Goal: Task Accomplishment & Management: Manage account settings

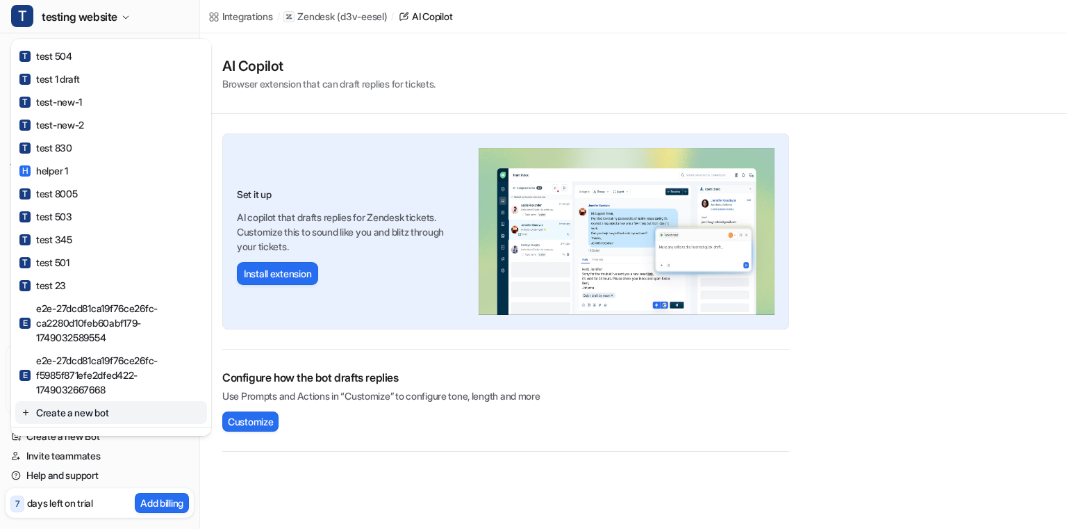
scroll to position [803, 0]
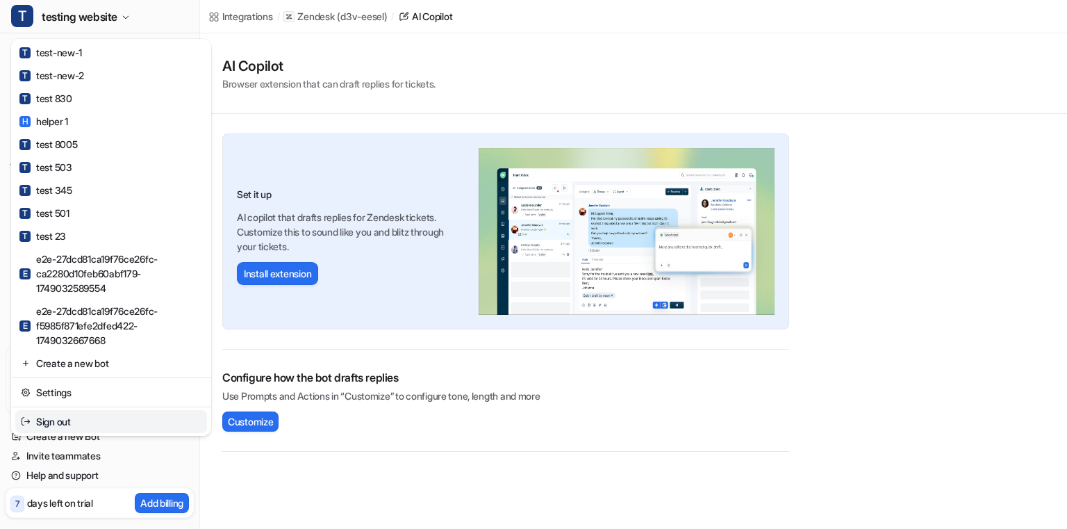
click at [63, 417] on link "Sign out" at bounding box center [111, 421] width 192 height 23
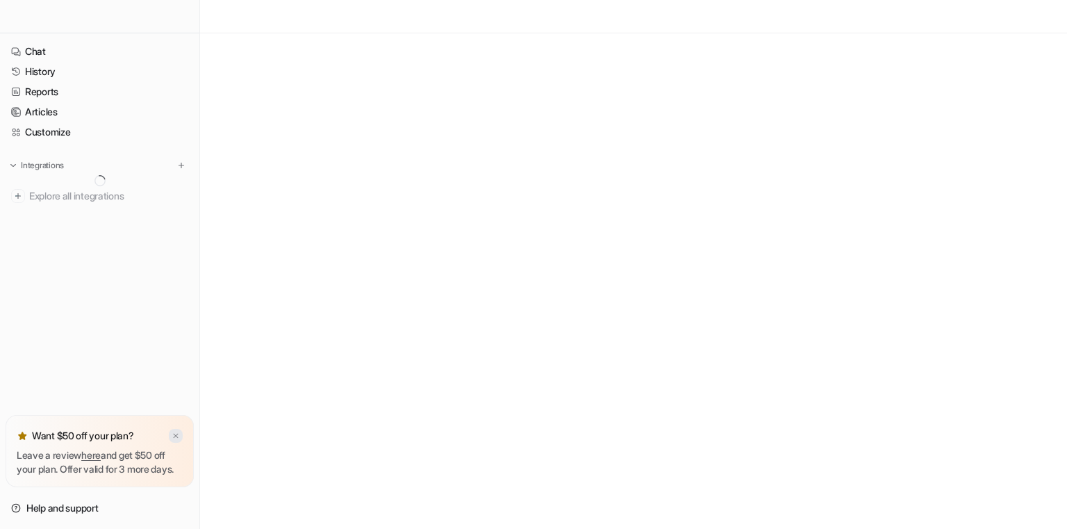
click at [179, 432] on img at bounding box center [176, 436] width 8 height 9
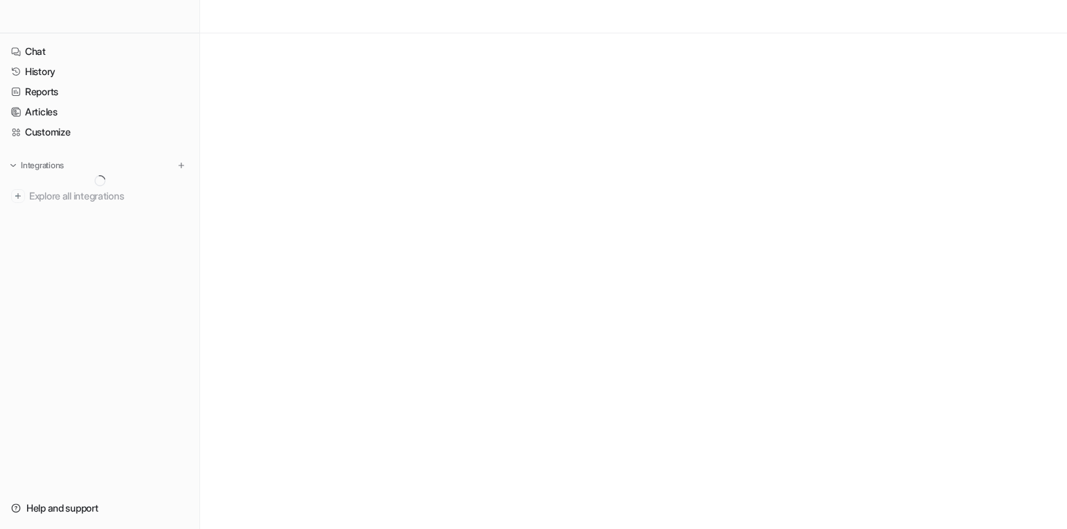
click at [382, 289] on div at bounding box center [533, 264] width 1067 height 529
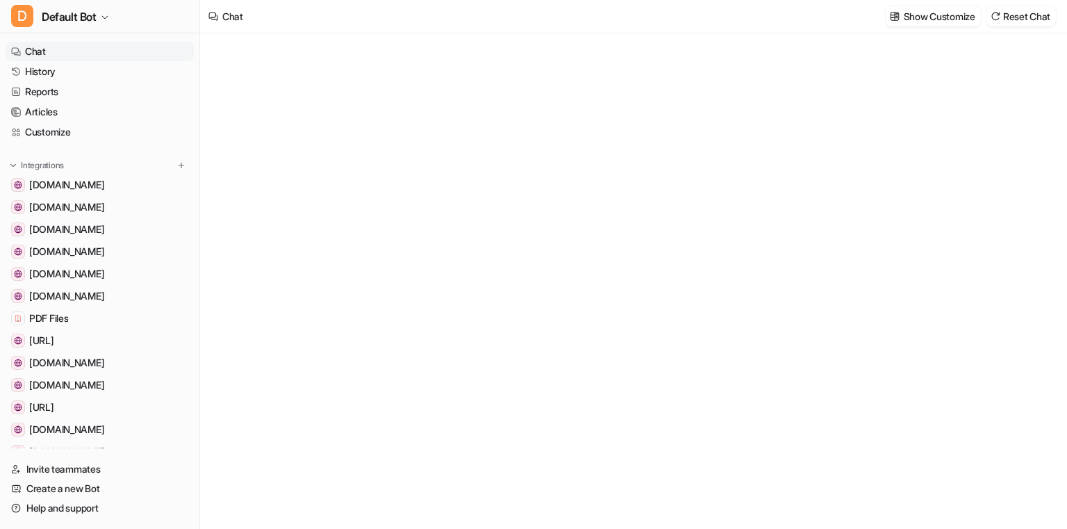
type textarea "**********"
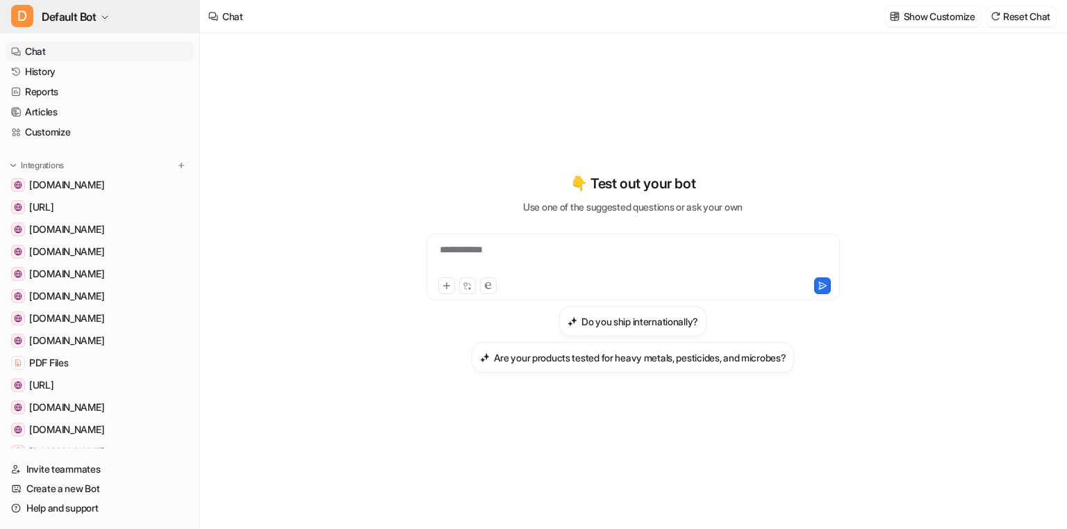
click at [65, 22] on span "Default Bot" at bounding box center [69, 16] width 55 height 19
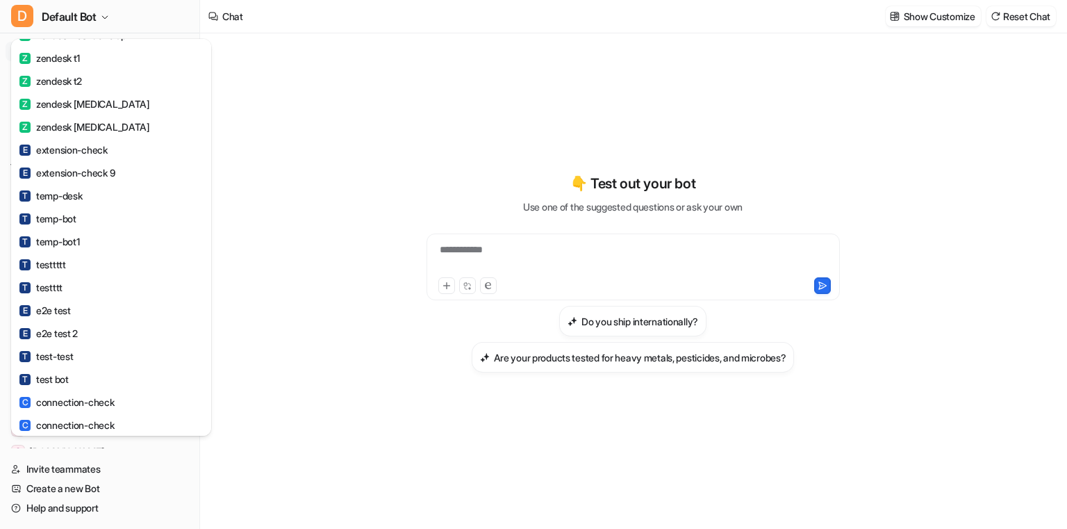
scroll to position [653, 0]
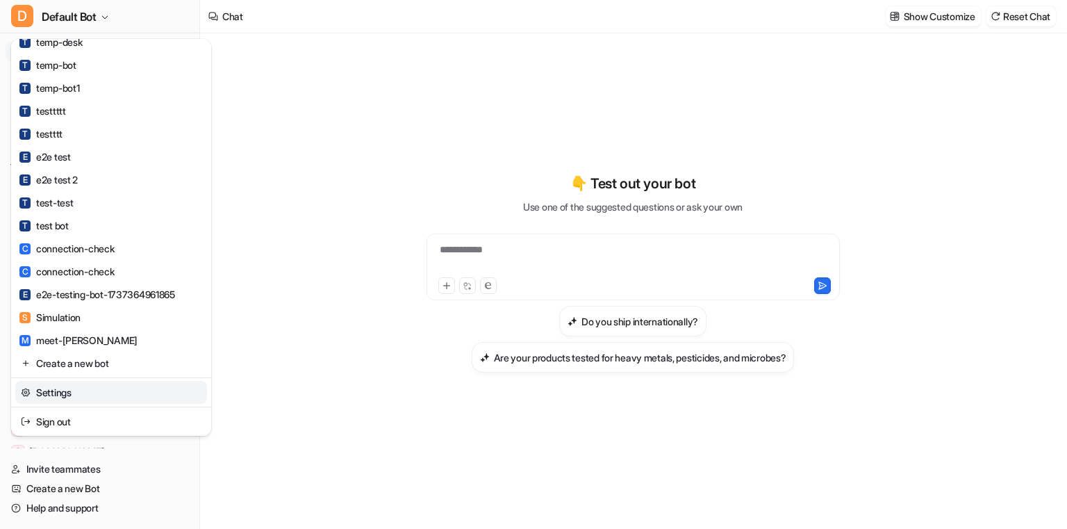
click at [51, 388] on link "Settings" at bounding box center [111, 392] width 192 height 23
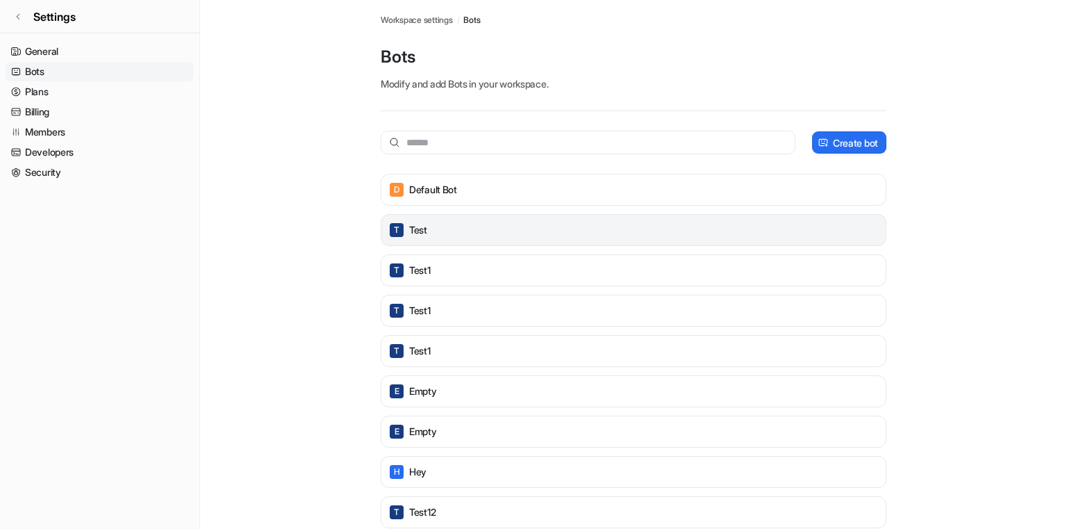
click at [442, 234] on div "T test" at bounding box center [633, 229] width 493 height 19
click at [421, 227] on p "test" at bounding box center [418, 230] width 18 height 14
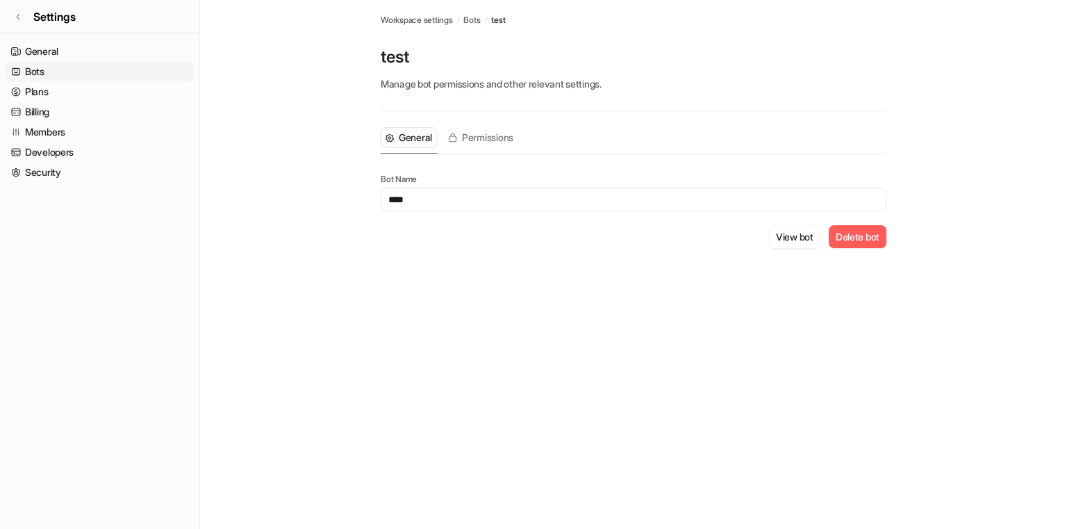
click at [860, 241] on button "Delete bot" at bounding box center [858, 236] width 58 height 23
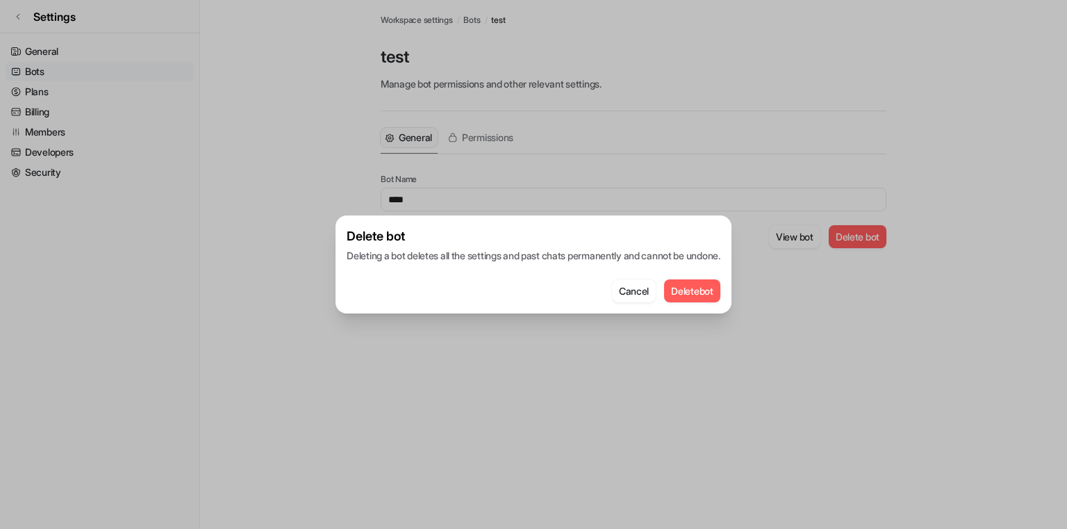
click at [693, 285] on button "Delete bot" at bounding box center [692, 290] width 56 height 23
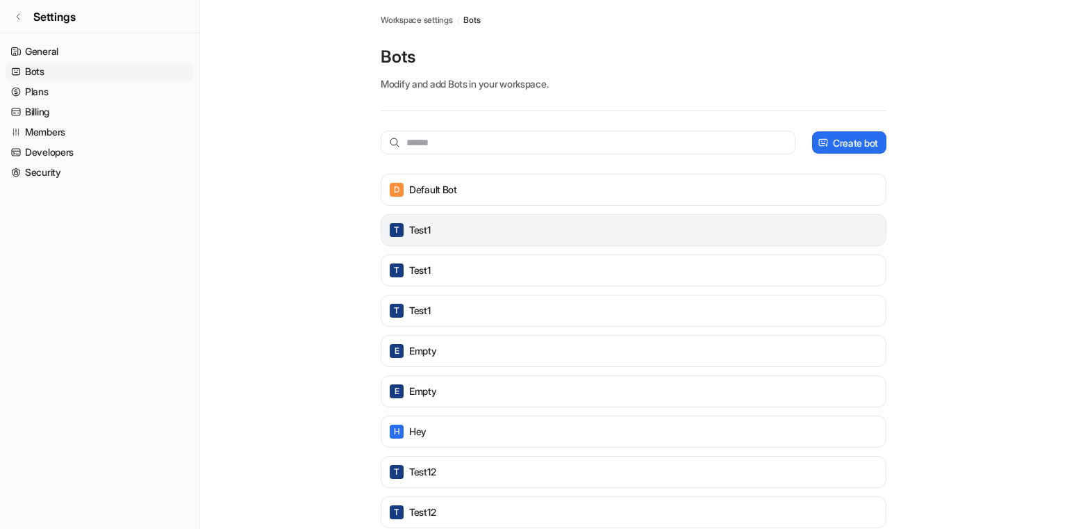
click at [439, 237] on div "T test1" at bounding box center [633, 229] width 493 height 19
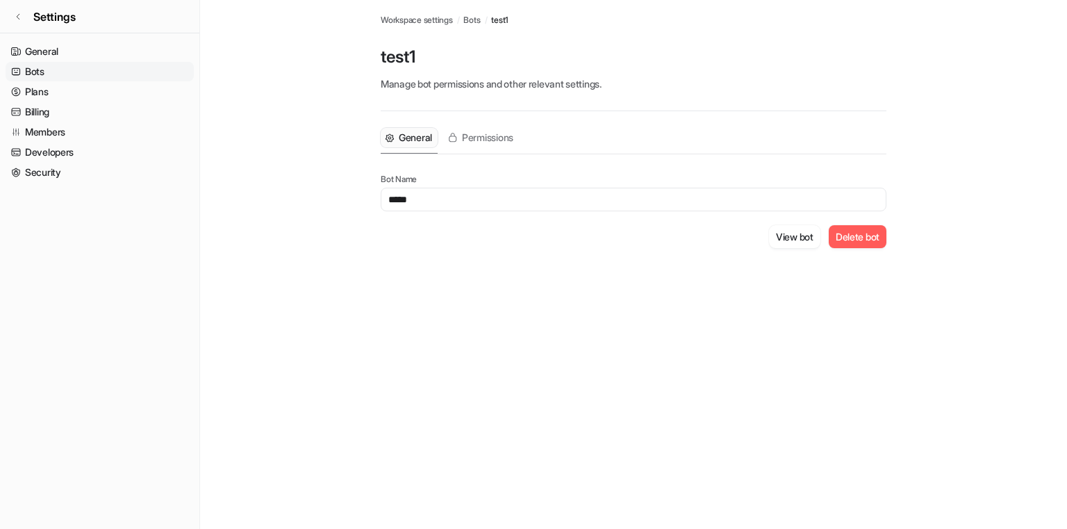
click at [844, 233] on button "Delete bot" at bounding box center [858, 236] width 58 height 23
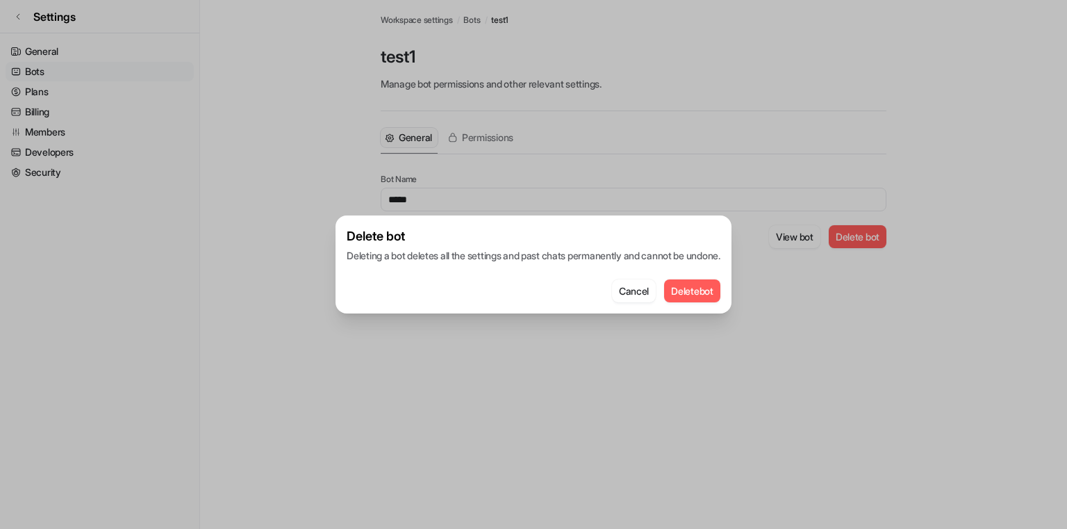
click at [710, 285] on button "Delete bot" at bounding box center [692, 290] width 56 height 23
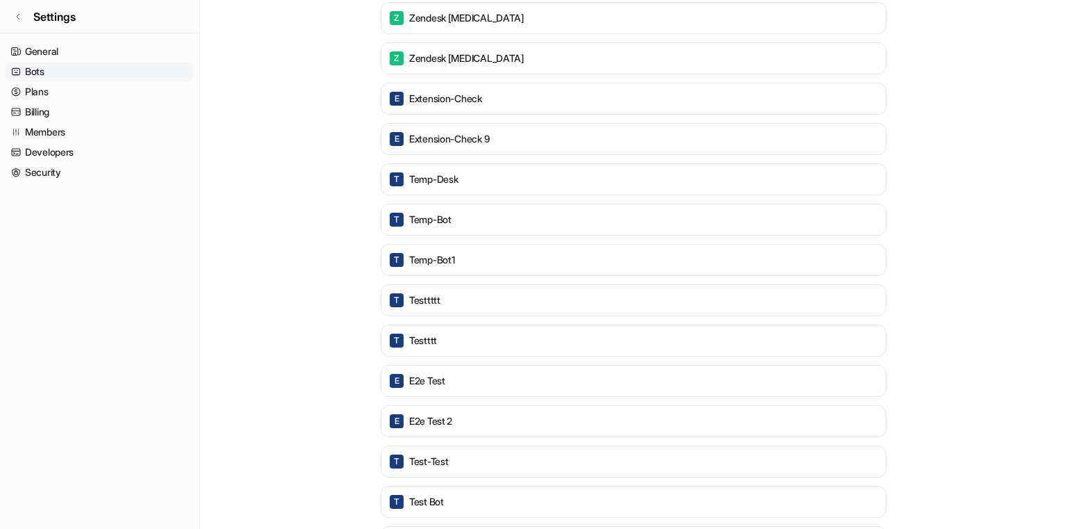
scroll to position [997, 0]
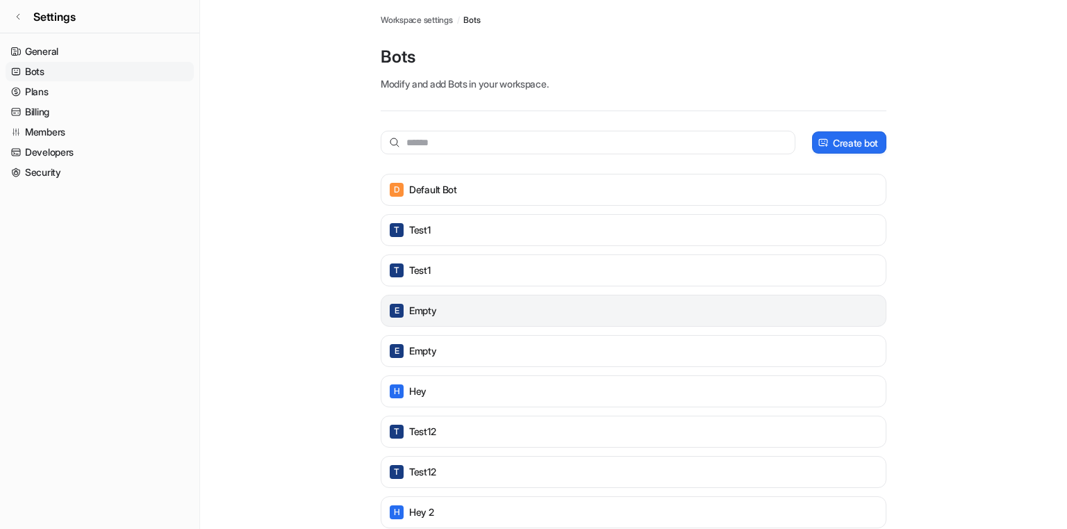
click at [426, 300] on div "E Empty" at bounding box center [634, 311] width 506 height 32
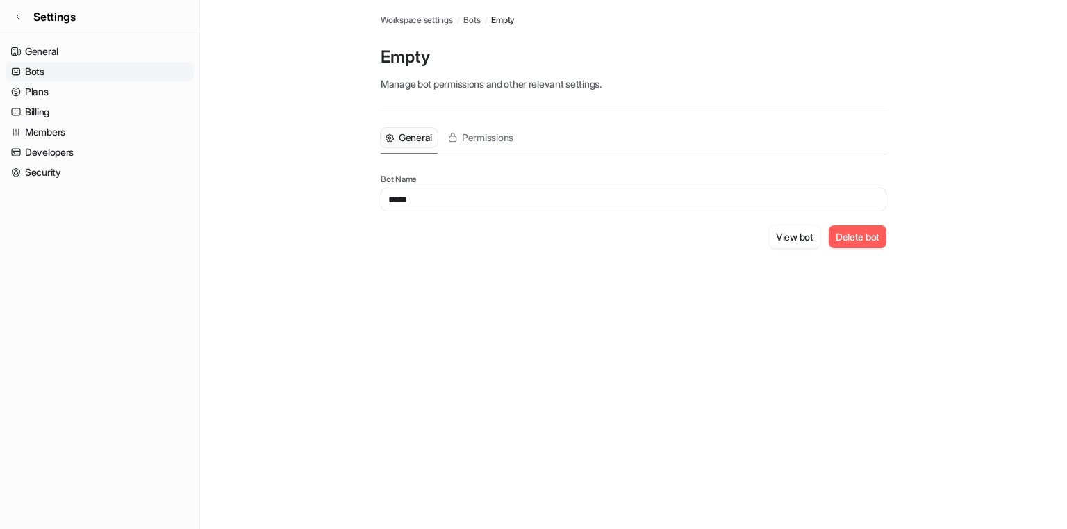
click at [843, 239] on button "Delete bot" at bounding box center [858, 236] width 58 height 23
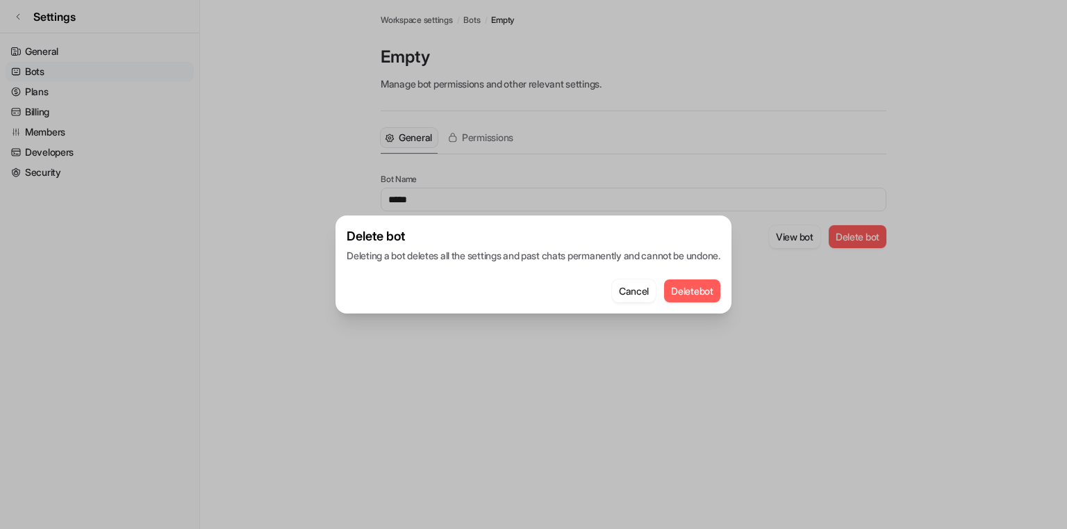
click at [705, 290] on button "Delete bot" at bounding box center [692, 290] width 56 height 23
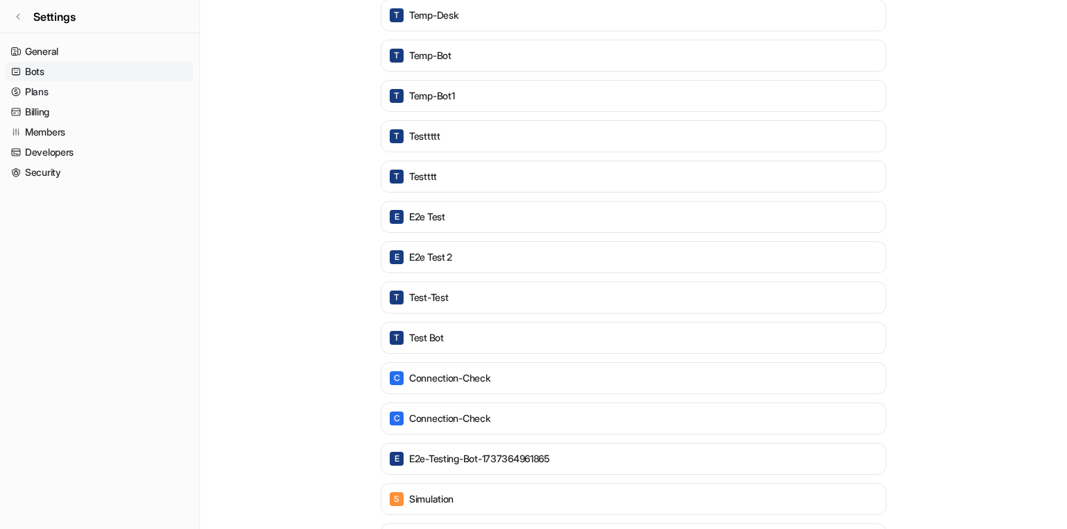
scroll to position [1196, 0]
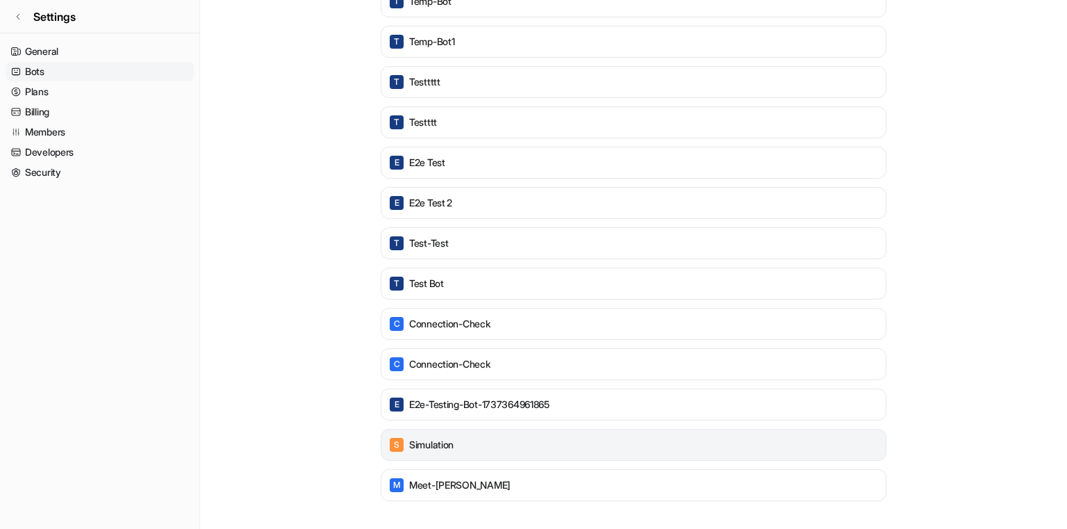
click at [522, 445] on div "S Simulation" at bounding box center [633, 444] width 493 height 19
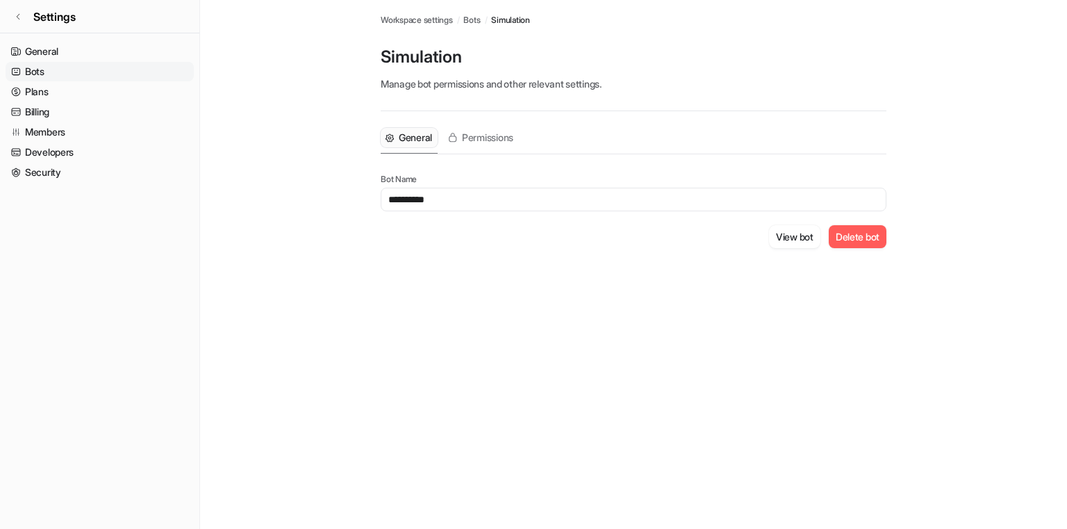
click at [848, 238] on button "Delete bot" at bounding box center [858, 236] width 58 height 23
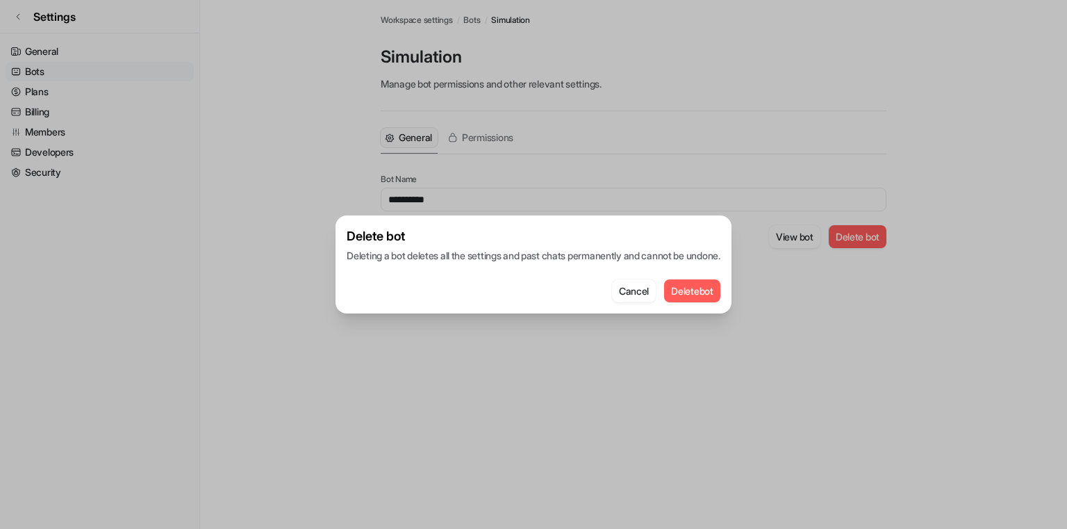
click at [690, 300] on button "Delete bot" at bounding box center [692, 290] width 56 height 23
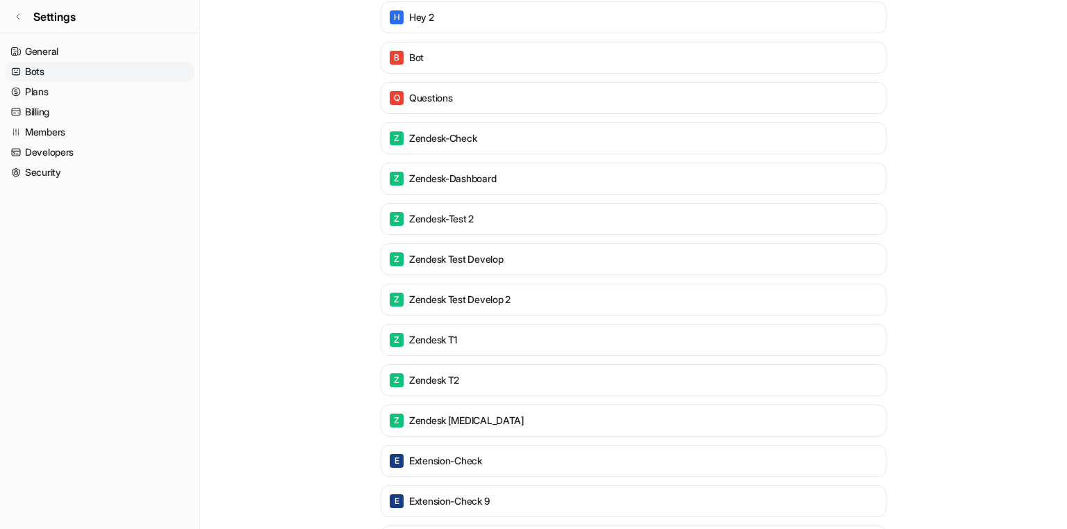
scroll to position [954, 0]
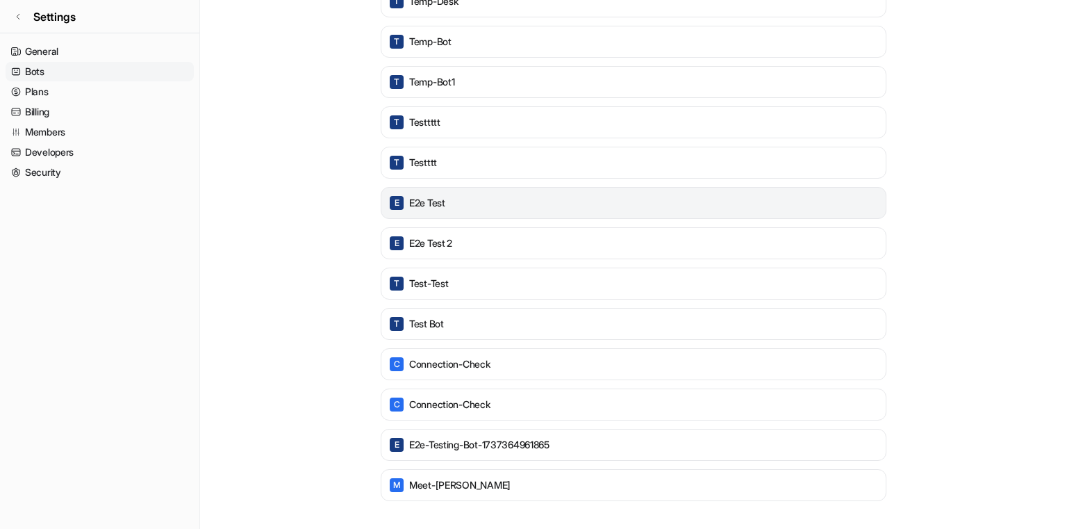
click at [423, 206] on p "e2e test" at bounding box center [427, 203] width 36 height 14
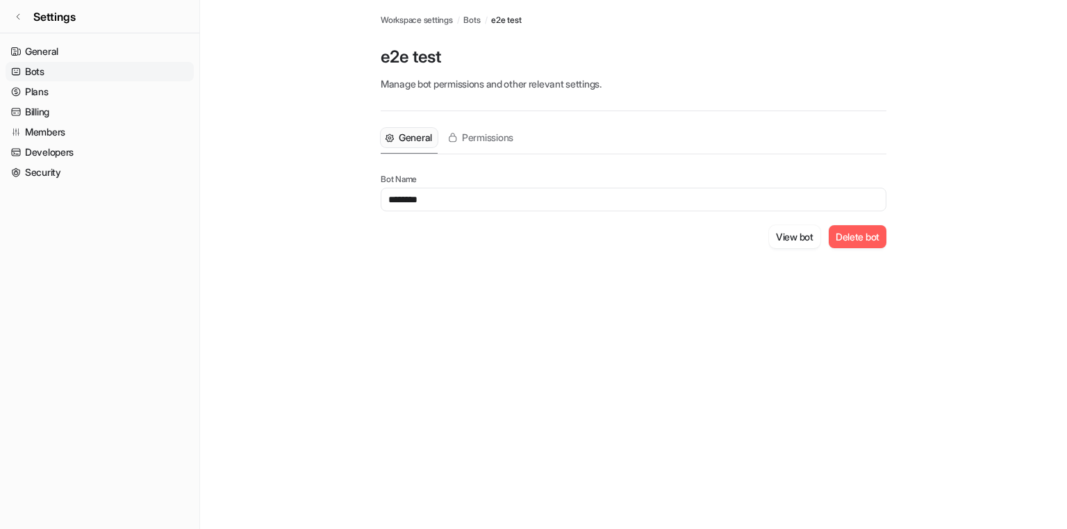
click at [847, 236] on button "Delete bot" at bounding box center [858, 236] width 58 height 23
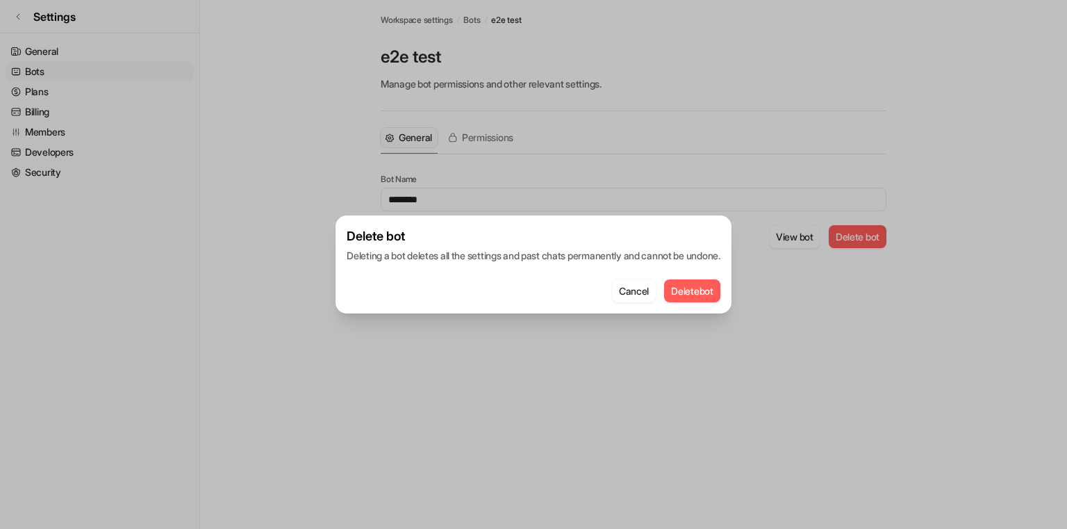
click at [687, 290] on button "Delete bot" at bounding box center [692, 290] width 56 height 23
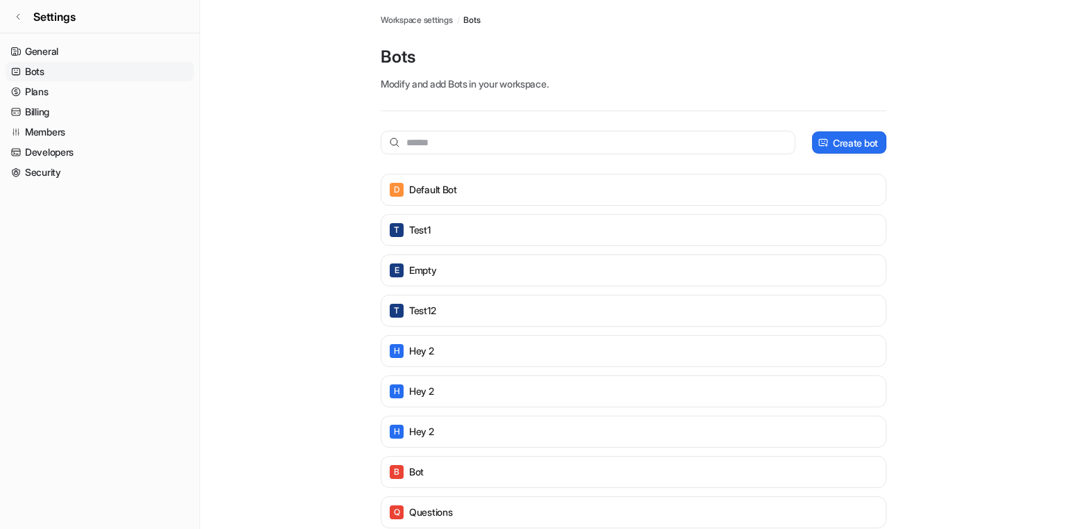
scroll to position [712, 0]
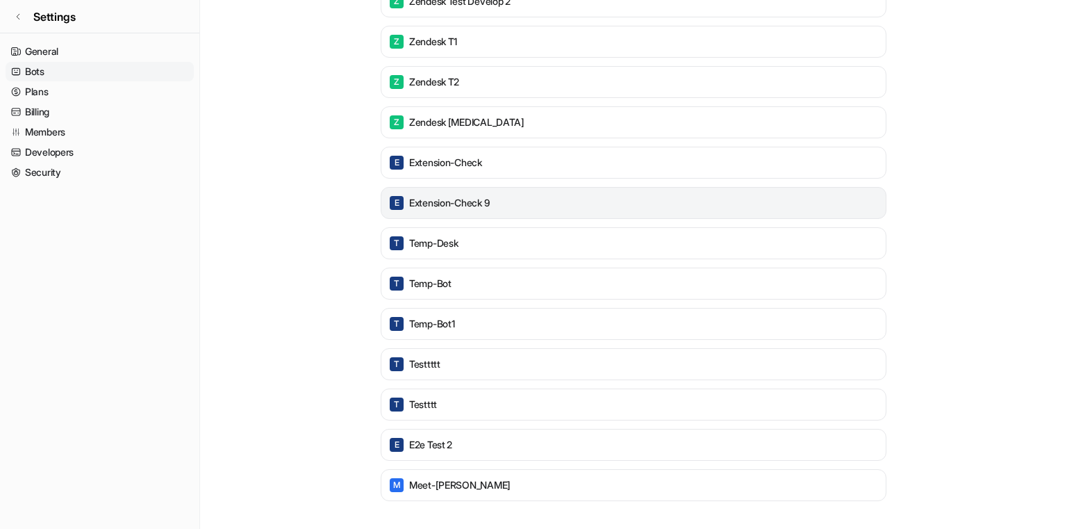
click at [598, 207] on div "E extension-check 9" at bounding box center [633, 202] width 493 height 19
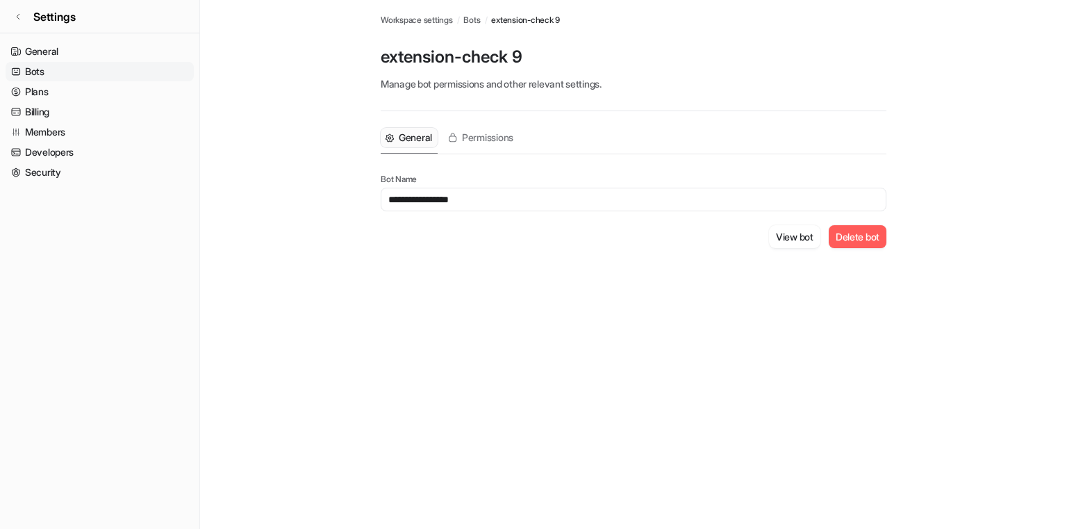
click at [852, 238] on button "Delete bot" at bounding box center [858, 236] width 58 height 23
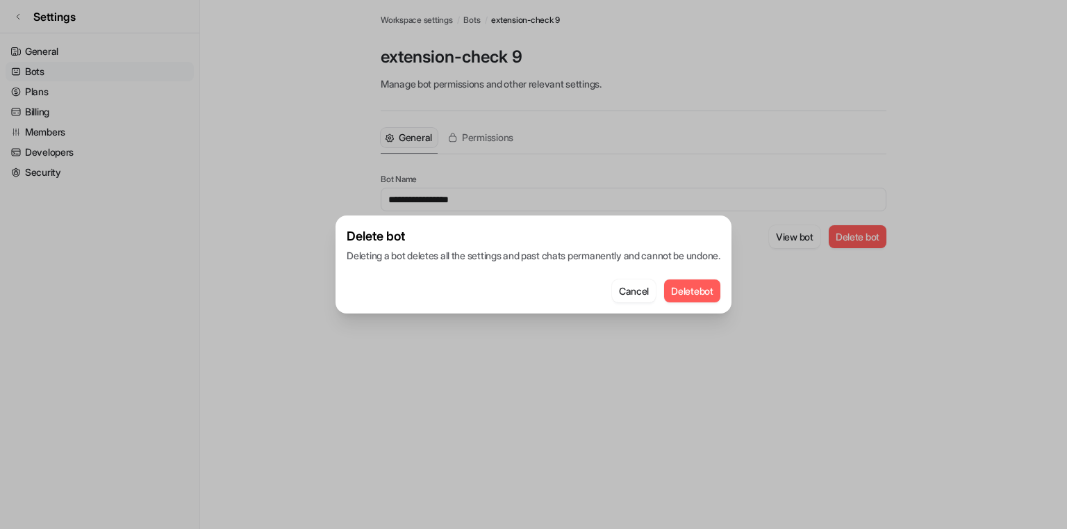
click at [706, 297] on button "Delete bot" at bounding box center [692, 290] width 56 height 23
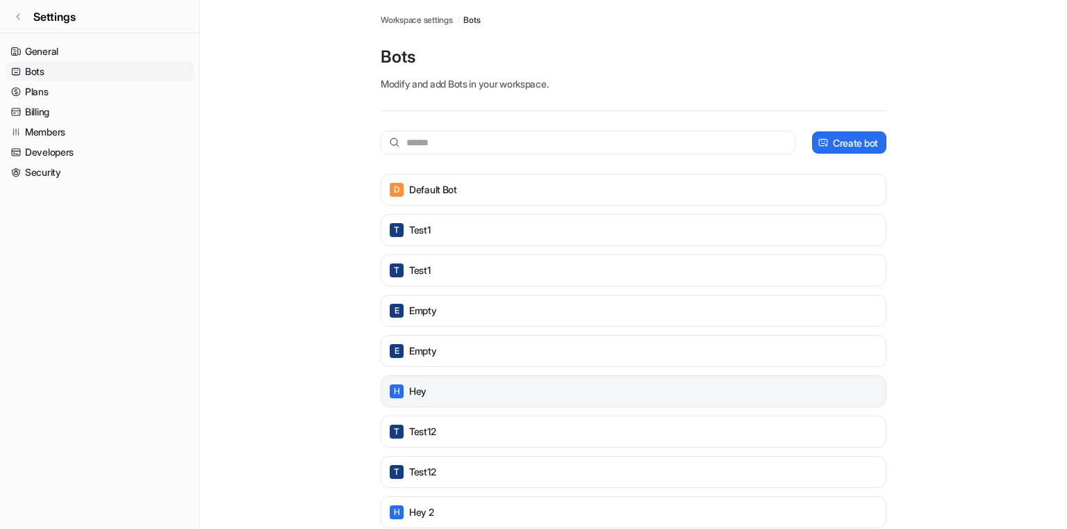
click at [429, 379] on div "H Hey" at bounding box center [634, 391] width 506 height 32
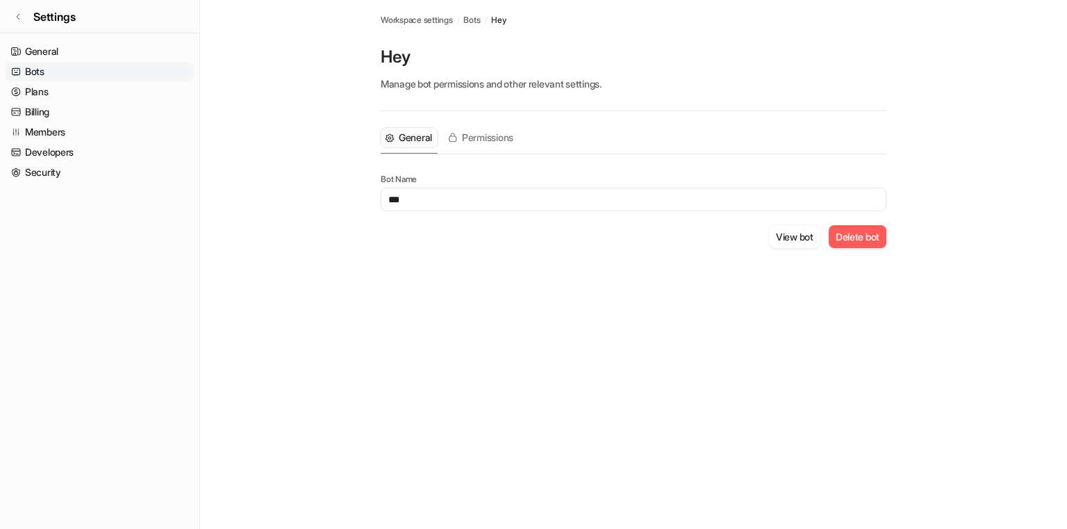
click at [844, 234] on button "Delete bot" at bounding box center [858, 236] width 58 height 23
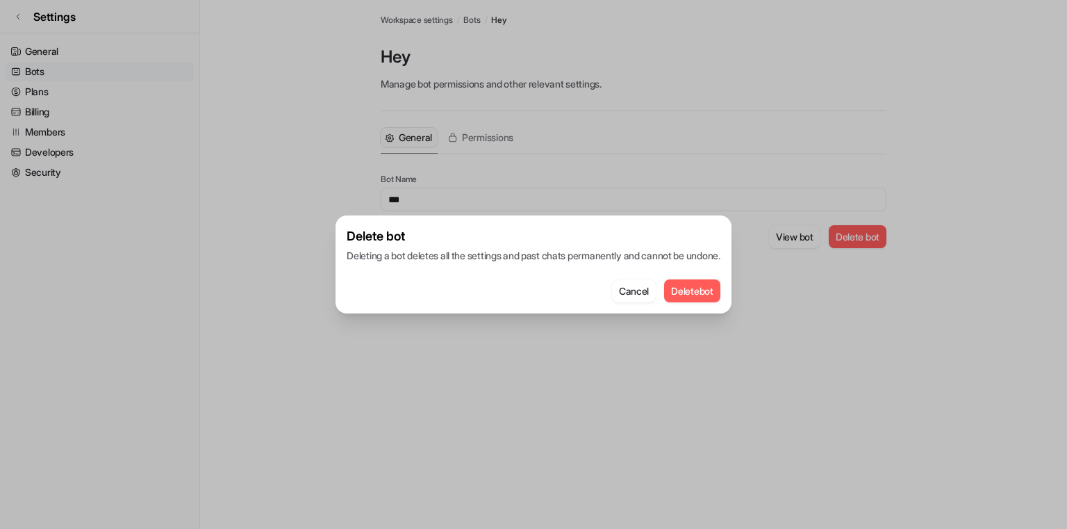
click at [713, 288] on button "Delete bot" at bounding box center [692, 290] width 56 height 23
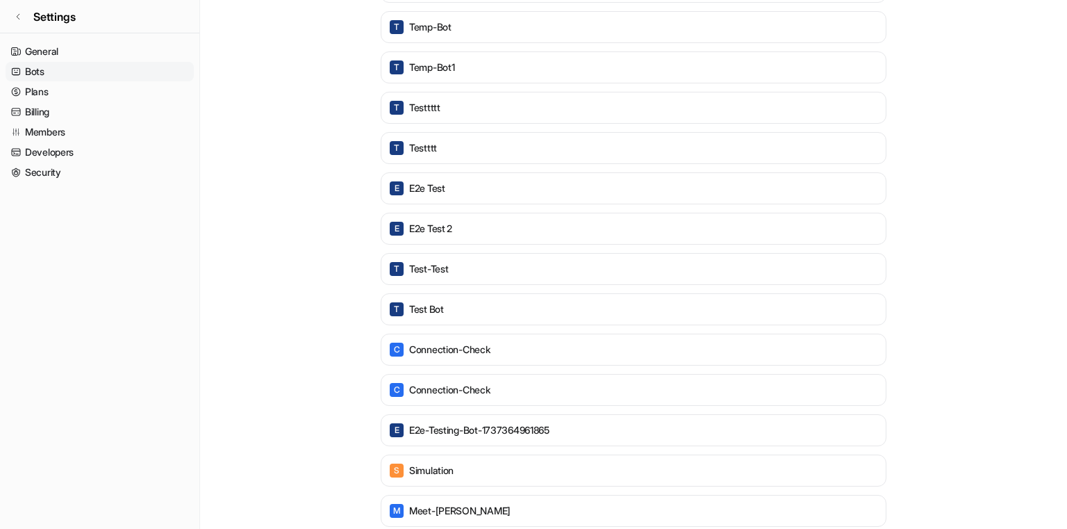
scroll to position [1156, 0]
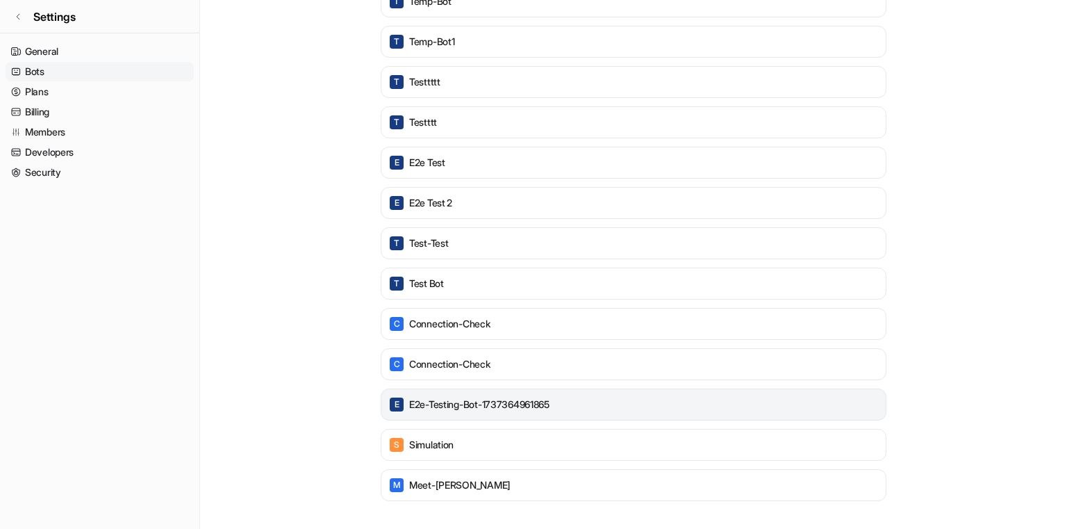
click at [464, 397] on p "e2e-testing-bot-1737364961865" at bounding box center [479, 404] width 140 height 14
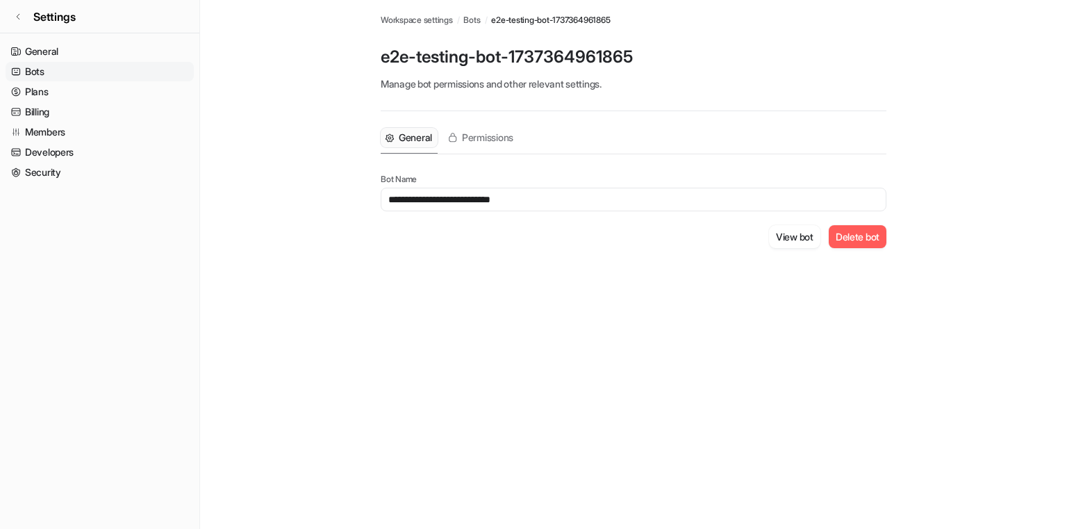
click at [839, 238] on button "Delete bot" at bounding box center [858, 236] width 58 height 23
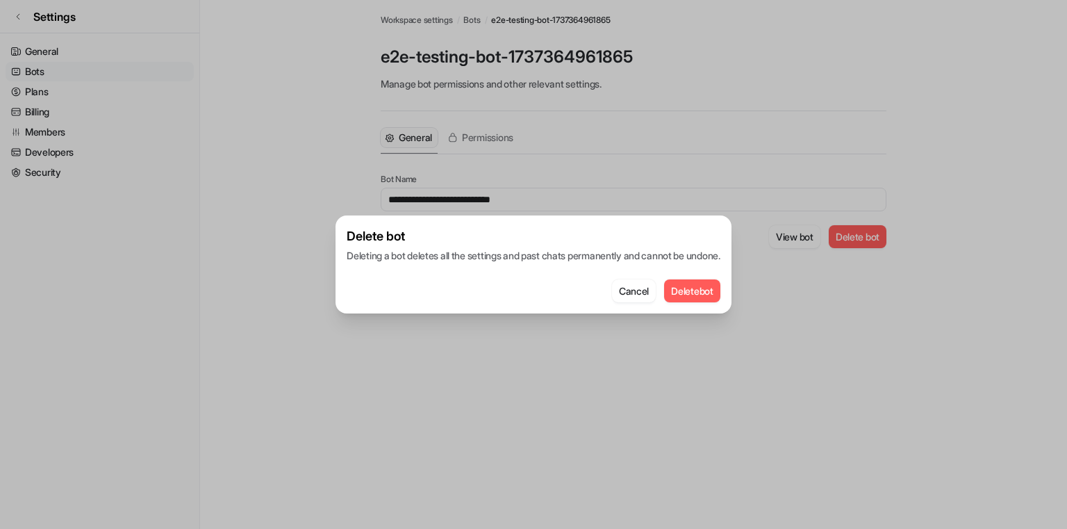
click at [687, 291] on button "Delete bot" at bounding box center [692, 290] width 56 height 23
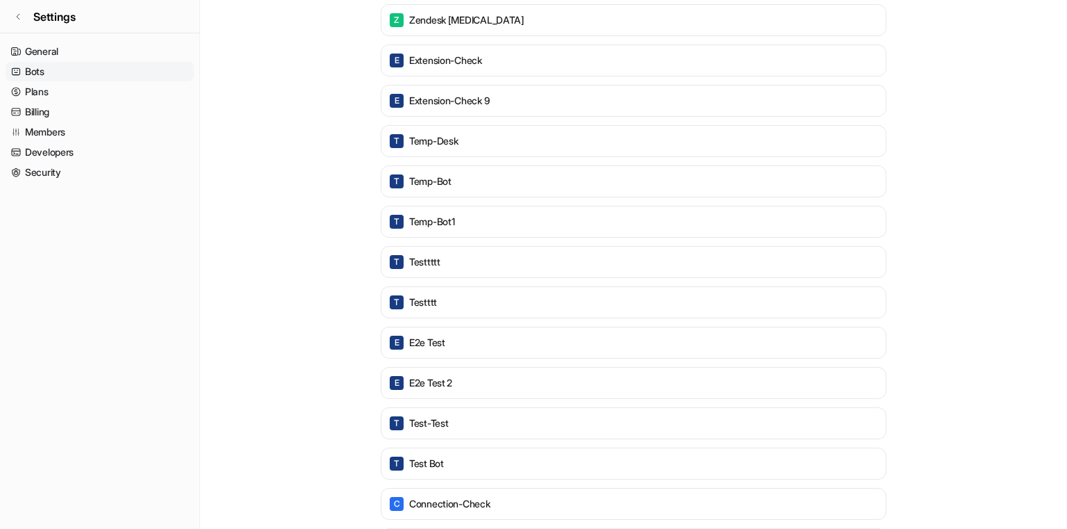
scroll to position [914, 0]
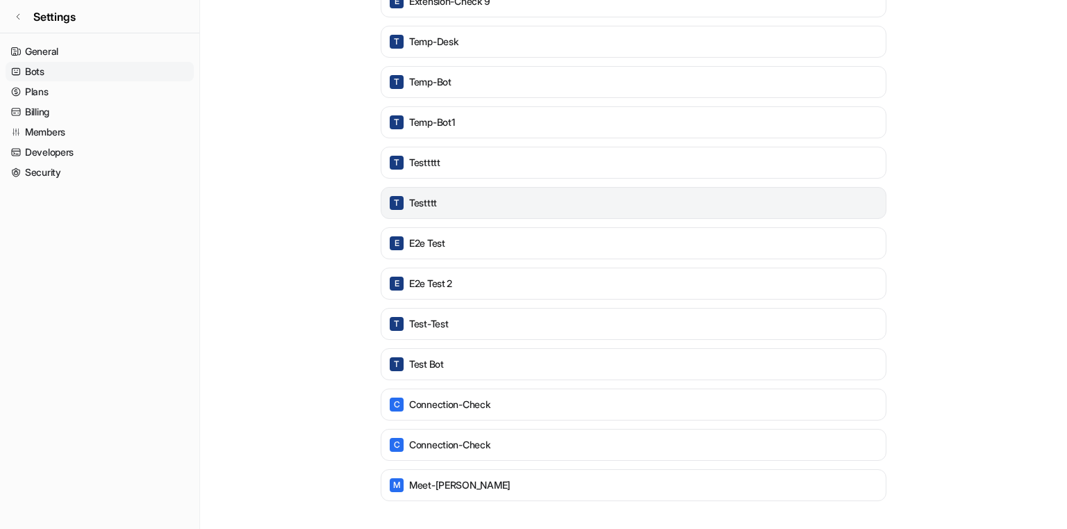
click at [464, 200] on div "T testttt" at bounding box center [633, 202] width 493 height 19
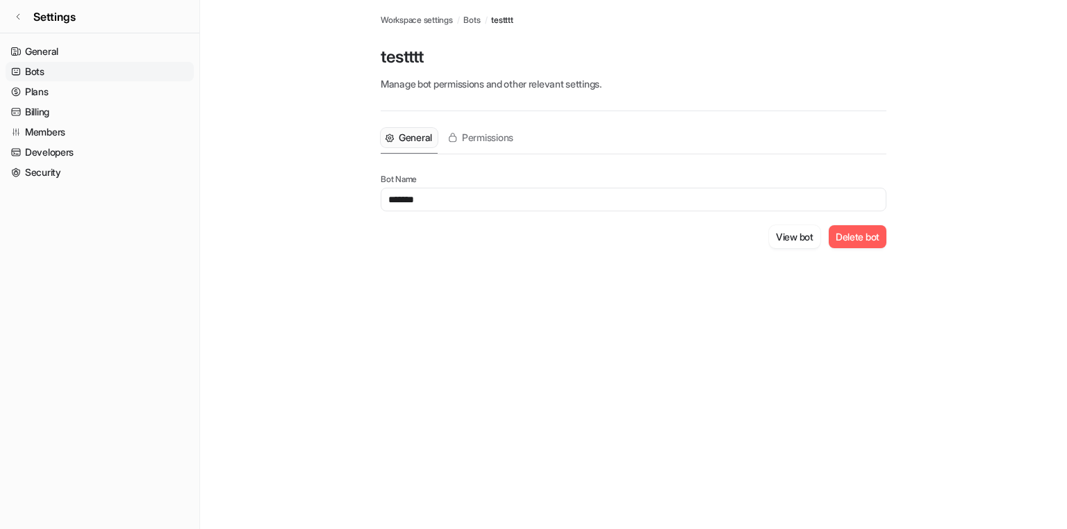
click at [839, 236] on button "Delete bot" at bounding box center [858, 236] width 58 height 23
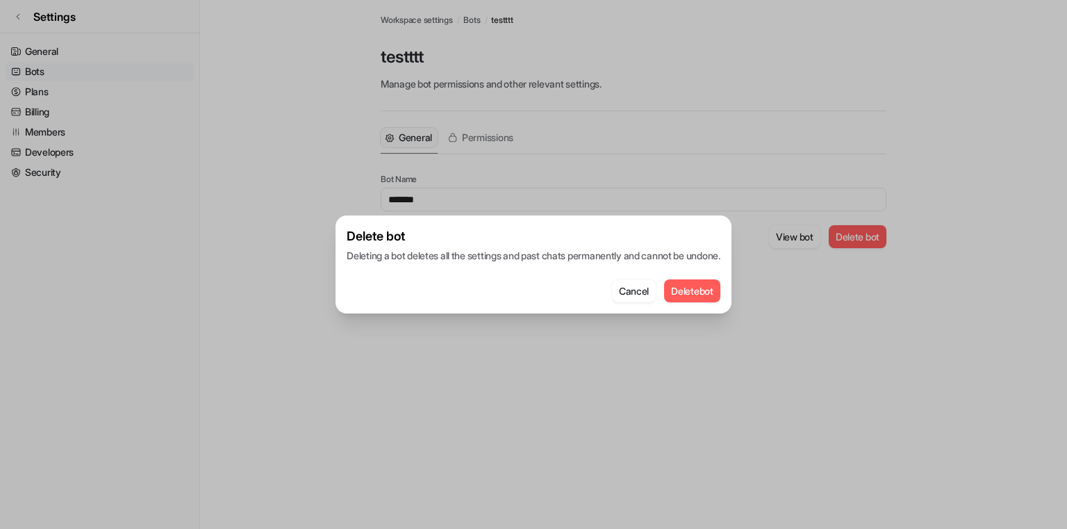
click at [689, 287] on button "Delete bot" at bounding box center [692, 290] width 56 height 23
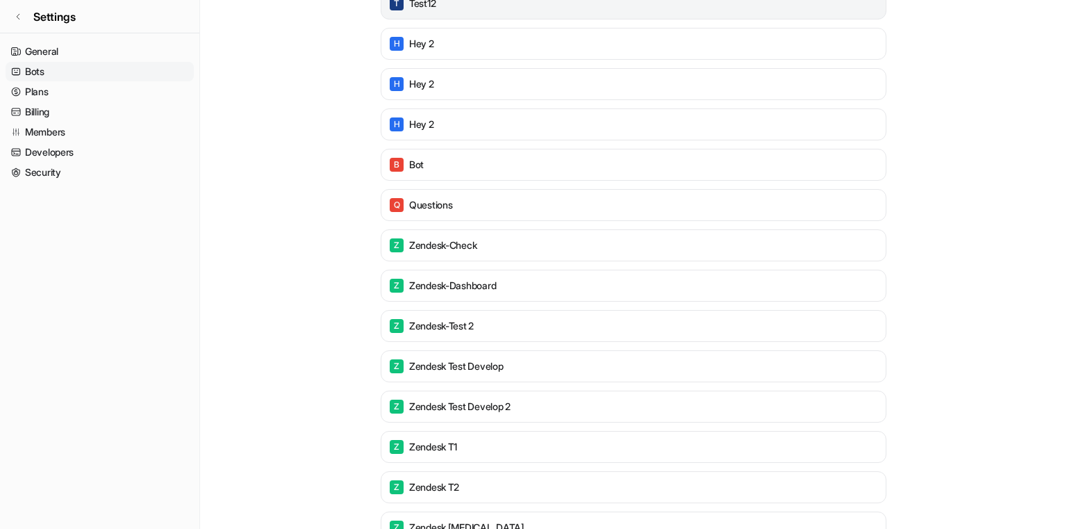
scroll to position [672, 0]
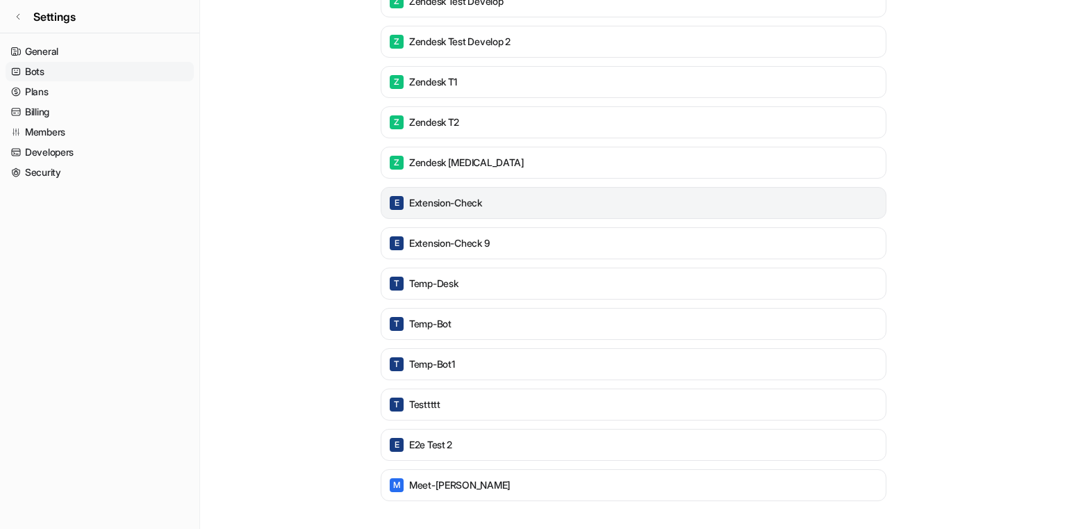
click at [543, 212] on div "E extension-check" at bounding box center [633, 202] width 493 height 19
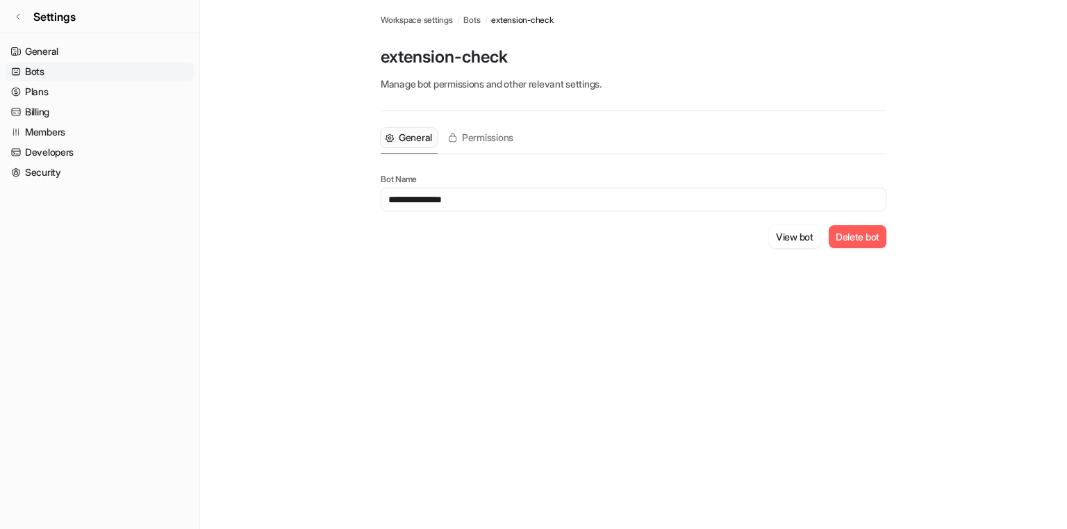
click at [854, 236] on button "Delete bot" at bounding box center [858, 236] width 58 height 23
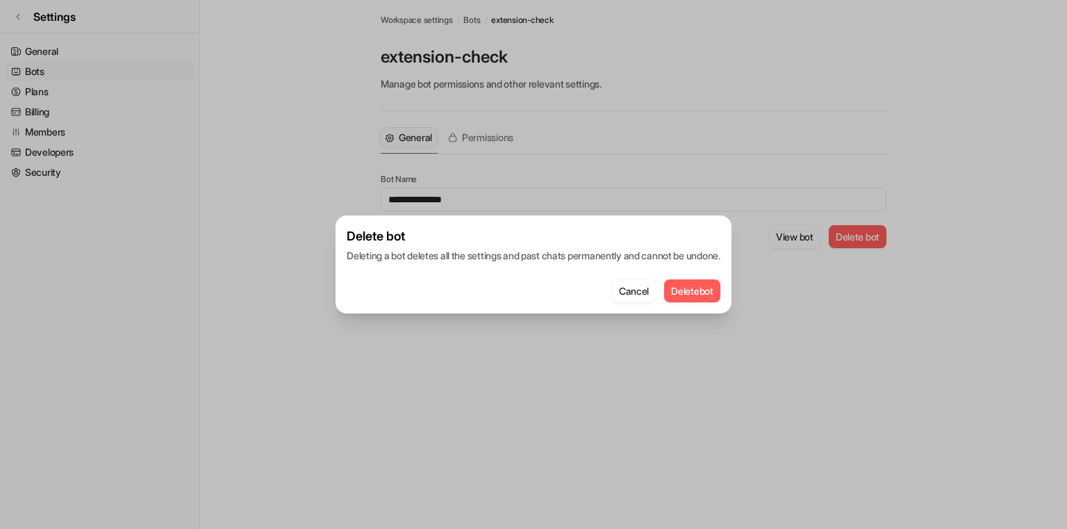
click at [701, 300] on button "Delete bot" at bounding box center [692, 290] width 56 height 23
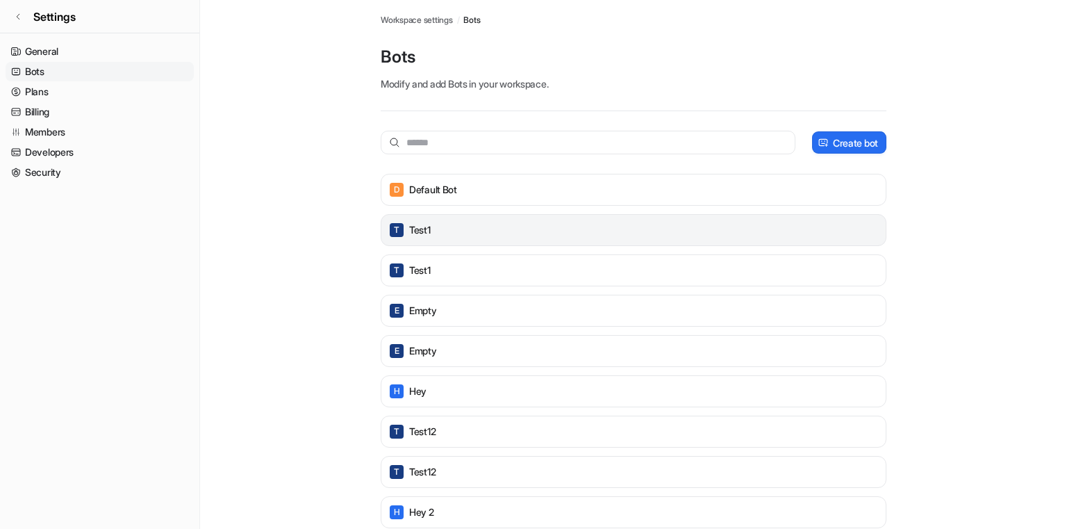
click at [454, 235] on div "T test1" at bounding box center [633, 229] width 493 height 19
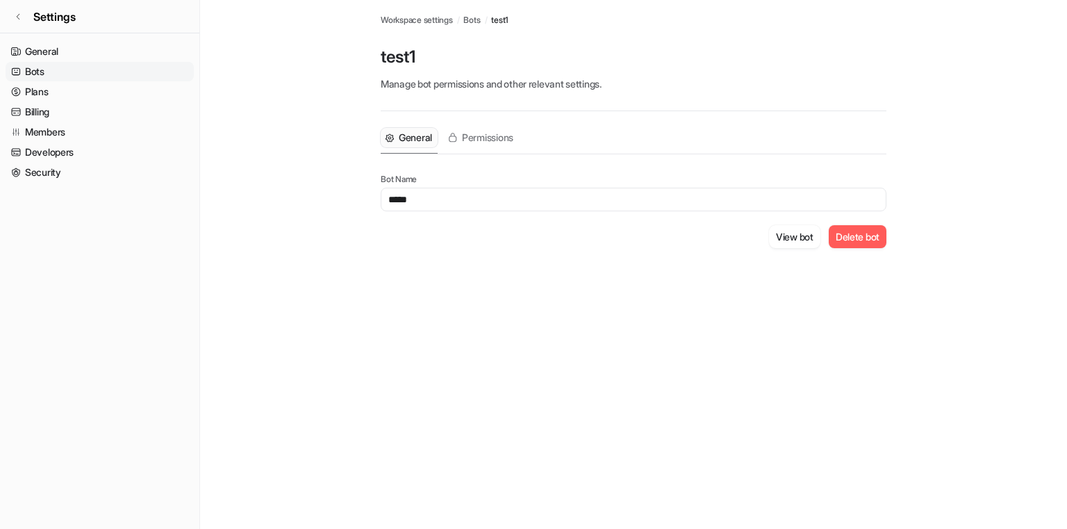
click at [837, 236] on button "Delete bot" at bounding box center [858, 236] width 58 height 23
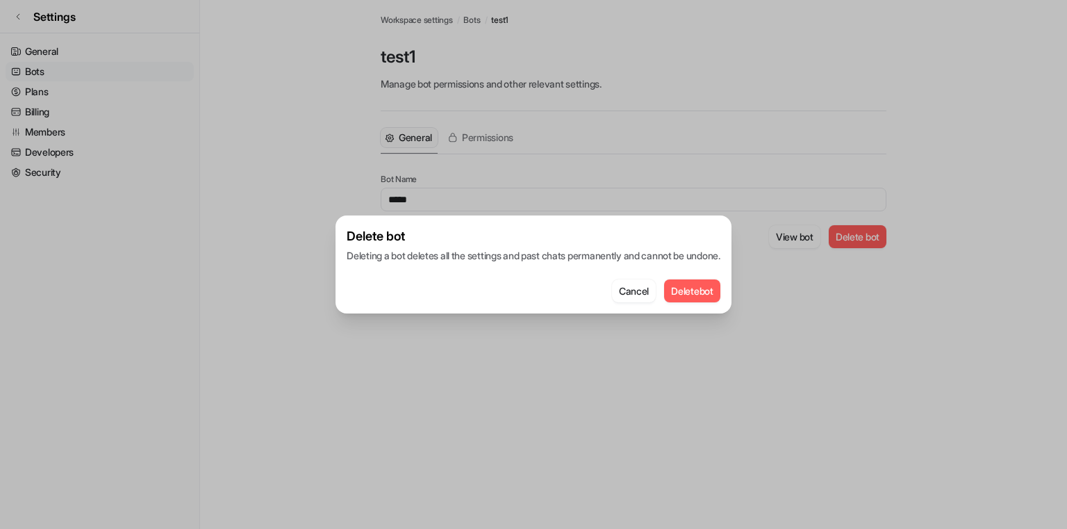
click at [686, 295] on button "Delete bot" at bounding box center [692, 290] width 56 height 23
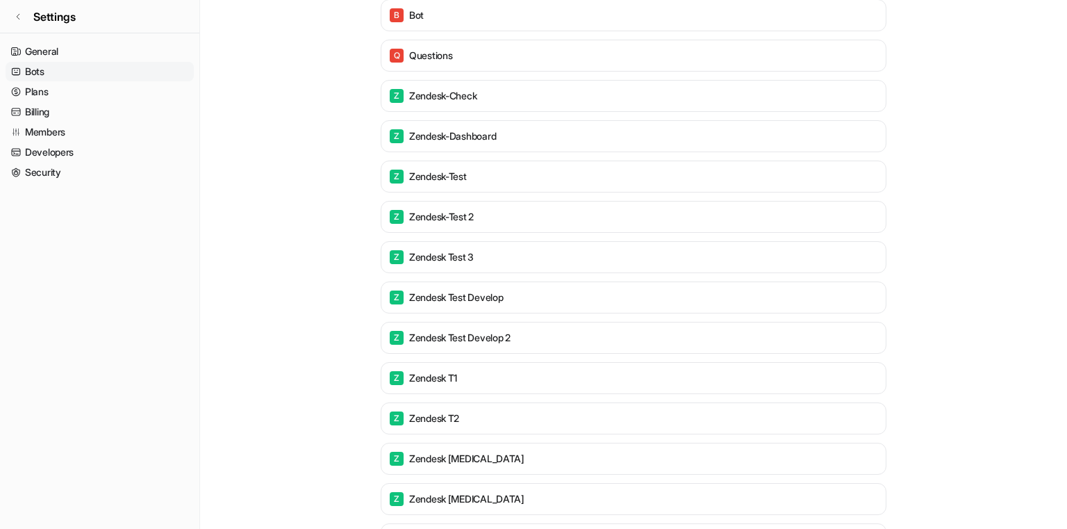
scroll to position [728, 0]
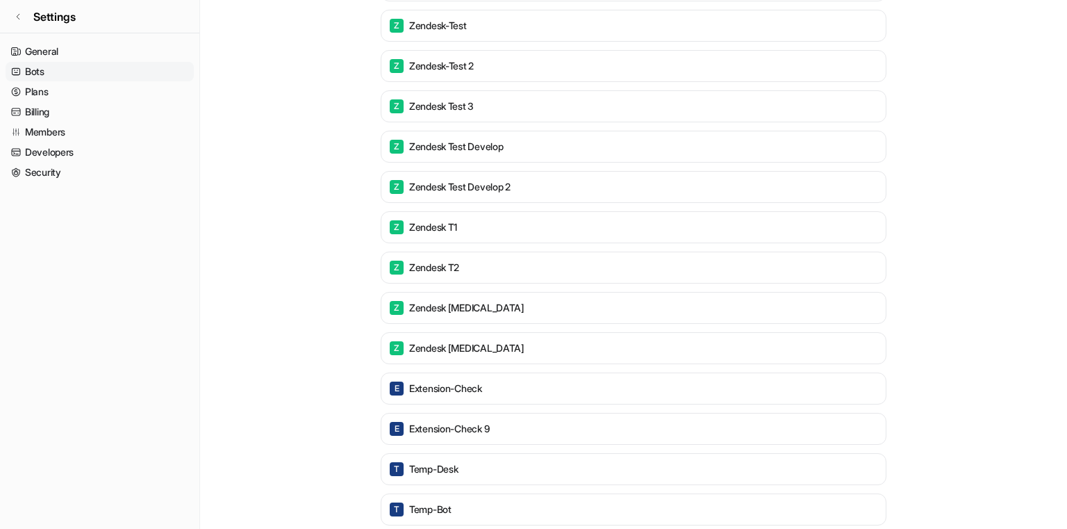
click at [541, 356] on div "Z zendesk t3" at bounding box center [633, 347] width 493 height 19
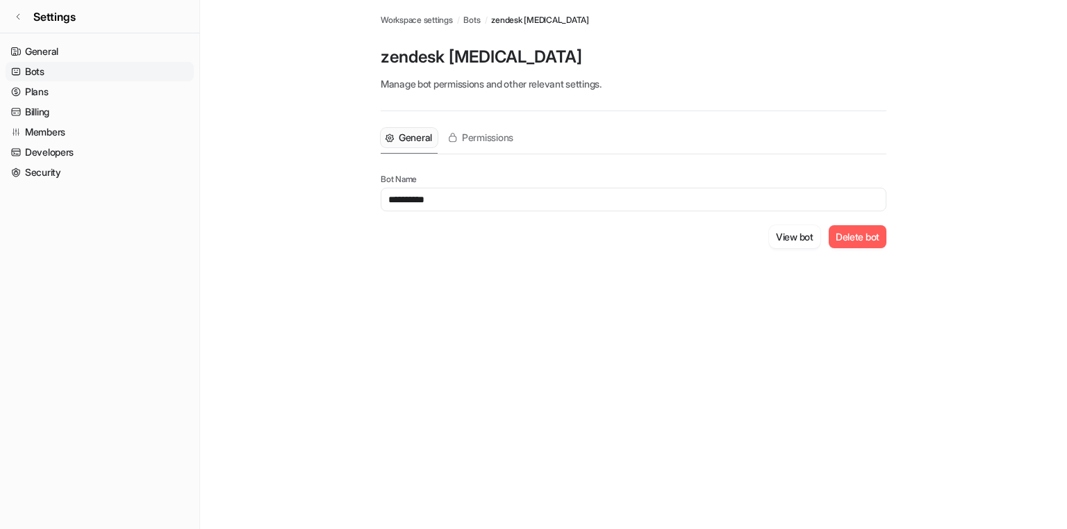
click at [838, 230] on button "Delete bot" at bounding box center [858, 236] width 58 height 23
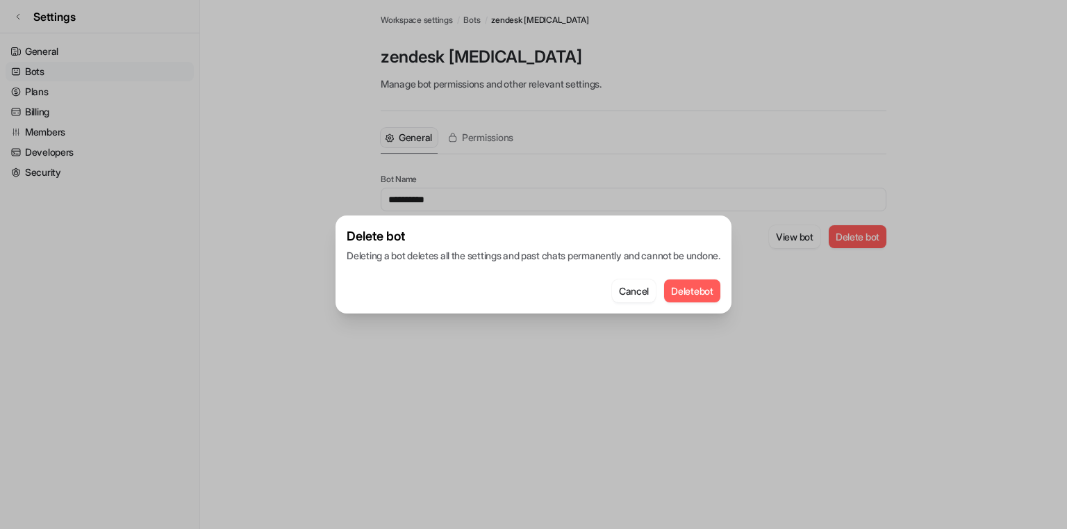
click at [705, 285] on button "Delete bot" at bounding box center [692, 290] width 56 height 23
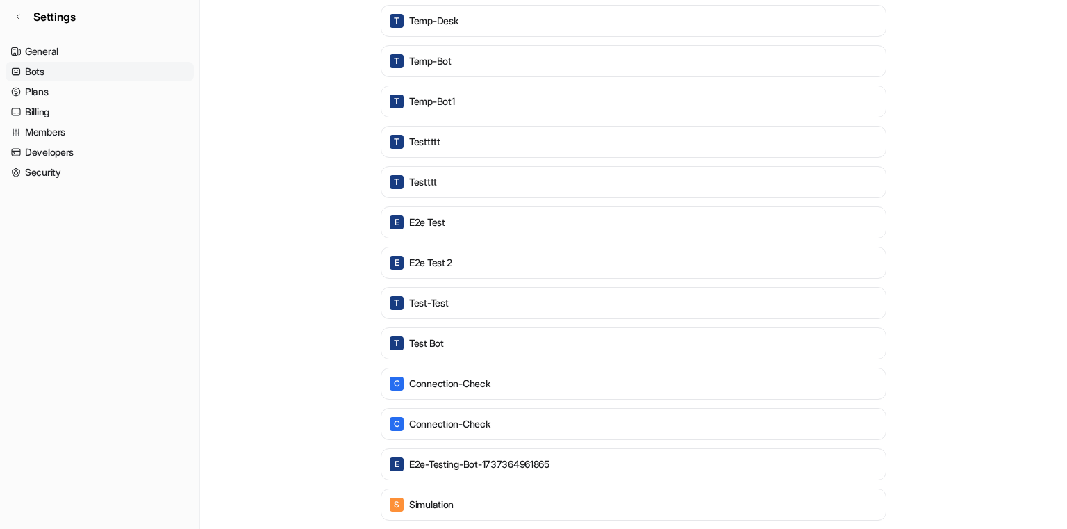
scroll to position [994, 0]
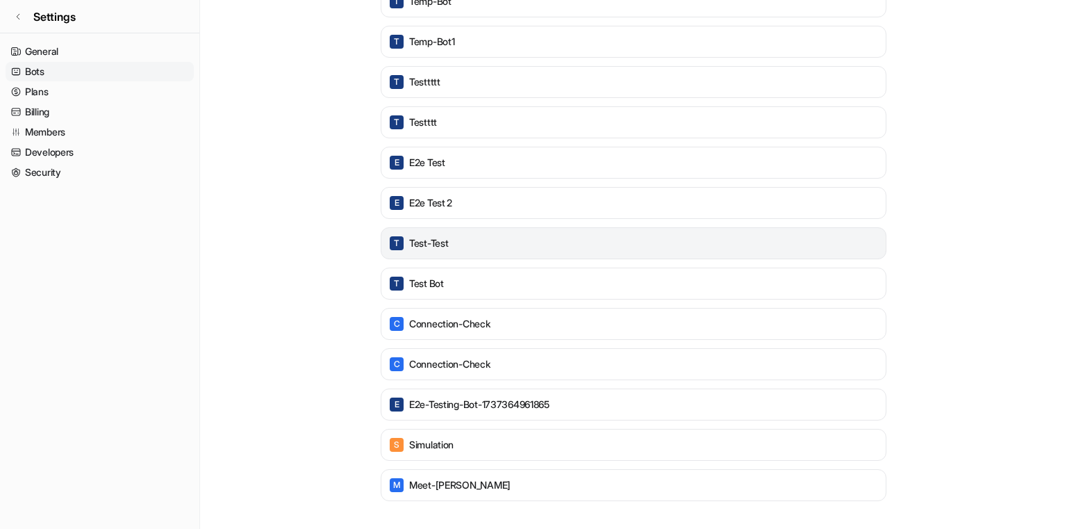
click at [548, 240] on div "T test-test" at bounding box center [633, 242] width 493 height 19
click at [554, 240] on div "T test-test" at bounding box center [633, 242] width 493 height 19
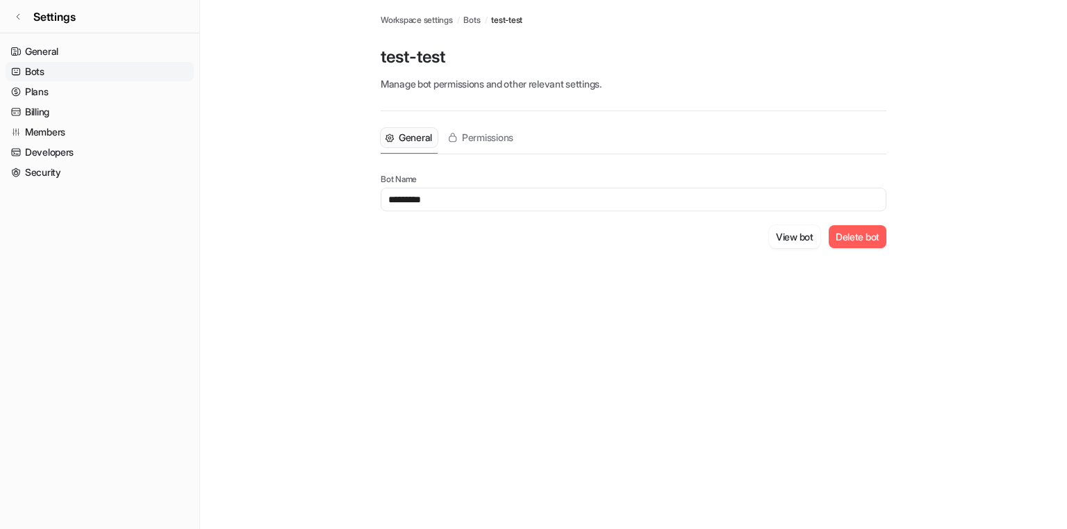
click at [843, 233] on button "Delete bot" at bounding box center [858, 236] width 58 height 23
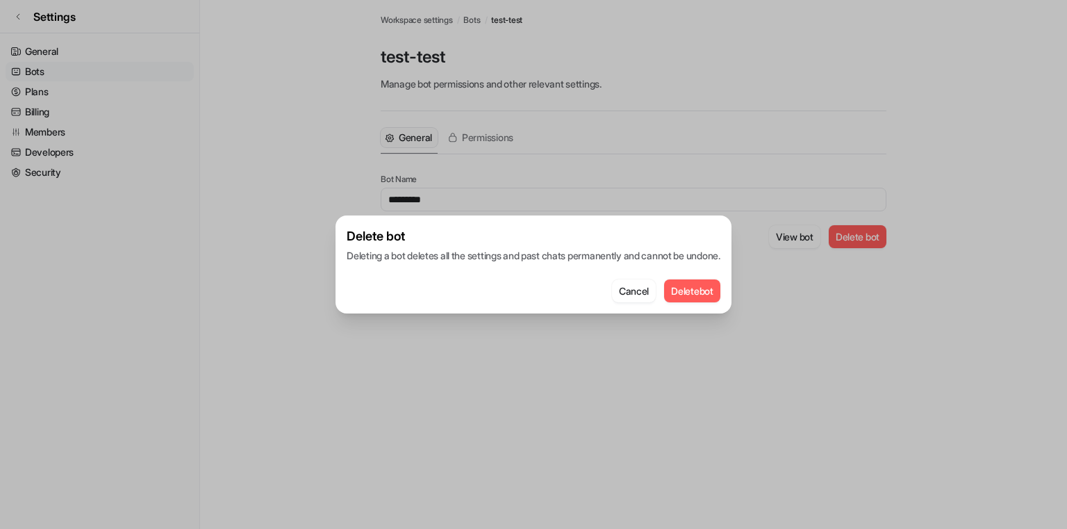
click at [692, 289] on button "Delete bot" at bounding box center [692, 290] width 56 height 23
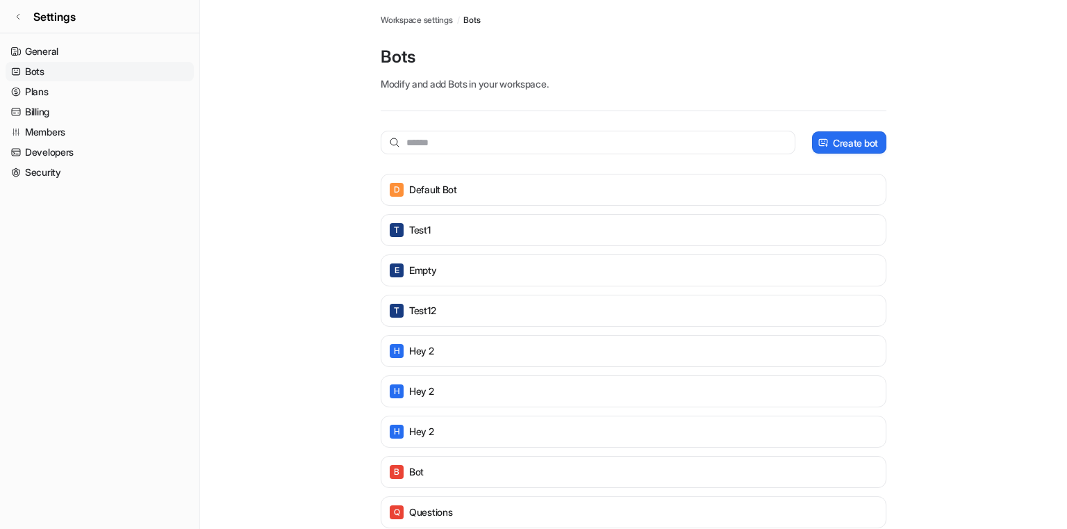
scroll to position [753, 0]
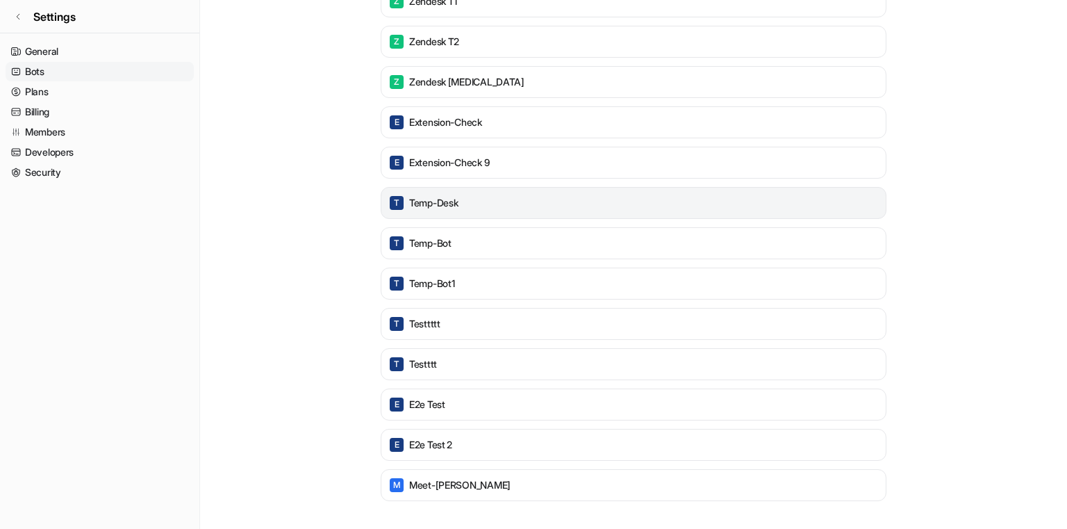
click at [539, 202] on div "T temp-desk" at bounding box center [633, 202] width 493 height 19
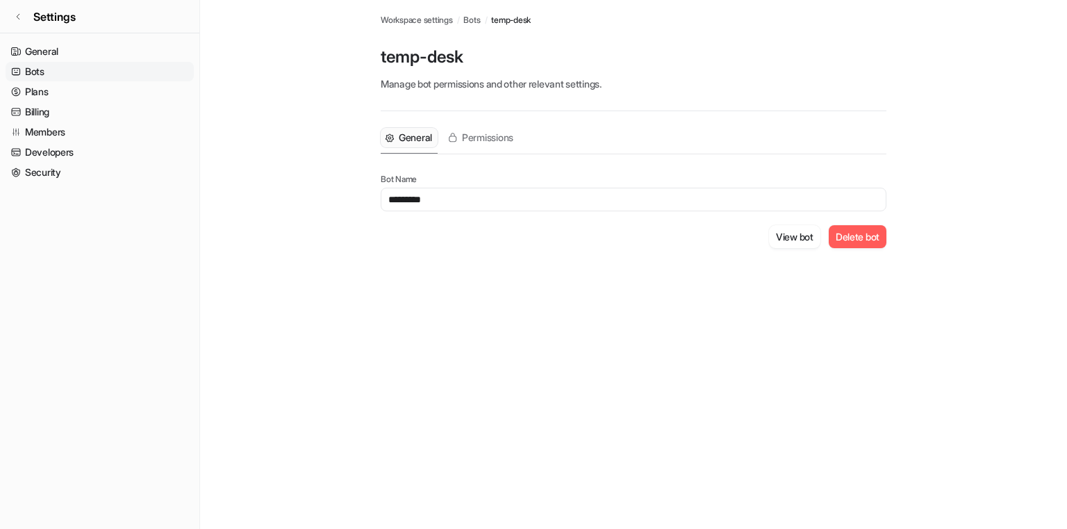
click at [844, 237] on button "Delete bot" at bounding box center [858, 236] width 58 height 23
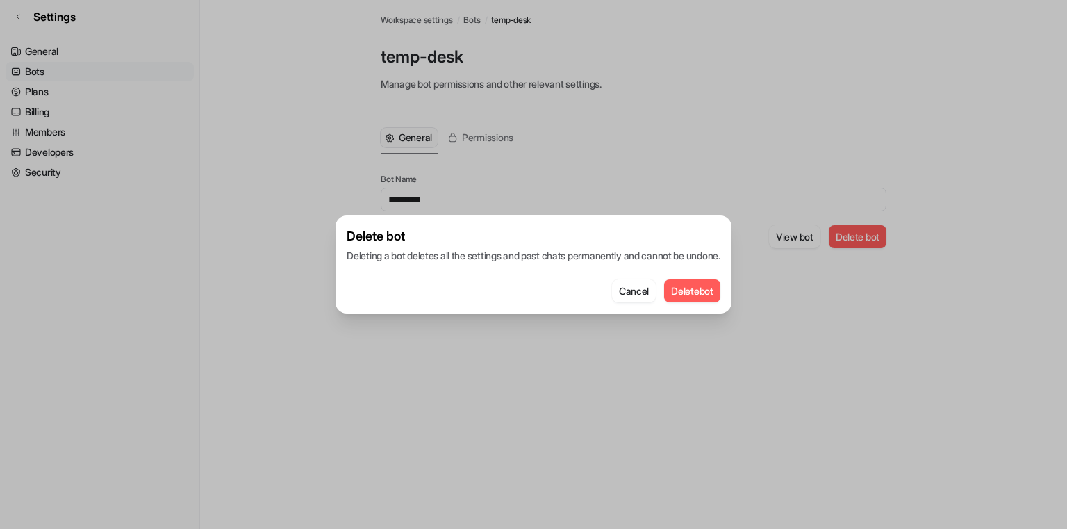
click at [701, 288] on button "Delete bot" at bounding box center [692, 290] width 56 height 23
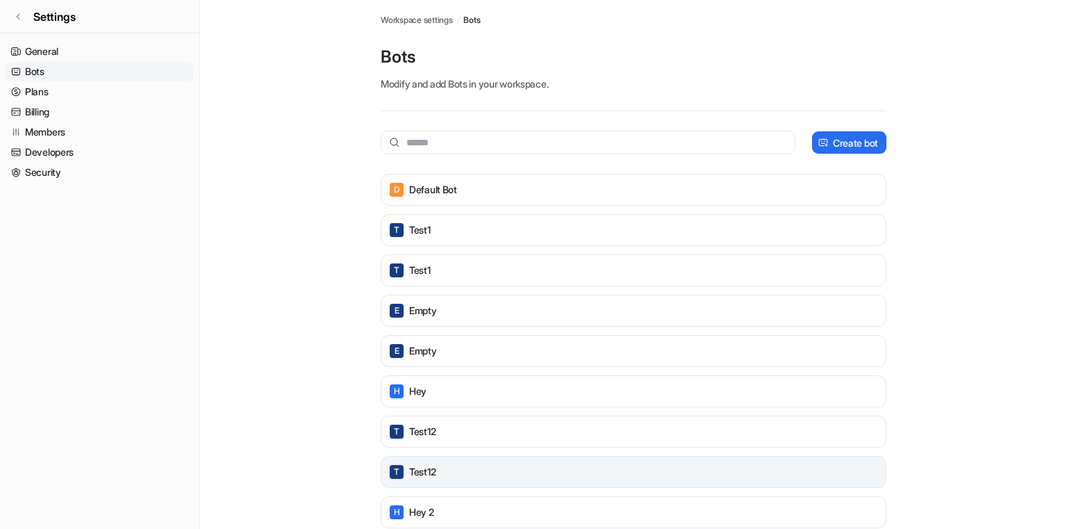
click at [421, 479] on div "T test12" at bounding box center [633, 471] width 493 height 19
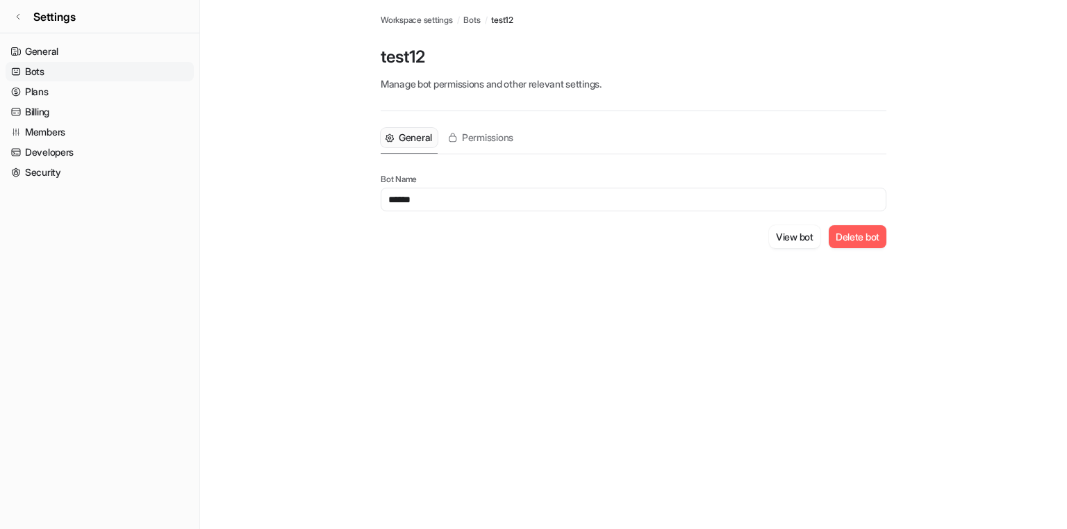
click at [851, 238] on button "Delete bot" at bounding box center [858, 236] width 58 height 23
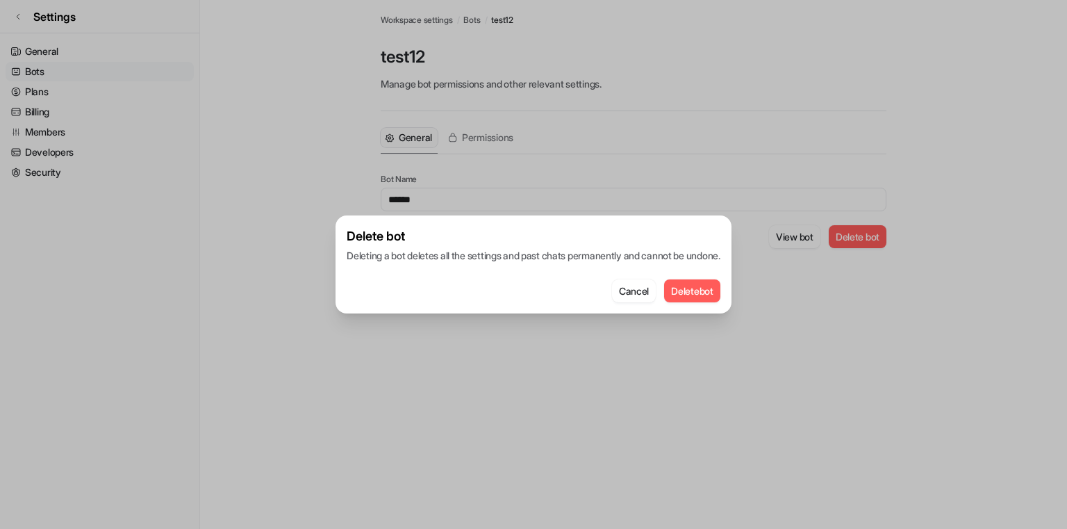
click at [705, 293] on button "Delete bot" at bounding box center [692, 290] width 56 height 23
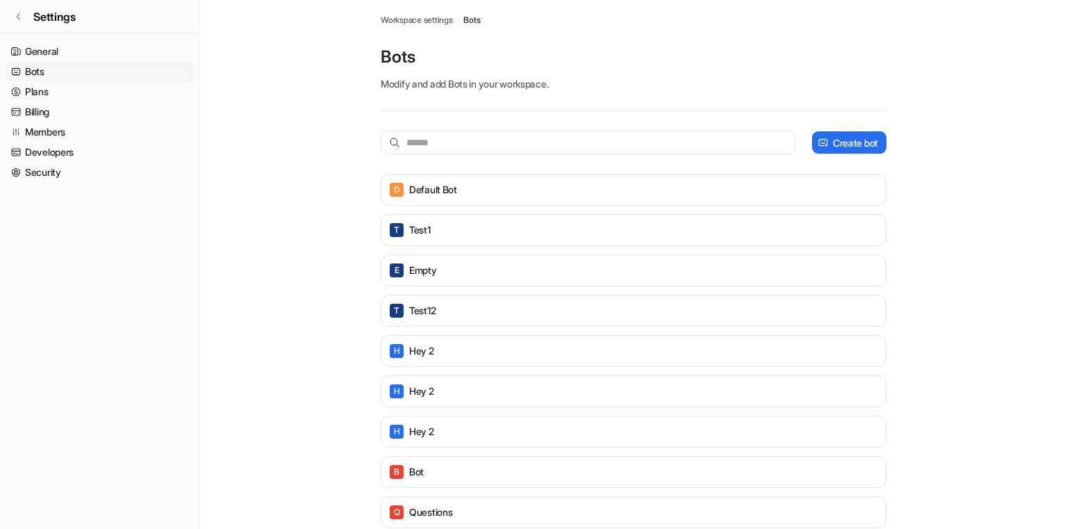
scroll to position [1115, 0]
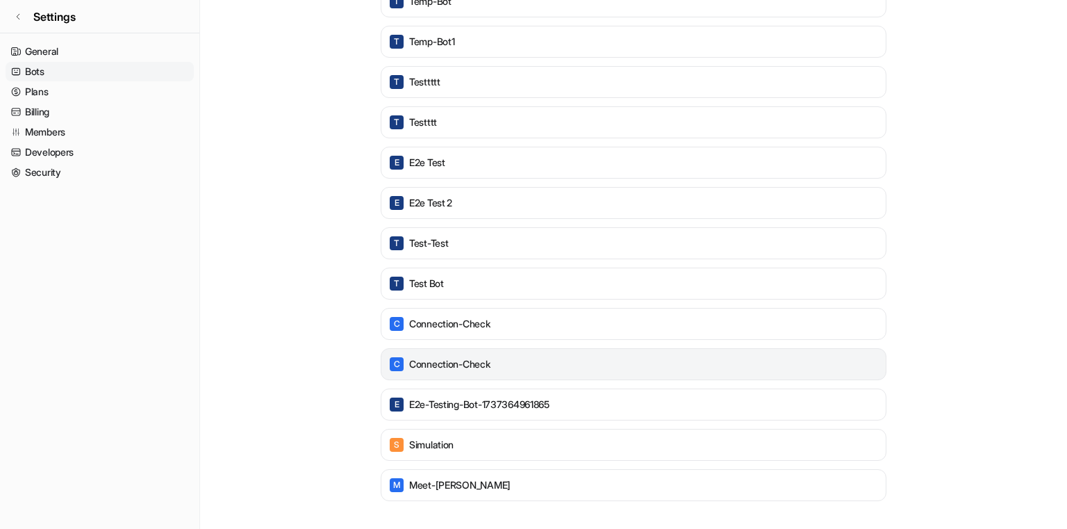
click at [509, 367] on div "C connection-check" at bounding box center [633, 363] width 493 height 19
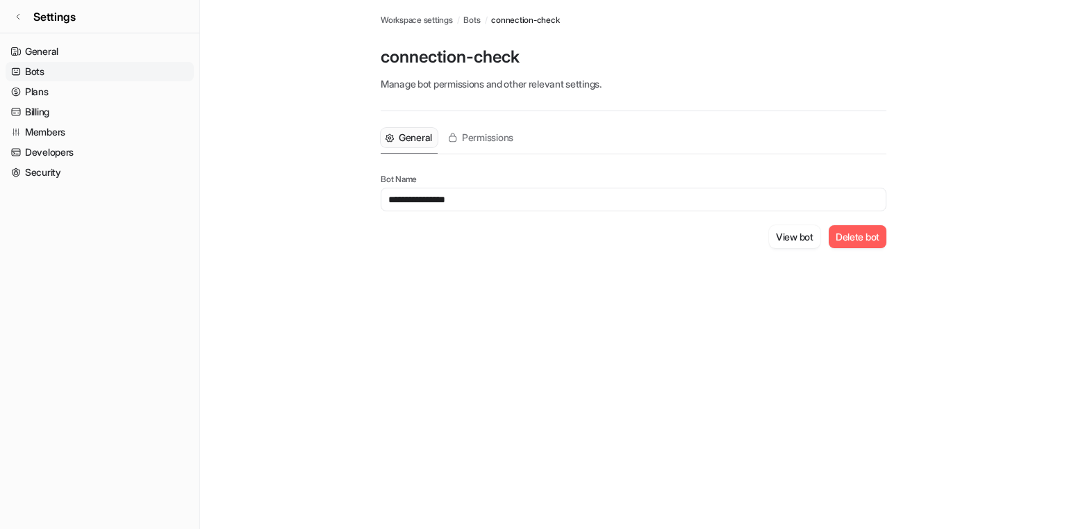
click at [846, 240] on button "Delete bot" at bounding box center [858, 236] width 58 height 23
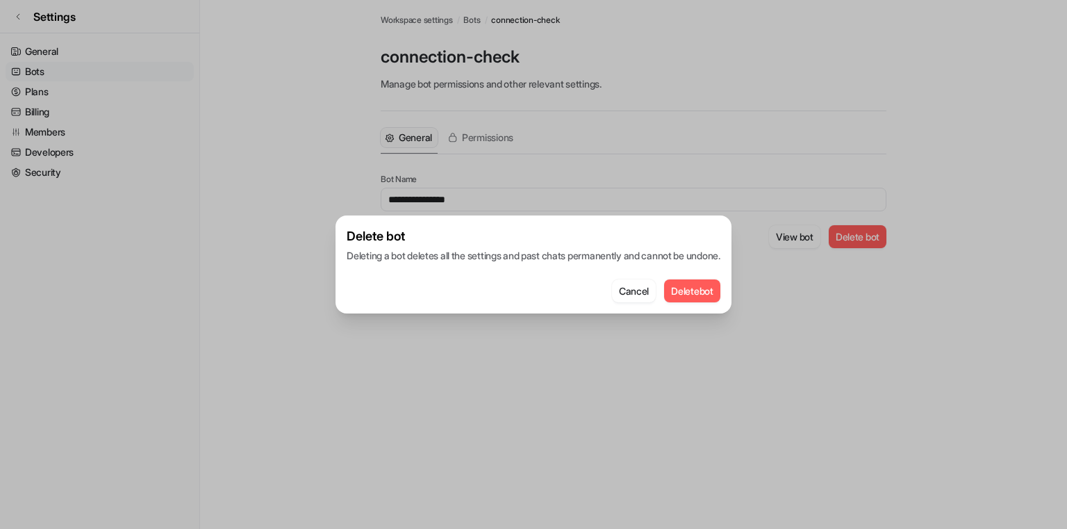
click at [712, 282] on button "Delete bot" at bounding box center [692, 290] width 56 height 23
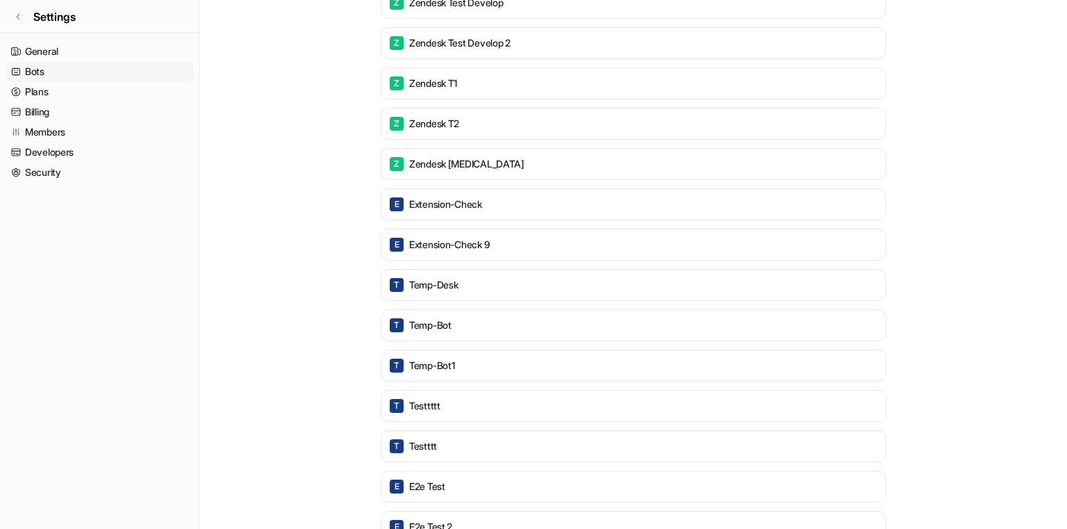
scroll to position [874, 0]
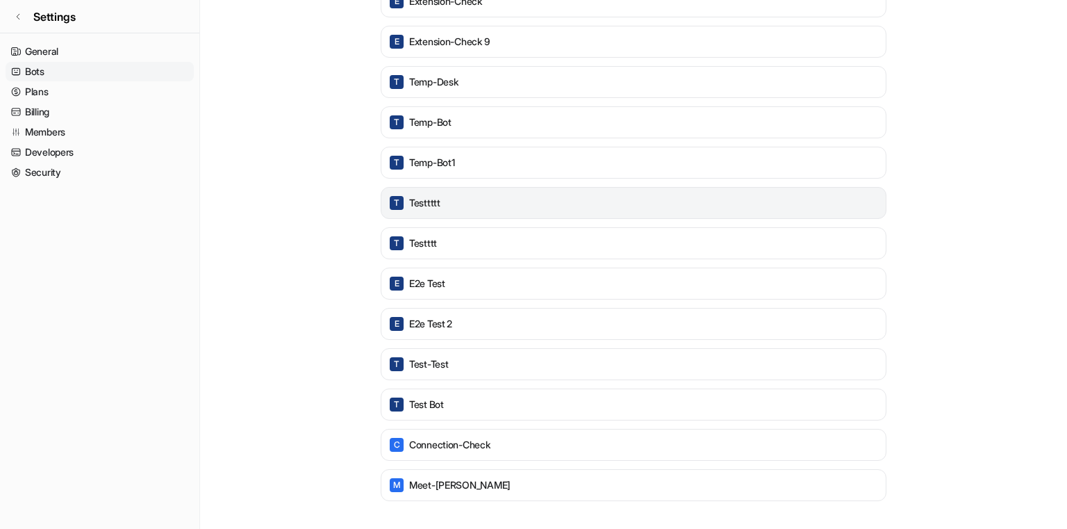
click at [459, 203] on div "T testtttt" at bounding box center [633, 202] width 493 height 19
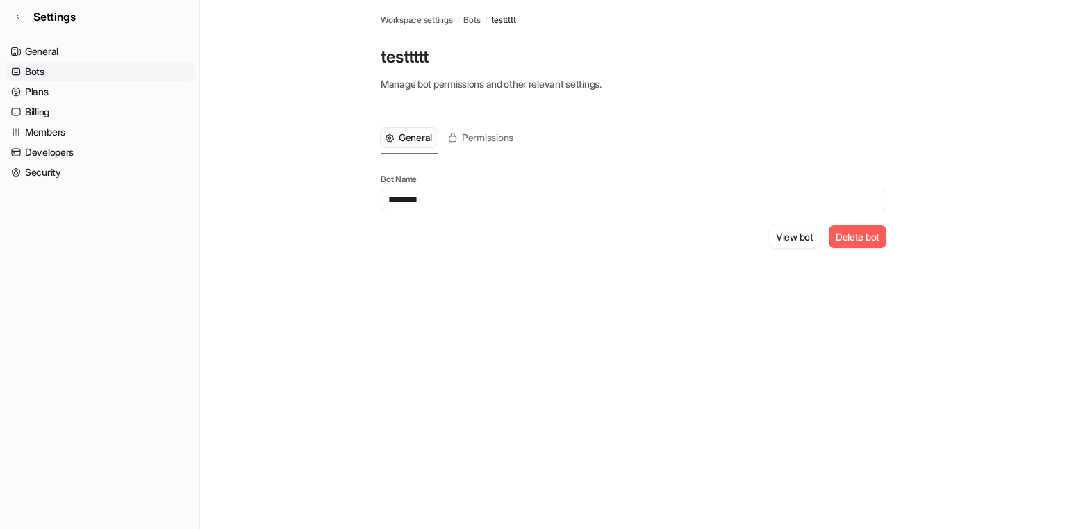
click at [842, 238] on button "Delete bot" at bounding box center [858, 236] width 58 height 23
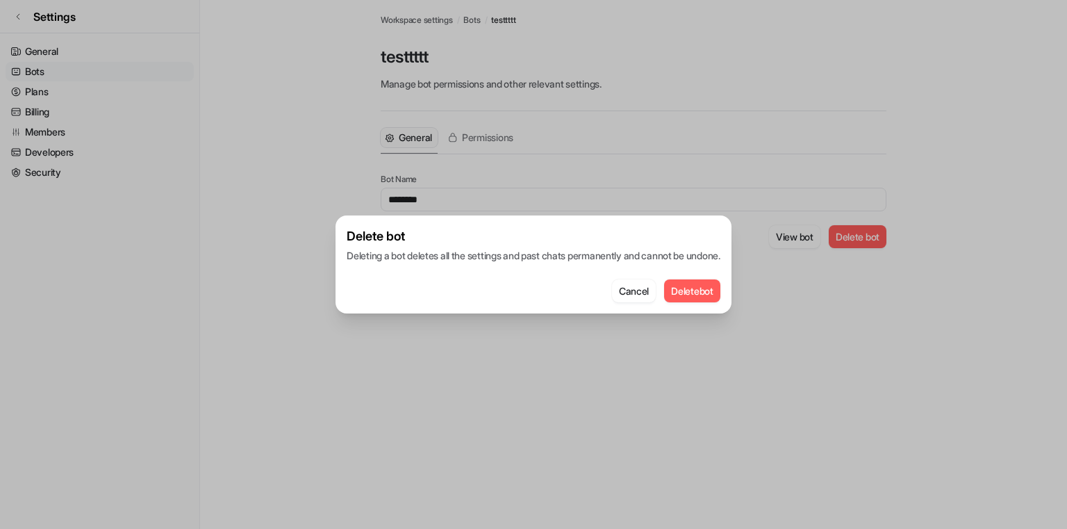
click at [705, 284] on button "Delete bot" at bounding box center [692, 290] width 56 height 23
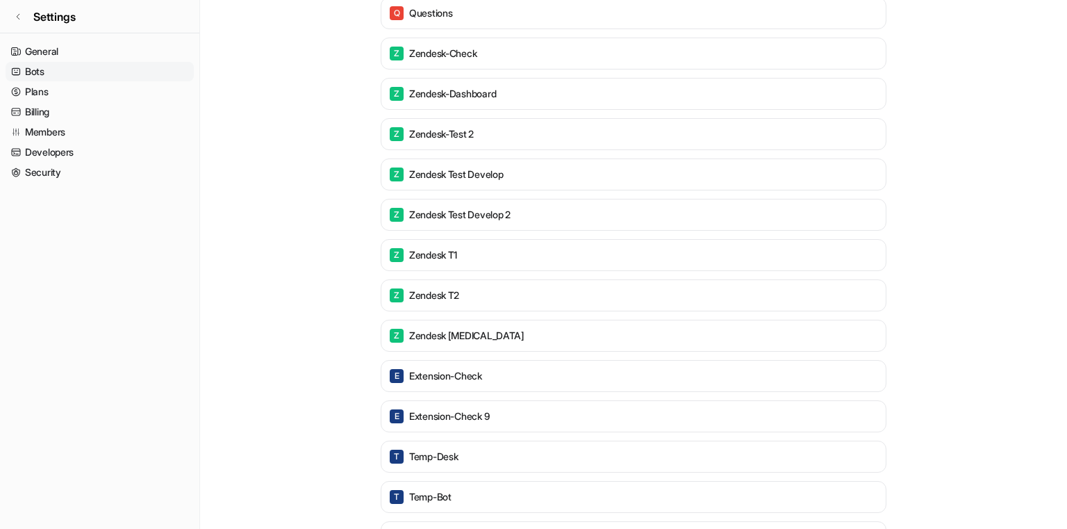
scroll to position [632, 0]
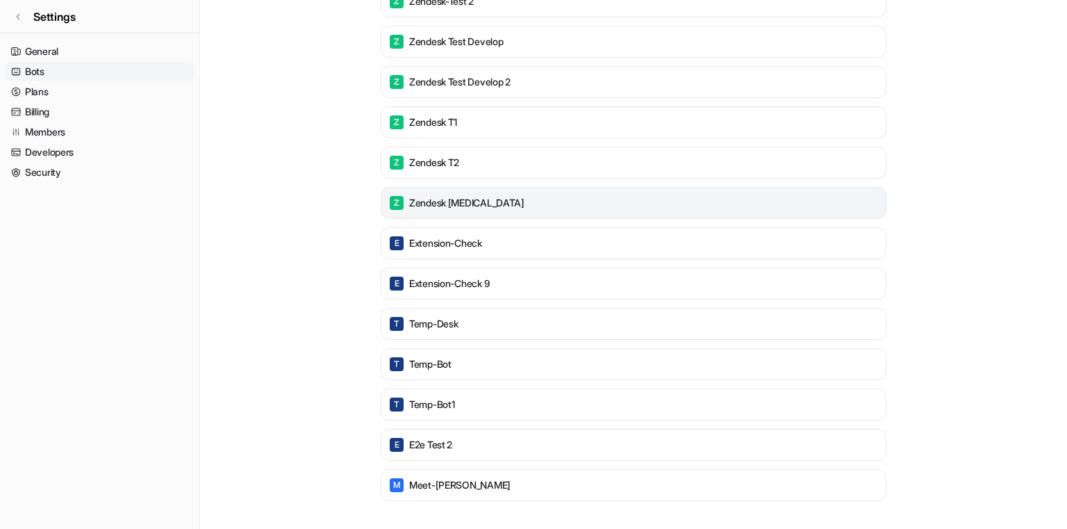
click at [598, 213] on div "Z zendesk t3" at bounding box center [634, 203] width 506 height 32
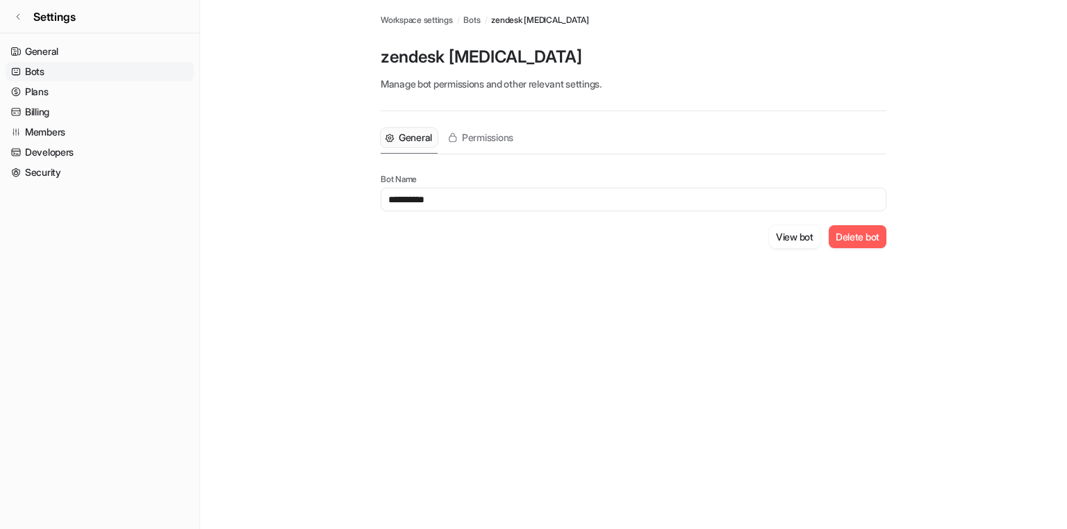
click at [846, 237] on button "Delete bot" at bounding box center [858, 236] width 58 height 23
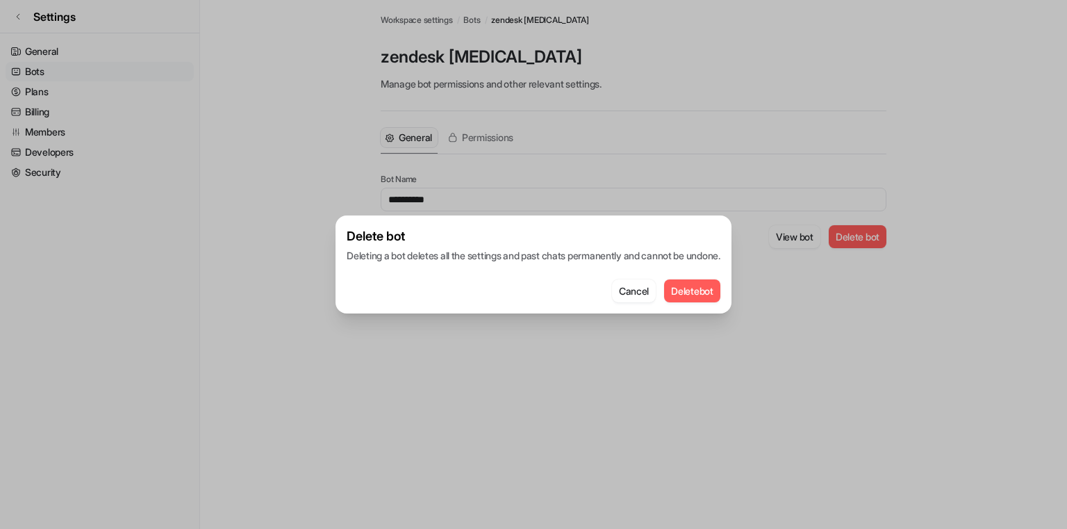
click at [703, 292] on button "Delete bot" at bounding box center [692, 290] width 56 height 23
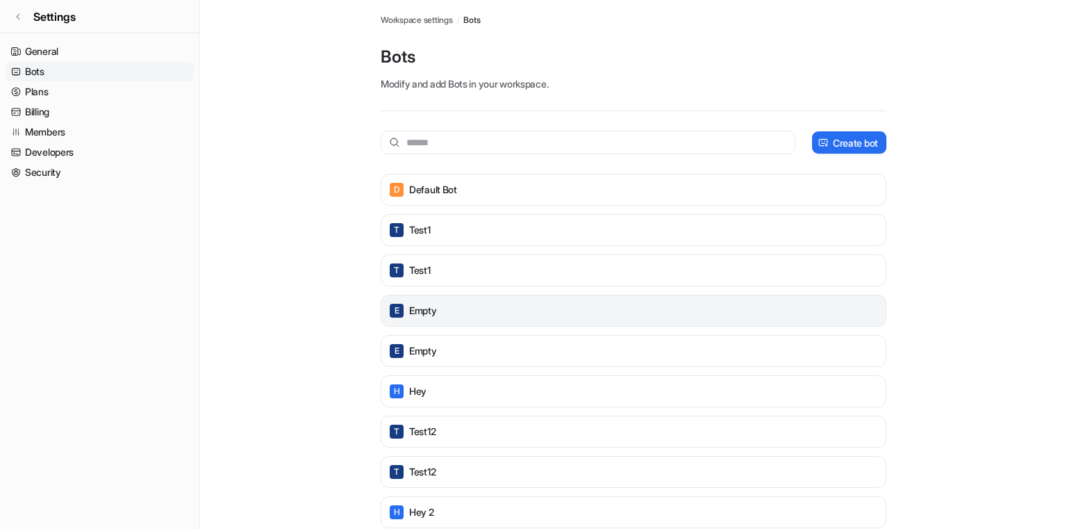
scroll to position [430, 0]
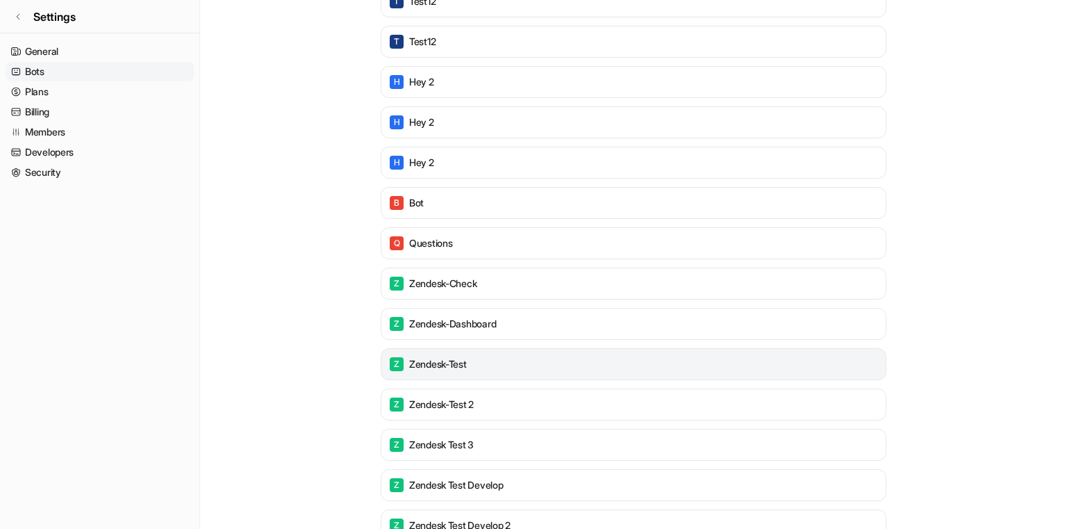
click at [548, 367] on div "Z zendesk-test" at bounding box center [633, 363] width 493 height 19
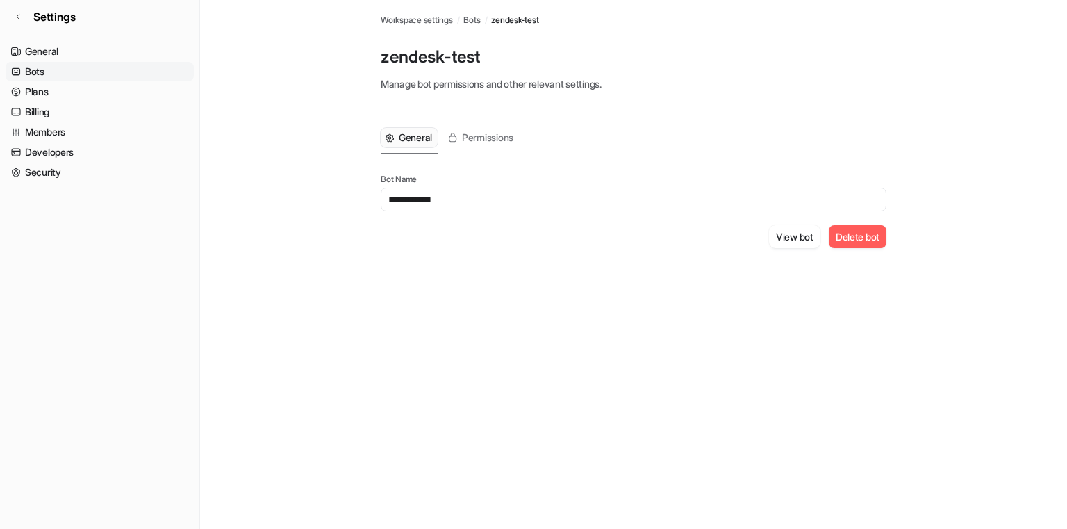
click at [841, 234] on button "Delete bot" at bounding box center [858, 236] width 58 height 23
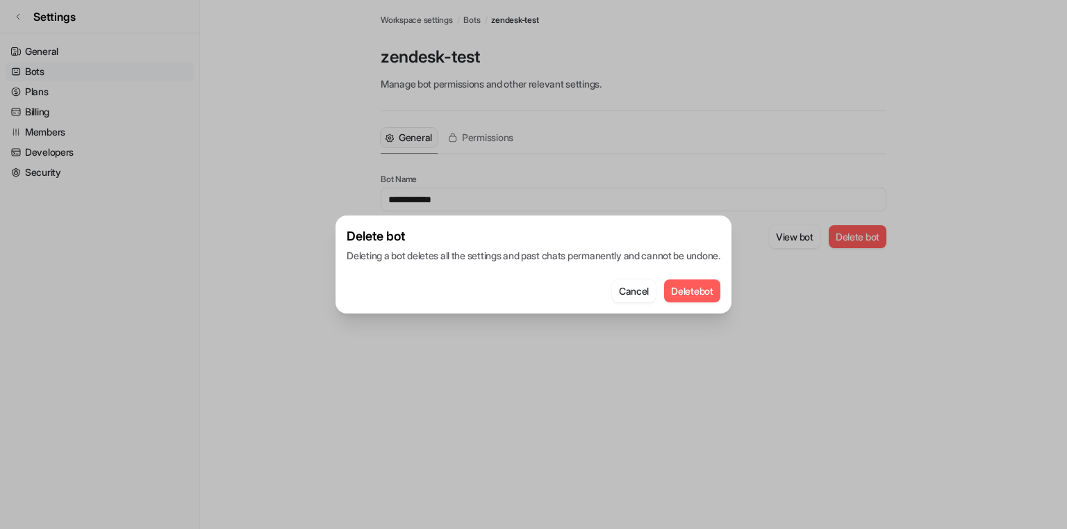
click at [706, 287] on button "Delete bot" at bounding box center [692, 290] width 56 height 23
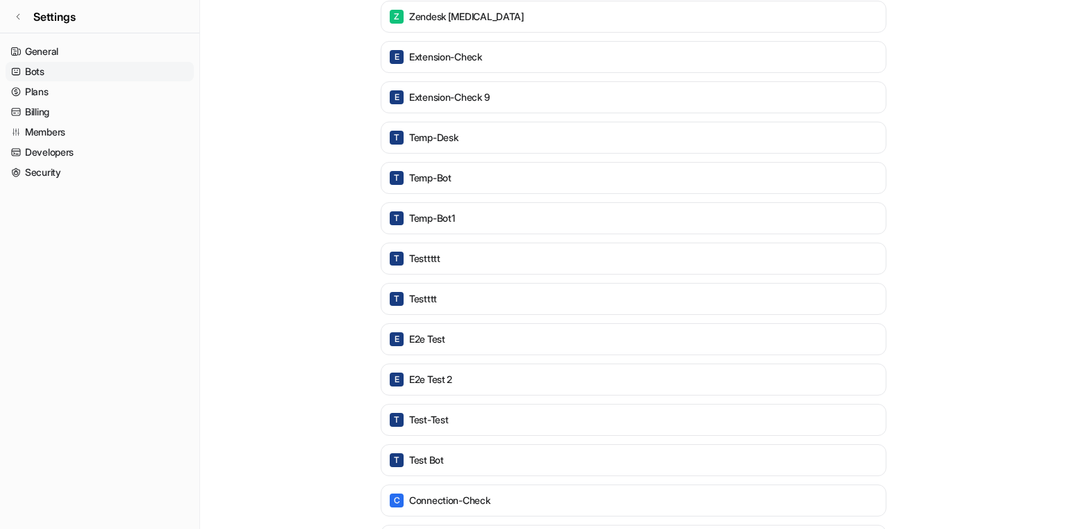
scroll to position [1075, 0]
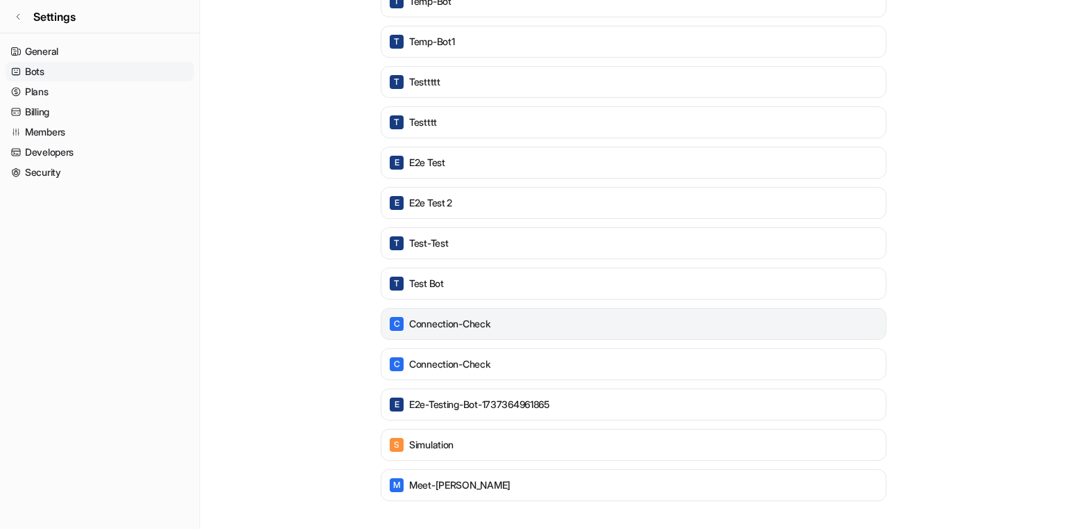
click at [516, 325] on div "C connection-check" at bounding box center [633, 323] width 493 height 19
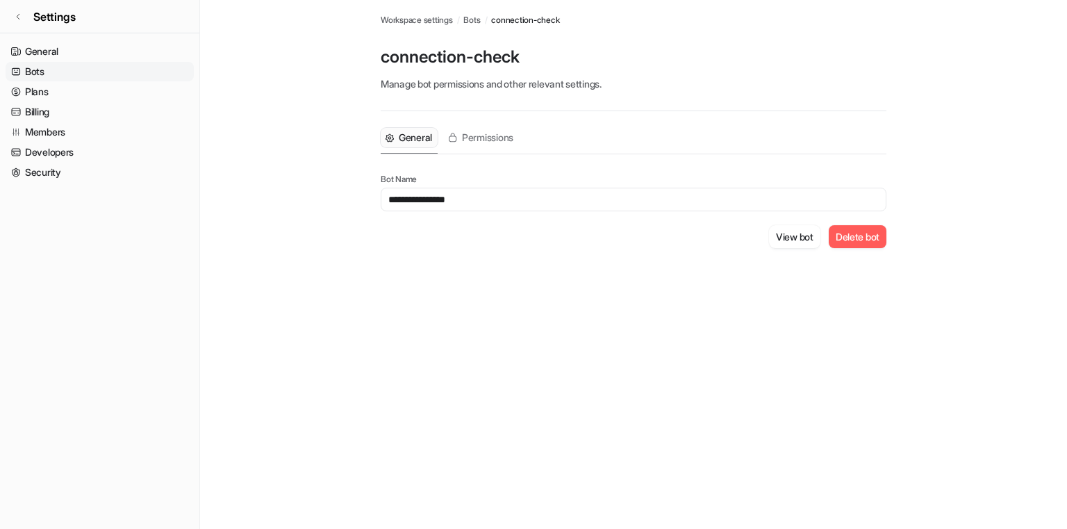
click at [860, 236] on button "Delete bot" at bounding box center [858, 236] width 58 height 23
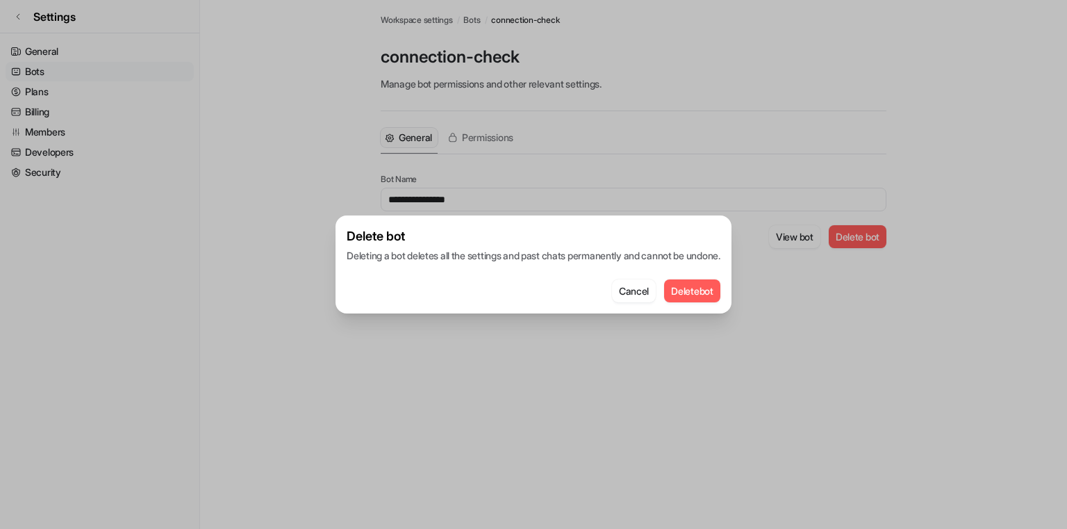
click at [713, 285] on button "Delete bot" at bounding box center [692, 290] width 56 height 23
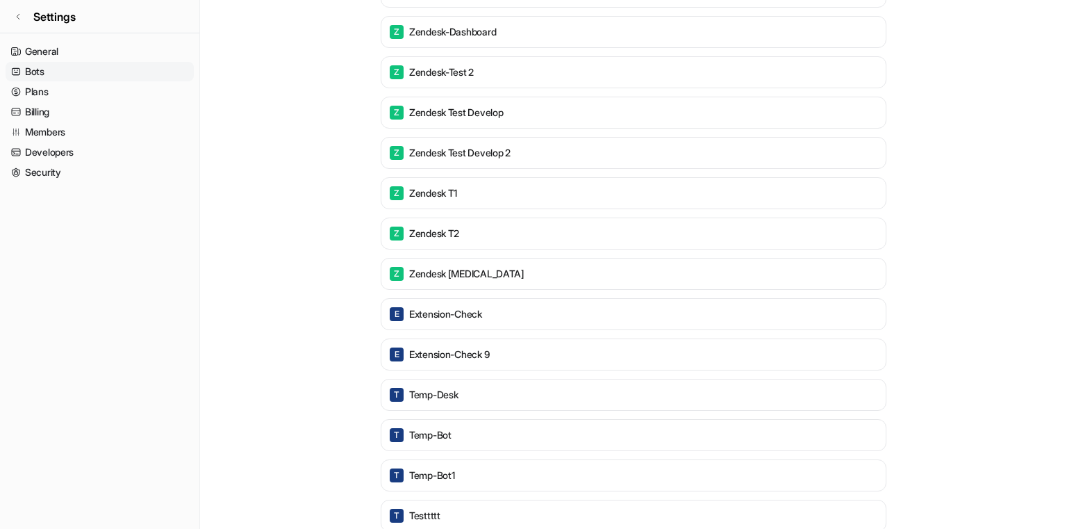
scroll to position [833, 0]
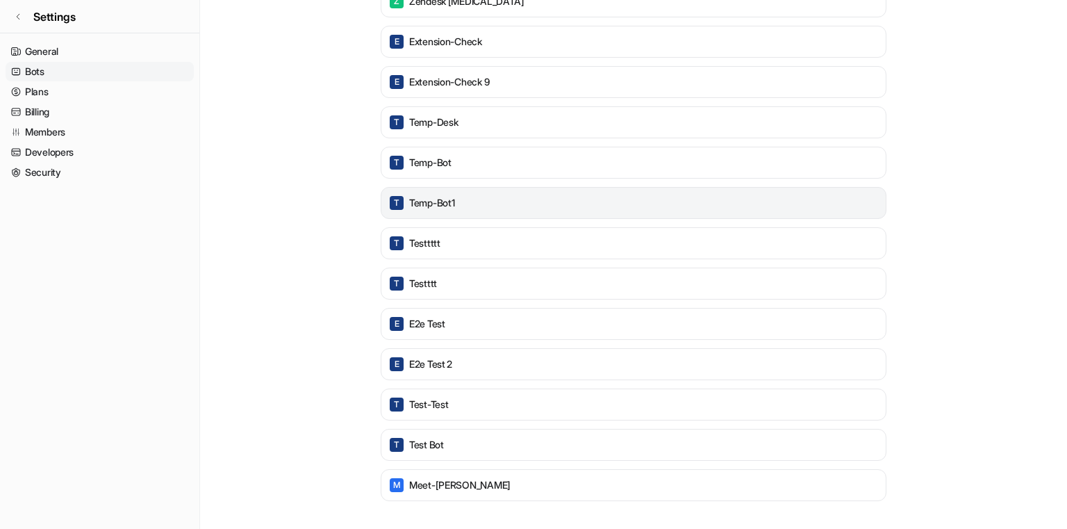
click at [537, 210] on div "T temp-bot1" at bounding box center [633, 202] width 493 height 19
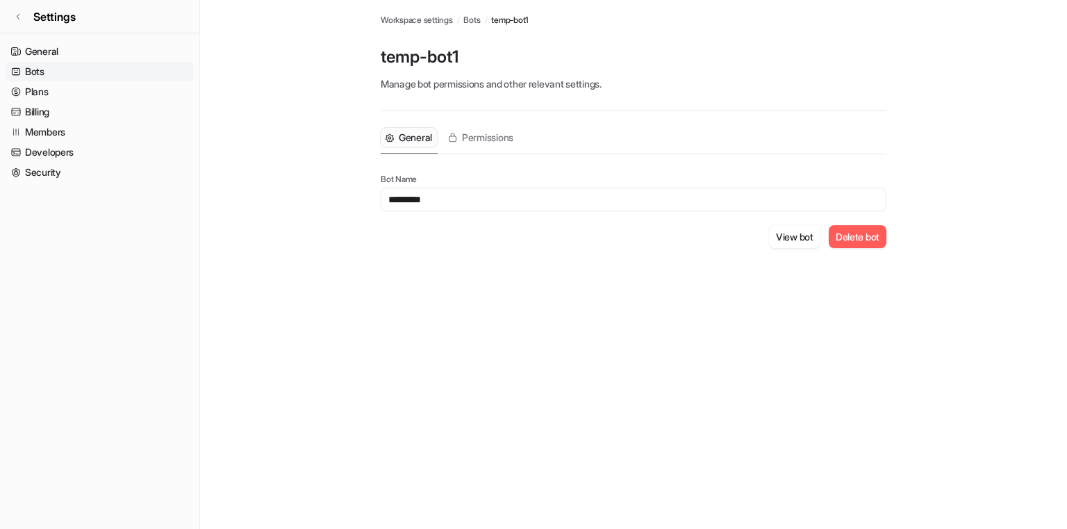
click at [839, 238] on button "Delete bot" at bounding box center [858, 236] width 58 height 23
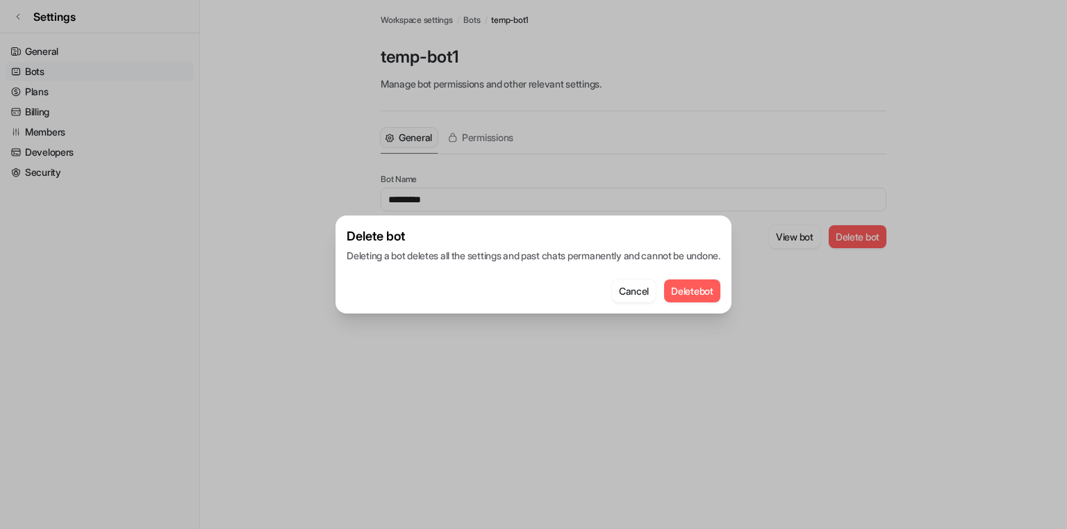
click at [705, 293] on button "Delete bot" at bounding box center [692, 290] width 56 height 23
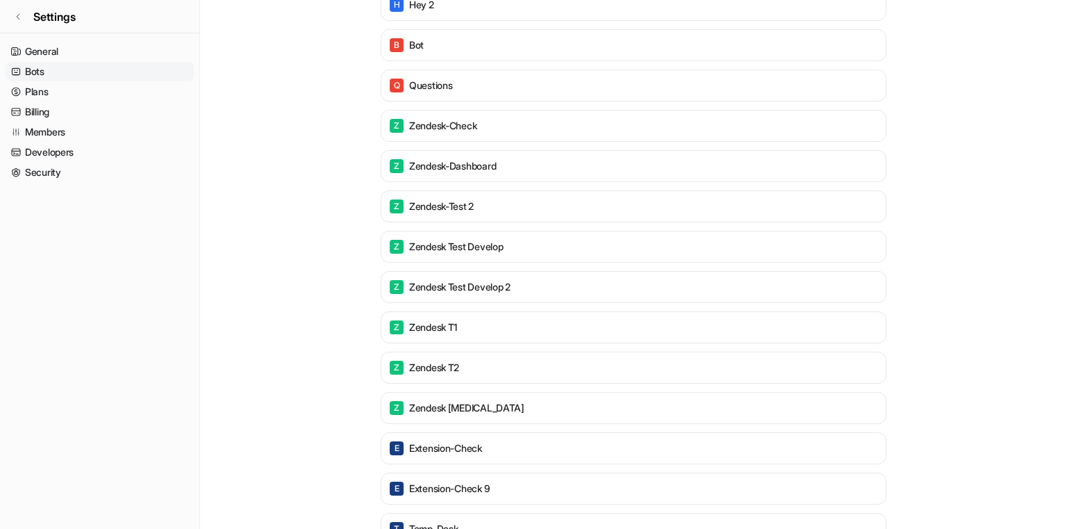
scroll to position [591, 0]
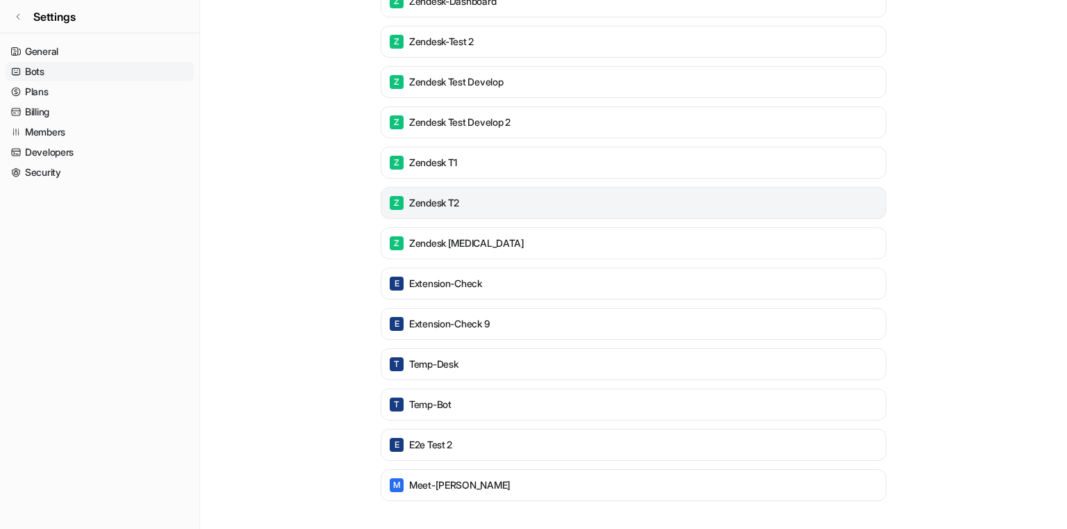
click at [612, 211] on div "Z zendesk t2" at bounding box center [633, 202] width 493 height 19
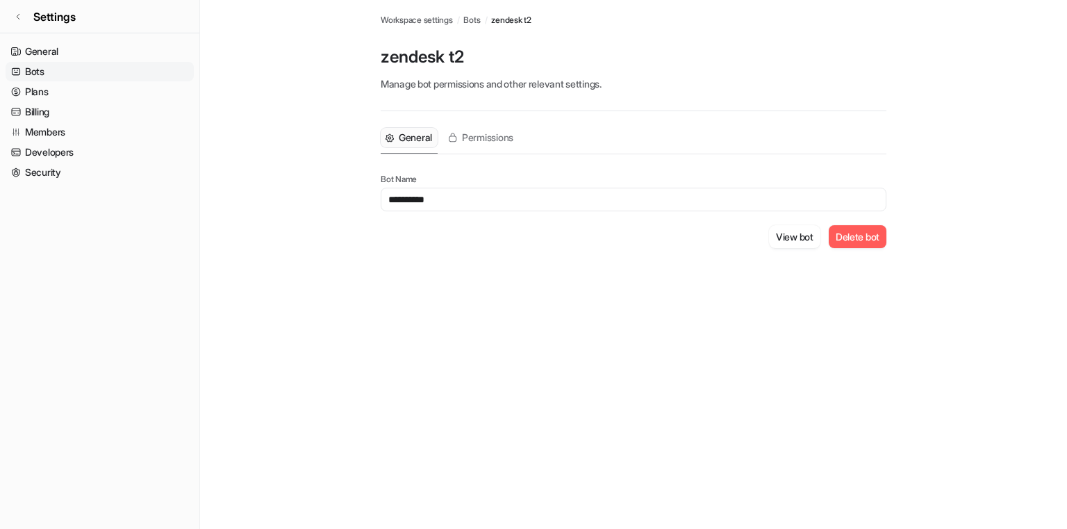
click at [846, 237] on button "Delete bot" at bounding box center [858, 236] width 58 height 23
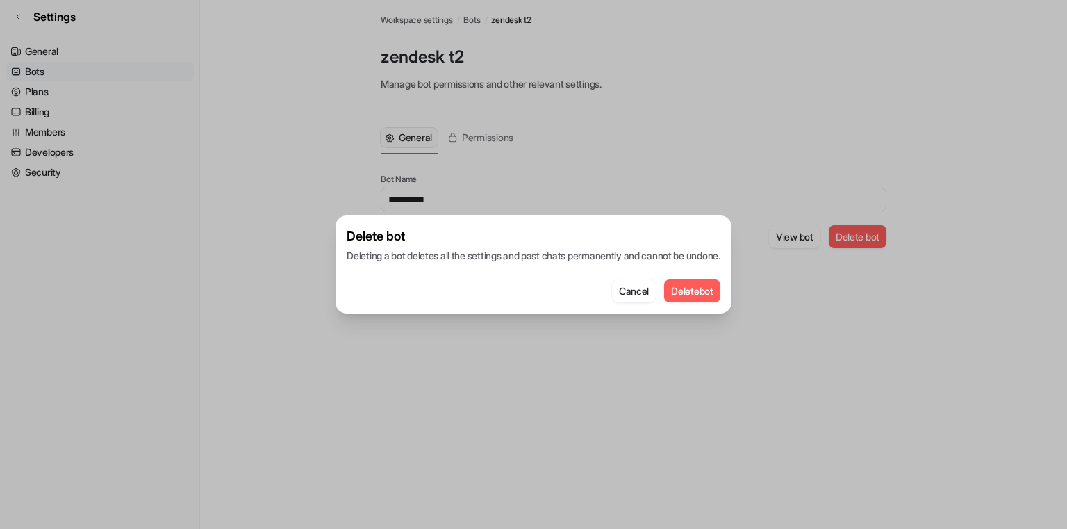
click at [687, 286] on button "Delete bot" at bounding box center [692, 290] width 56 height 23
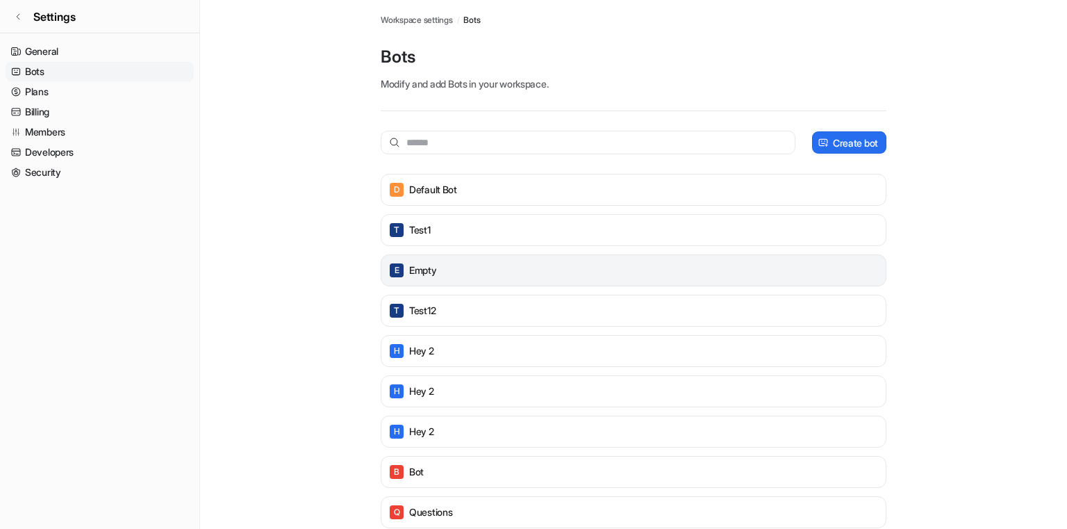
click at [692, 281] on div "E Empty" at bounding box center [634, 270] width 506 height 32
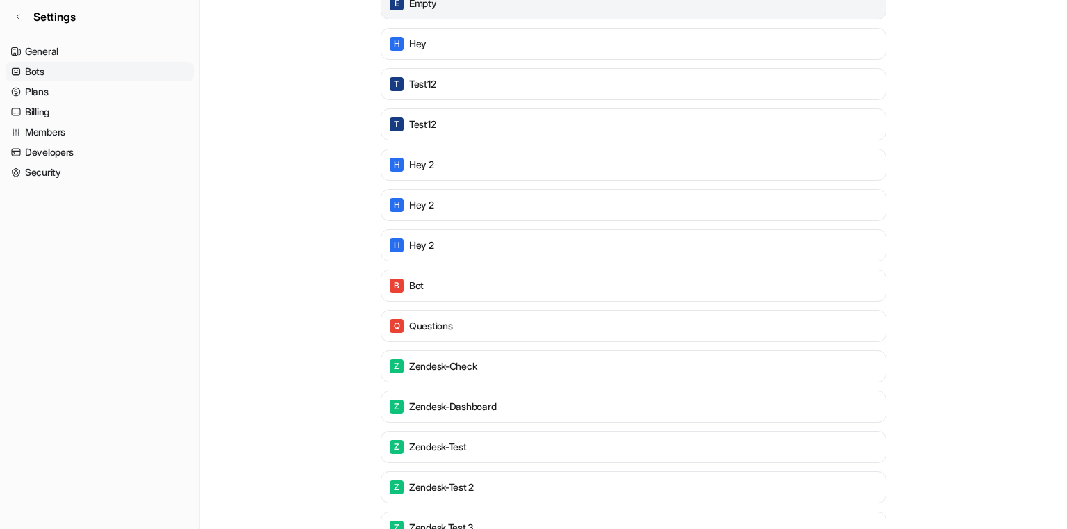
scroll to position [412, 0]
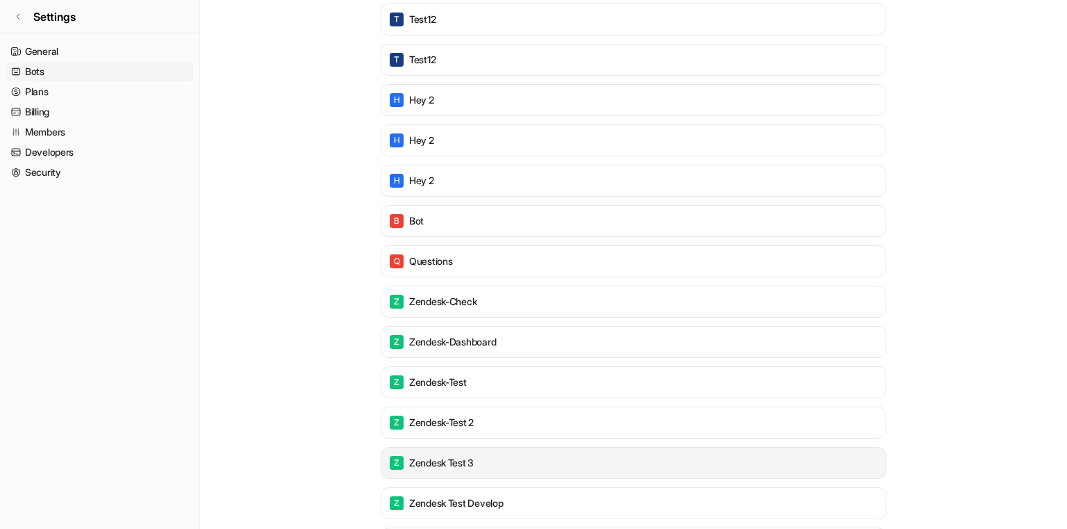
click at [506, 448] on div "Z zendesk test 3" at bounding box center [634, 463] width 506 height 32
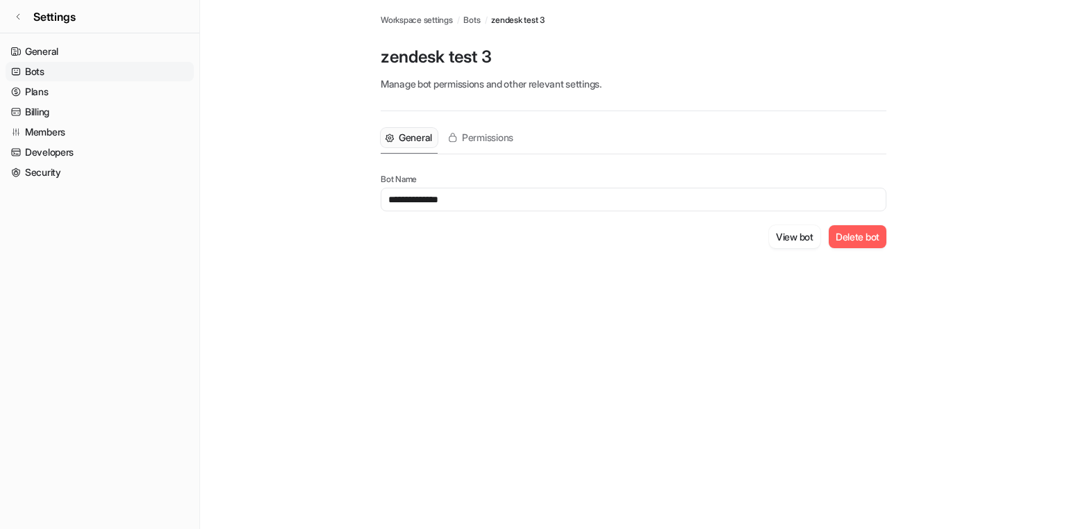
click at [844, 230] on button "Delete bot" at bounding box center [858, 236] width 58 height 23
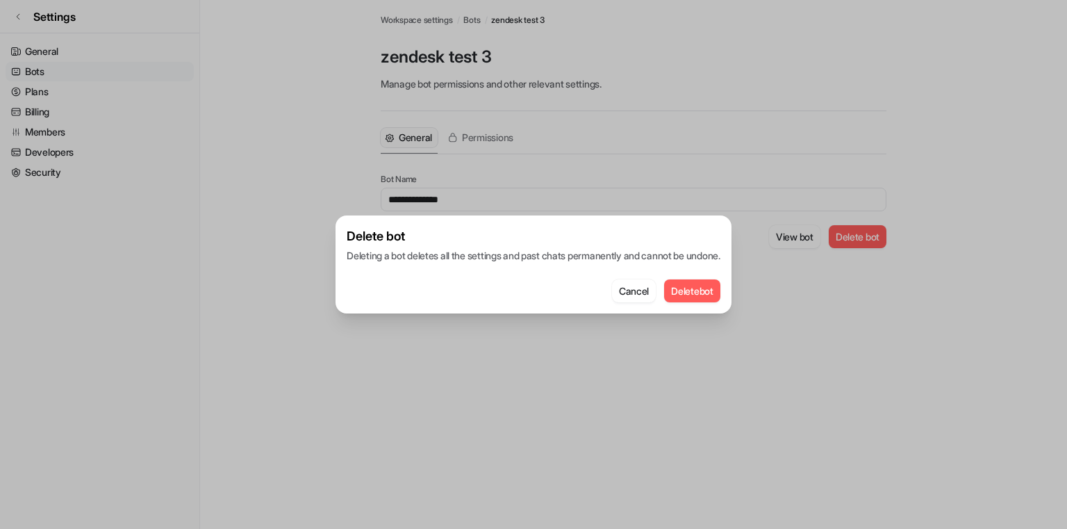
click at [697, 293] on button "Delete bot" at bounding box center [692, 290] width 56 height 23
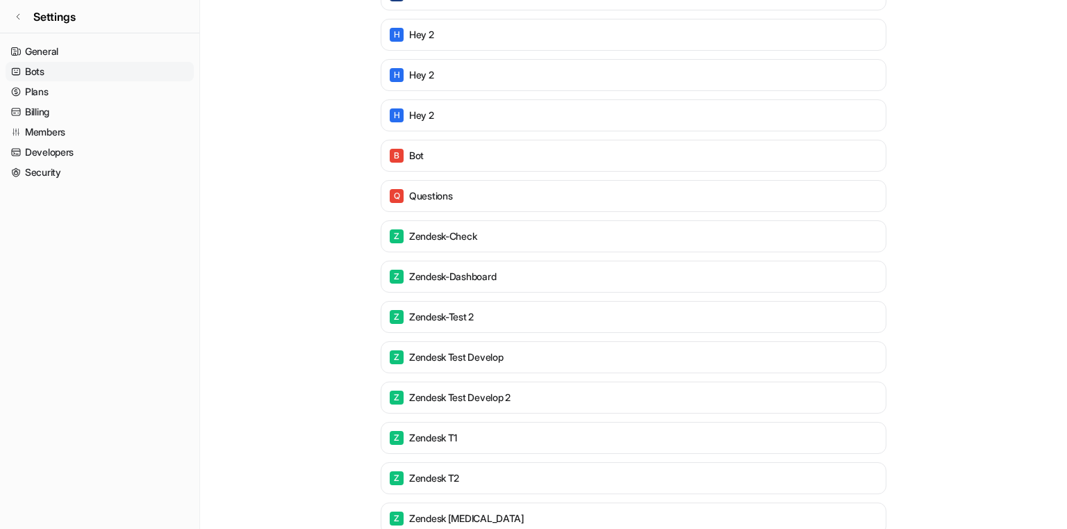
scroll to position [1035, 0]
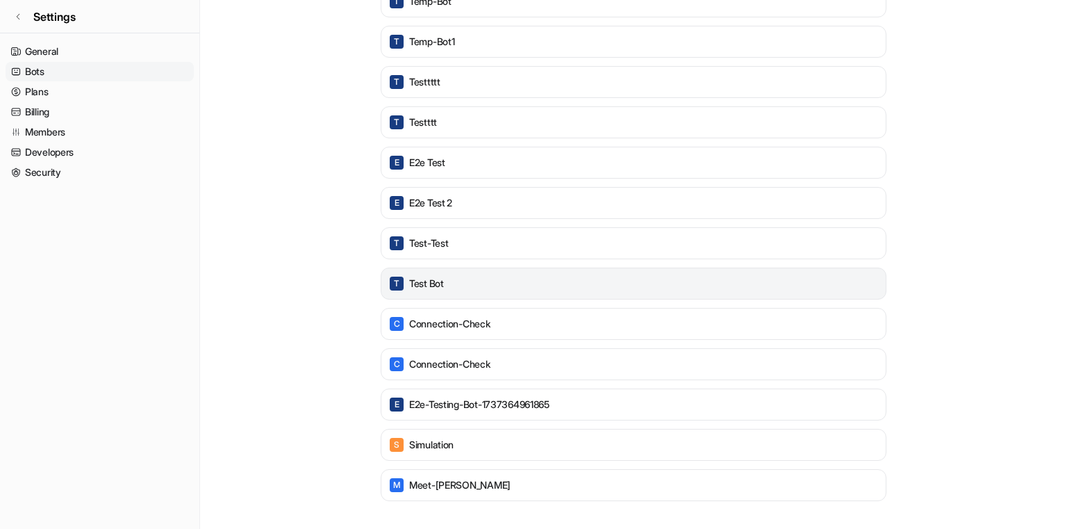
click at [454, 285] on div "T test bot" at bounding box center [633, 283] width 493 height 19
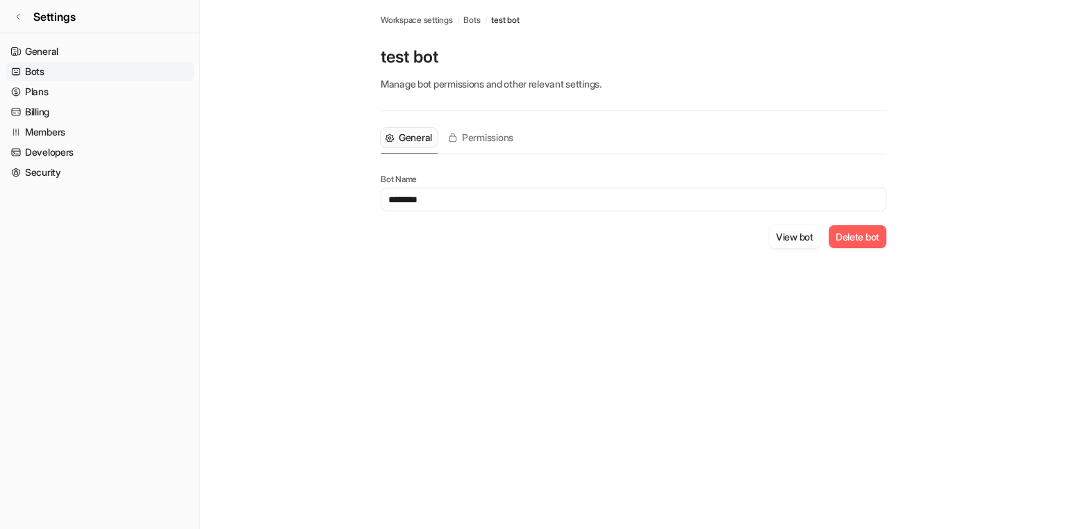
click at [846, 236] on button "Delete bot" at bounding box center [858, 236] width 58 height 23
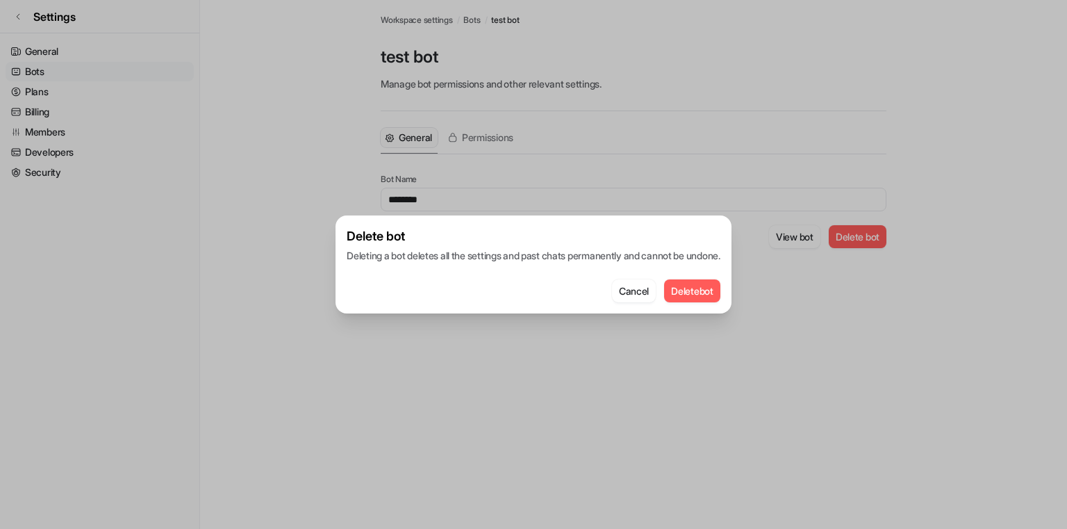
click at [711, 286] on button "Delete bot" at bounding box center [692, 290] width 56 height 23
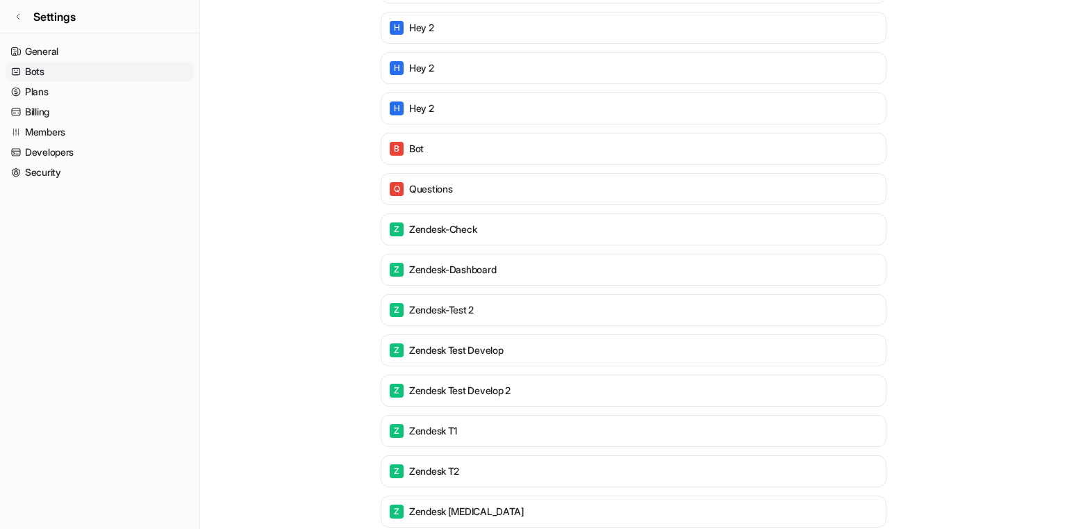
scroll to position [793, 0]
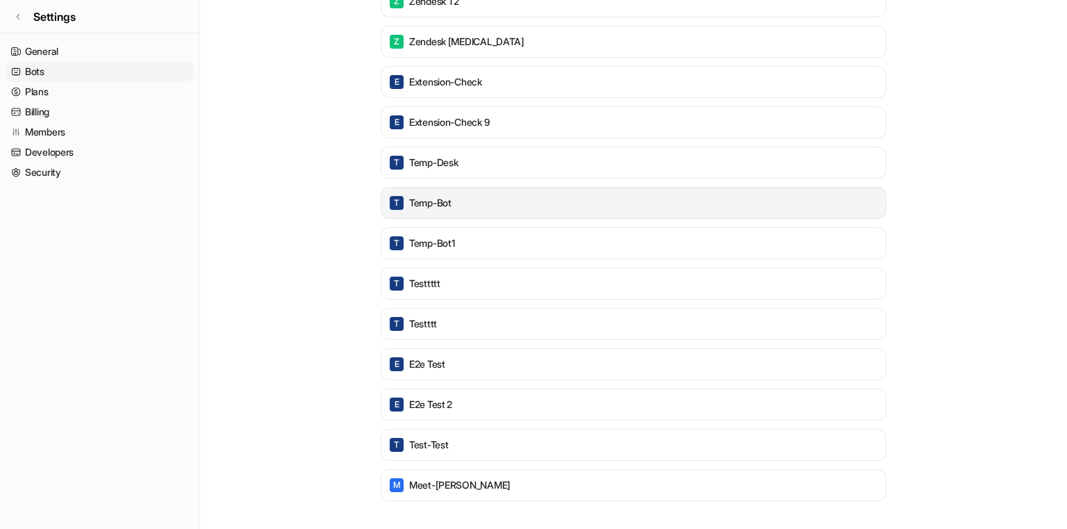
click at [531, 204] on div "T temp-bot" at bounding box center [633, 202] width 493 height 19
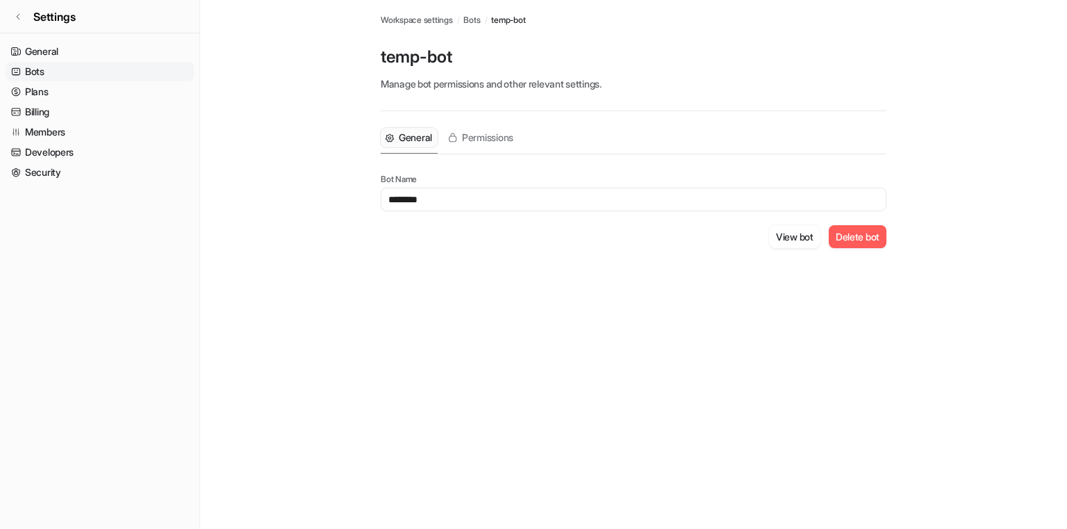
click at [846, 236] on button "Delete bot" at bounding box center [858, 236] width 58 height 23
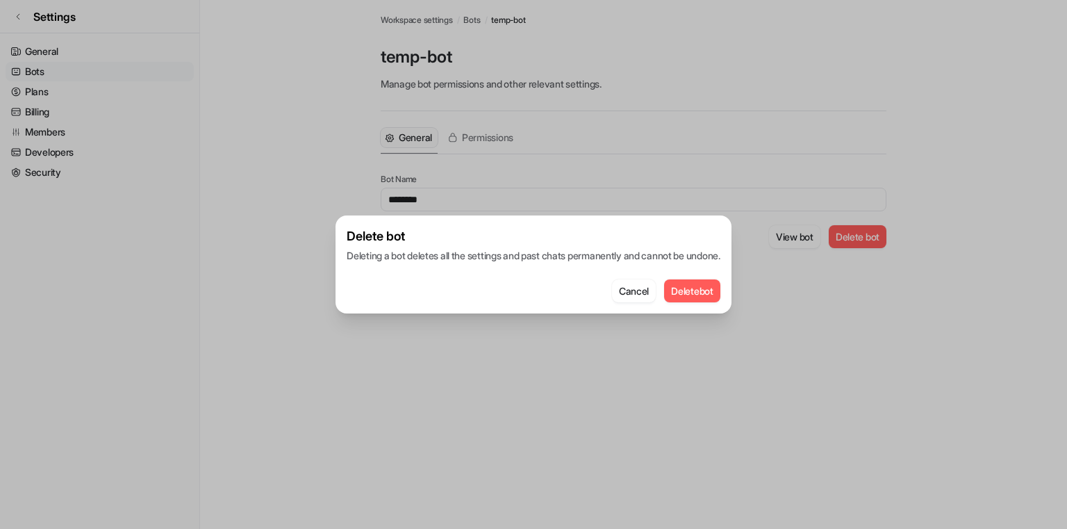
click at [701, 293] on button "Delete bot" at bounding box center [692, 290] width 56 height 23
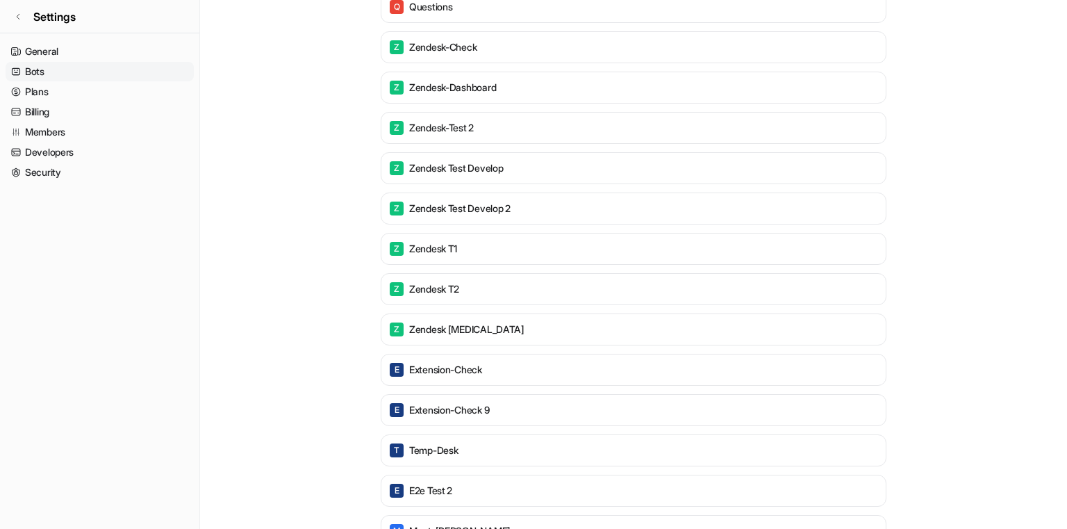
scroll to position [551, 0]
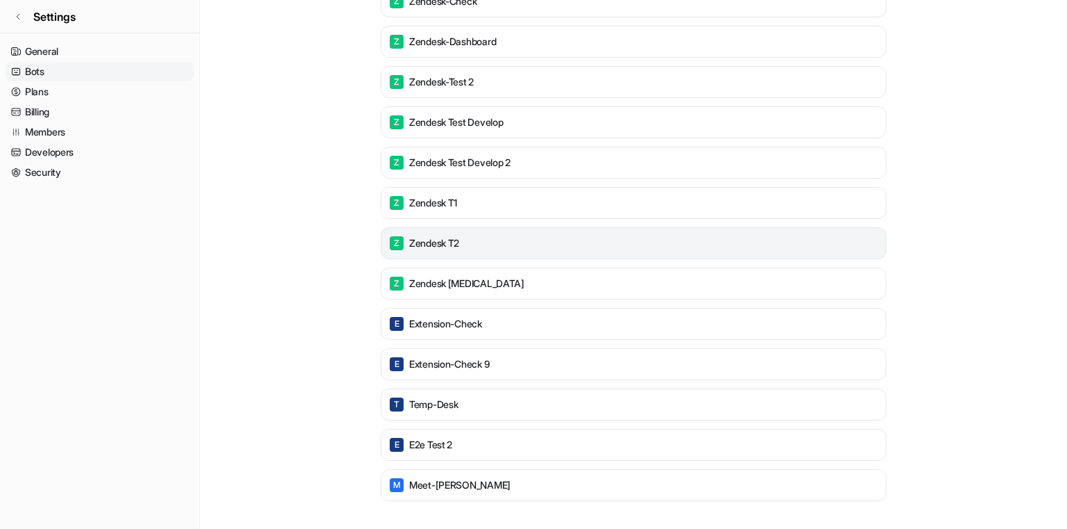
click at [616, 239] on div "Z zendesk t2" at bounding box center [633, 242] width 493 height 19
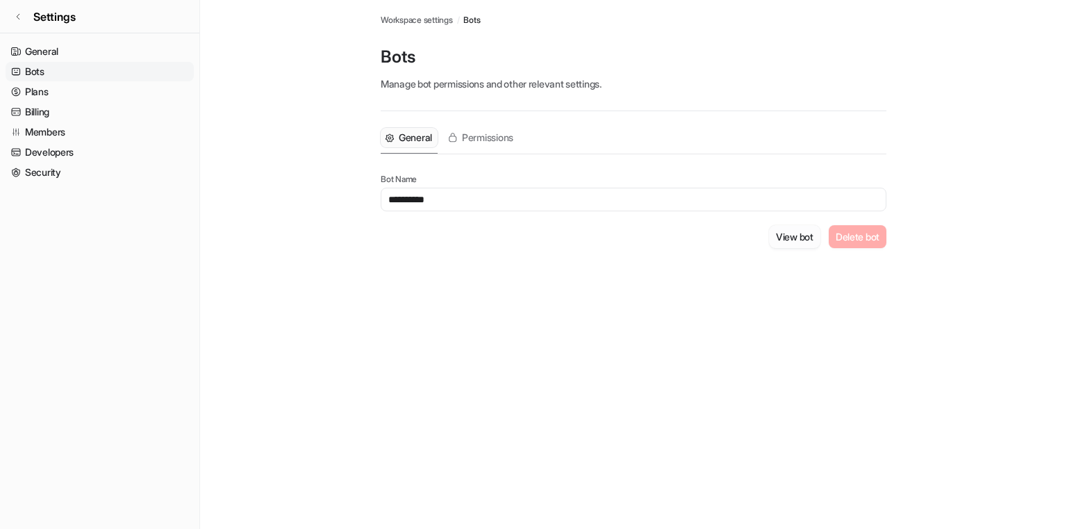
click at [790, 231] on button "View bot" at bounding box center [794, 236] width 51 height 23
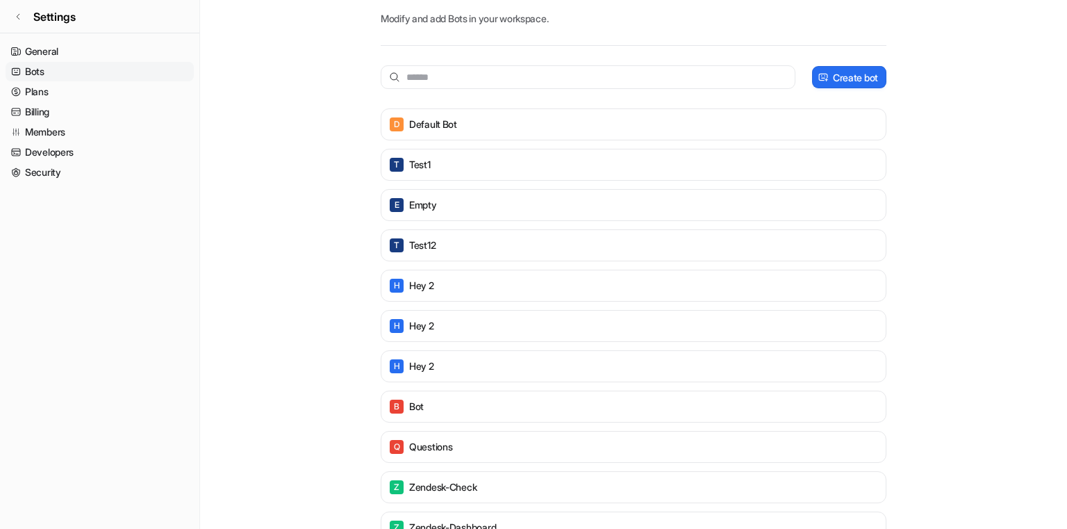
scroll to position [350, 0]
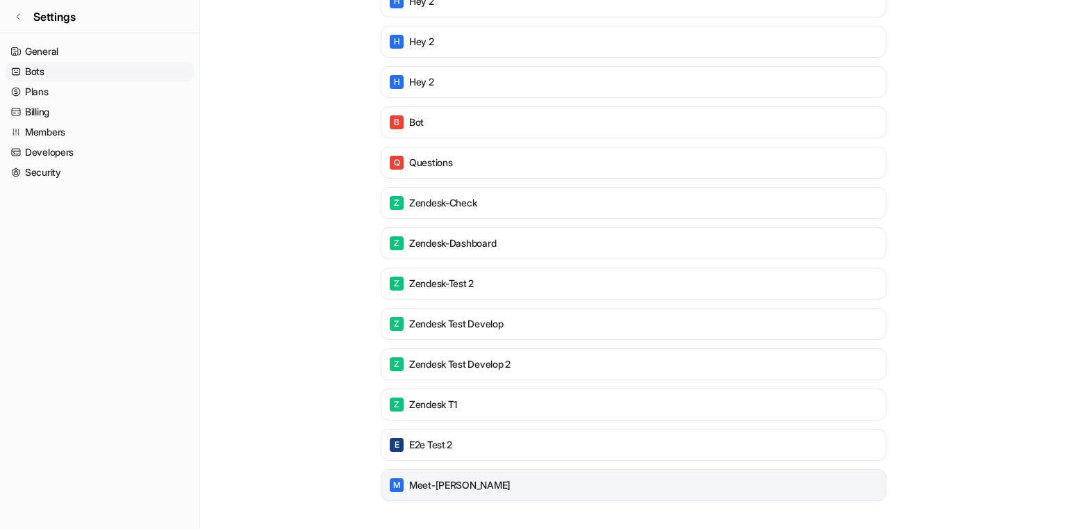
click at [448, 490] on p "meet-zendesk" at bounding box center [459, 485] width 101 height 14
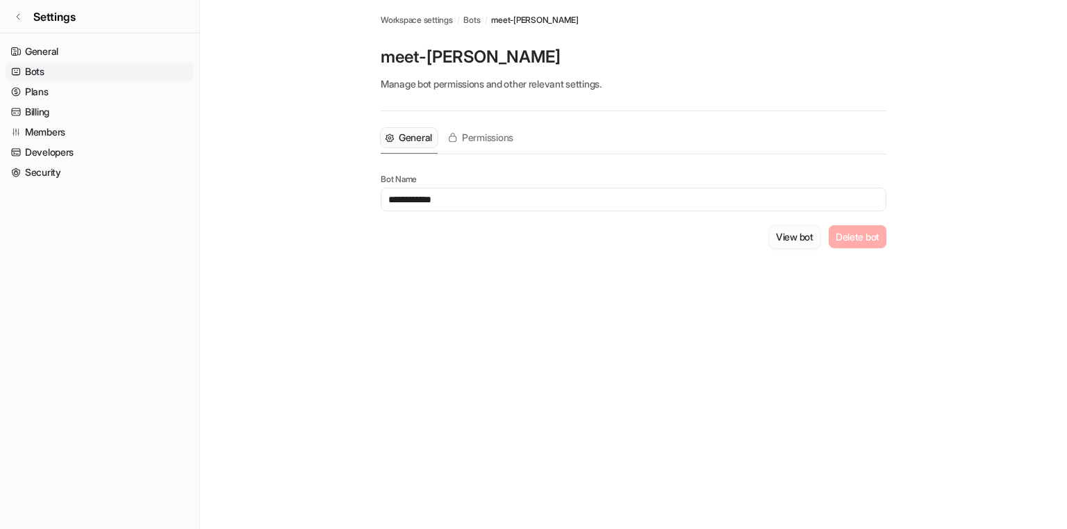
click at [784, 240] on button "View bot" at bounding box center [794, 236] width 51 height 23
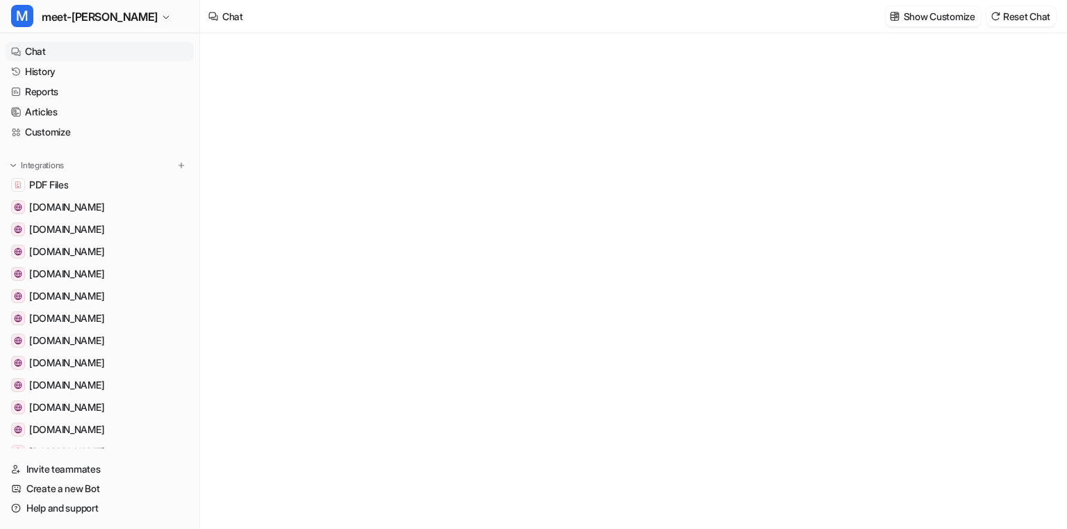
type textarea "**********"
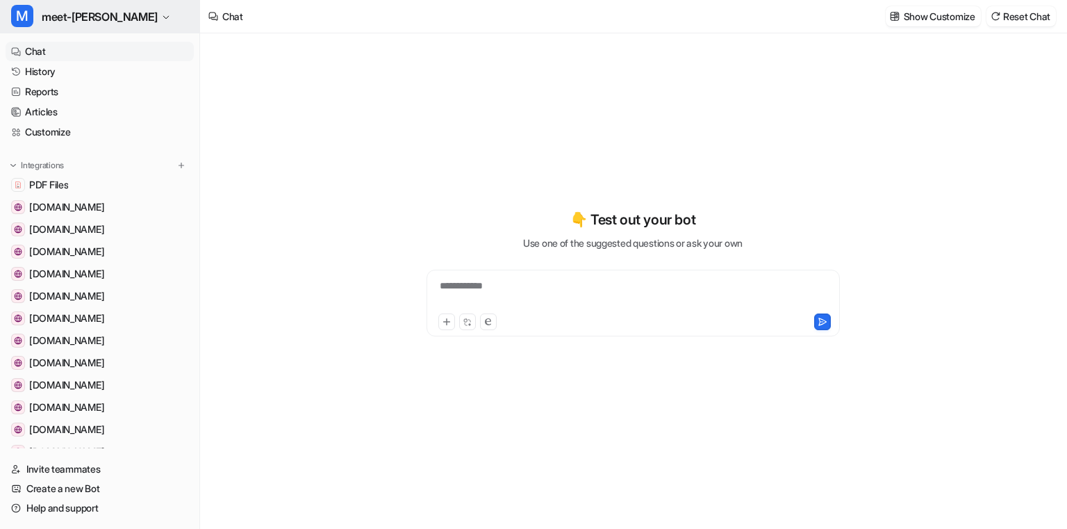
click at [99, 22] on span "meet-[PERSON_NAME]" at bounding box center [100, 16] width 116 height 19
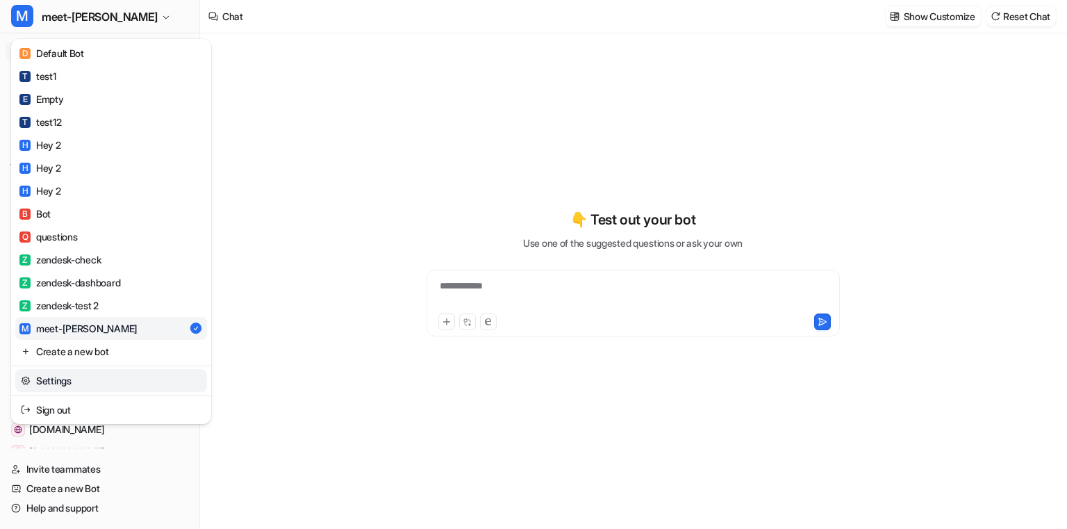
click at [77, 382] on link "Settings" at bounding box center [111, 380] width 192 height 23
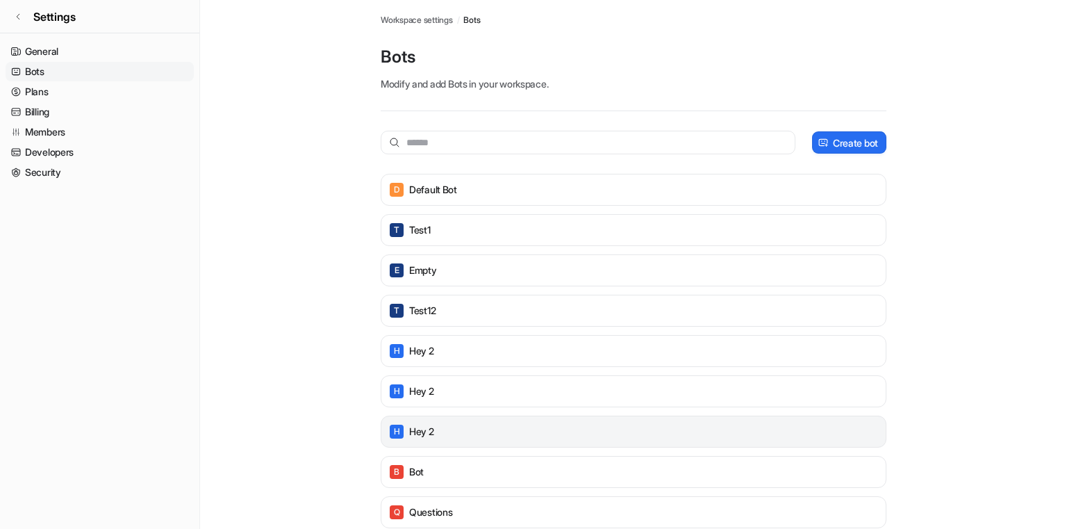
scroll to position [188, 0]
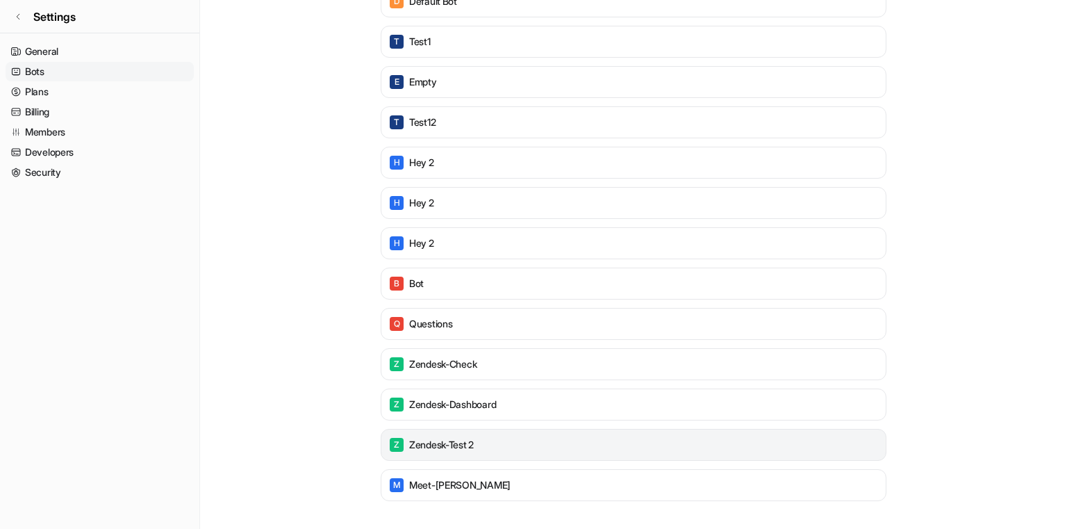
click at [469, 440] on p "zendesk-test 2" at bounding box center [441, 445] width 65 height 14
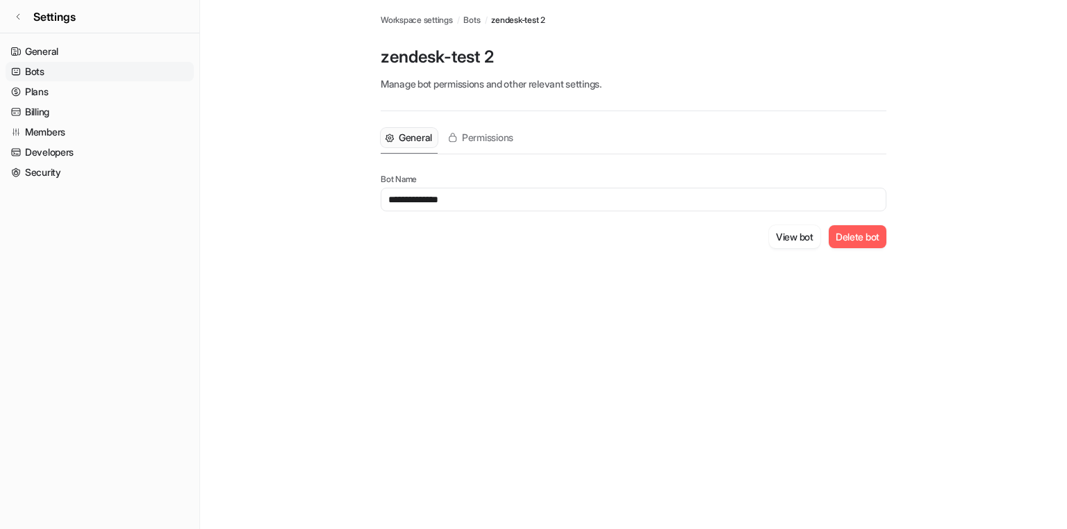
click at [837, 236] on button "Delete bot" at bounding box center [858, 236] width 58 height 23
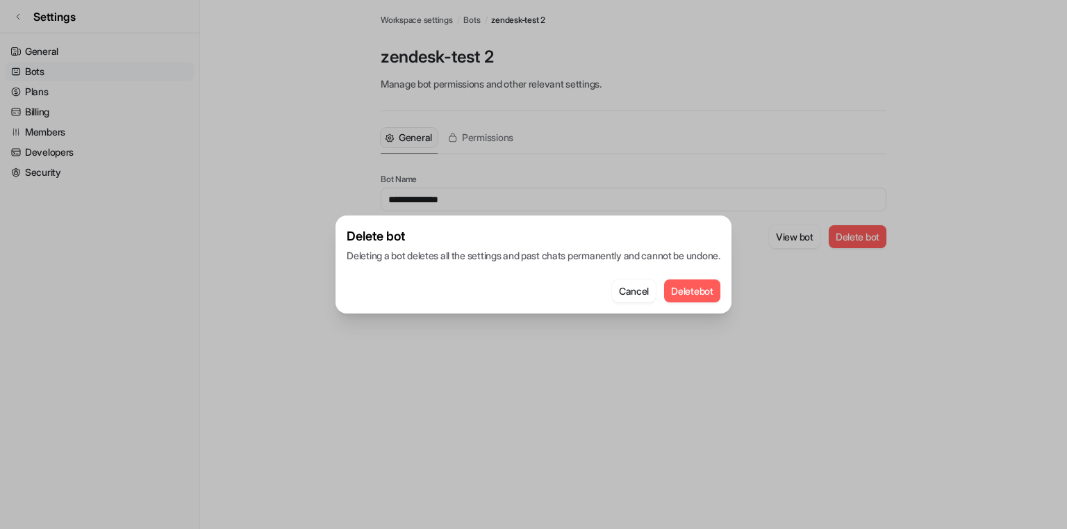
click at [715, 297] on button "Delete bot" at bounding box center [692, 290] width 56 height 23
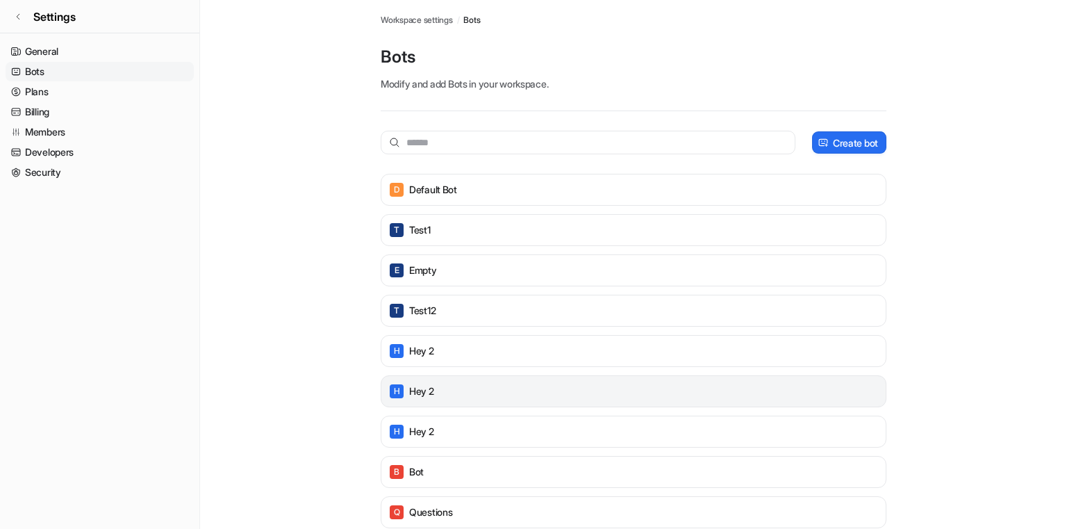
scroll to position [350, 0]
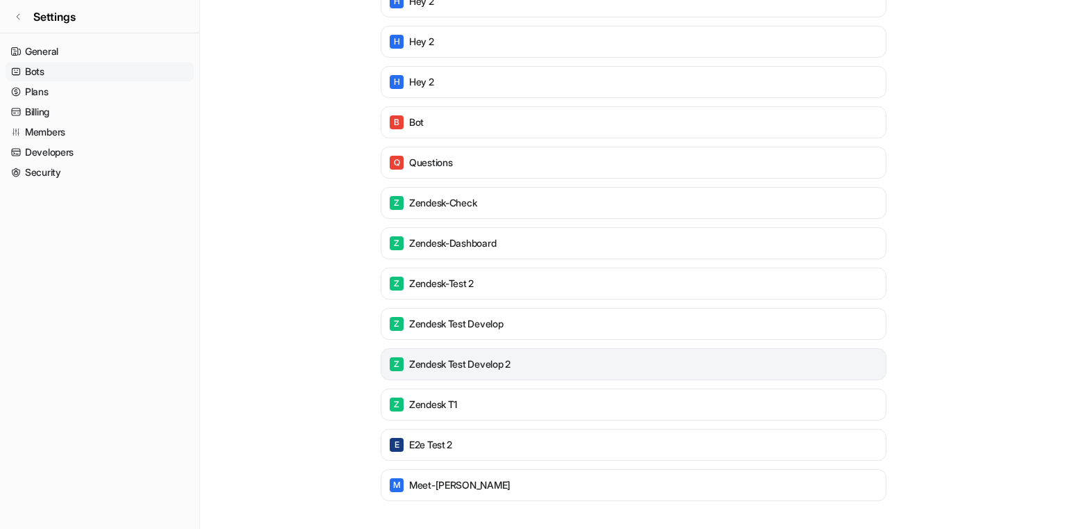
click at [475, 366] on p "zendesk test develop 2" at bounding box center [459, 364] width 101 height 14
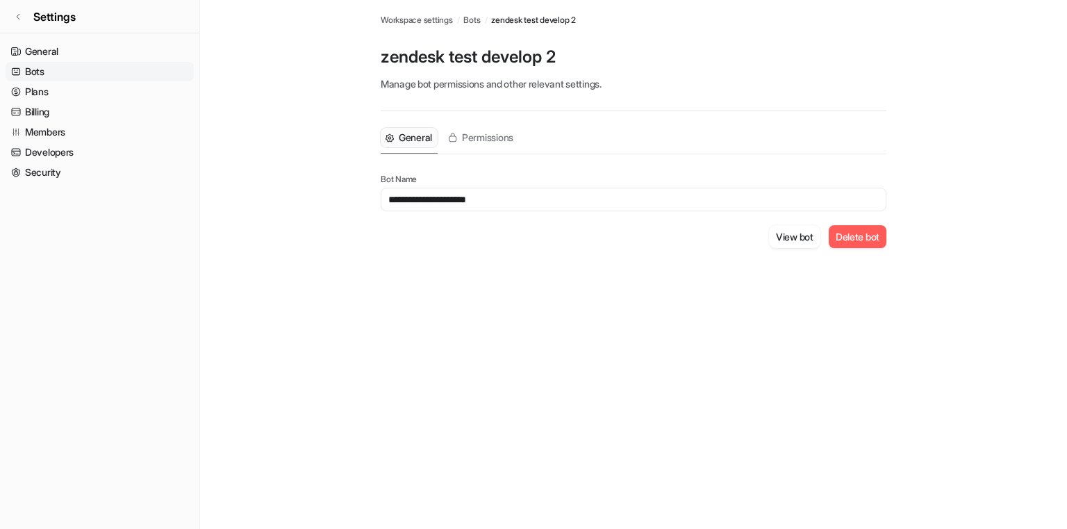
click at [845, 225] on button "Delete bot" at bounding box center [858, 236] width 58 height 23
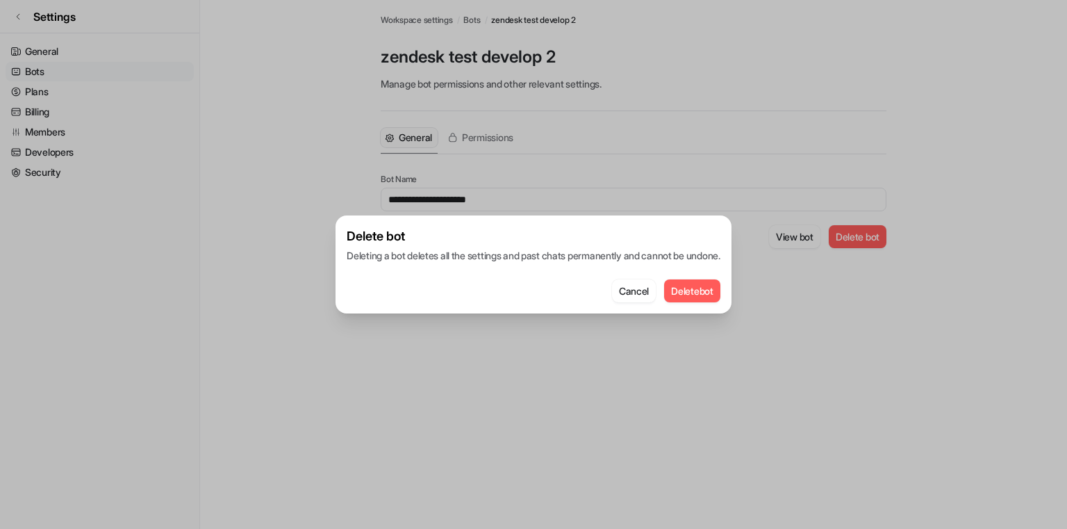
click at [717, 279] on button "Delete bot" at bounding box center [692, 290] width 56 height 23
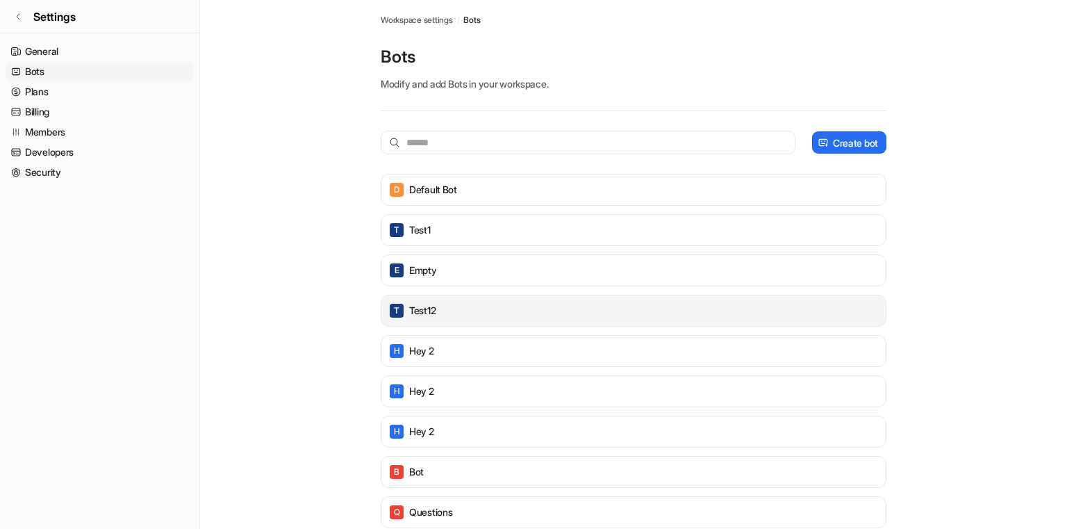
click at [431, 310] on p "test12" at bounding box center [422, 311] width 26 height 14
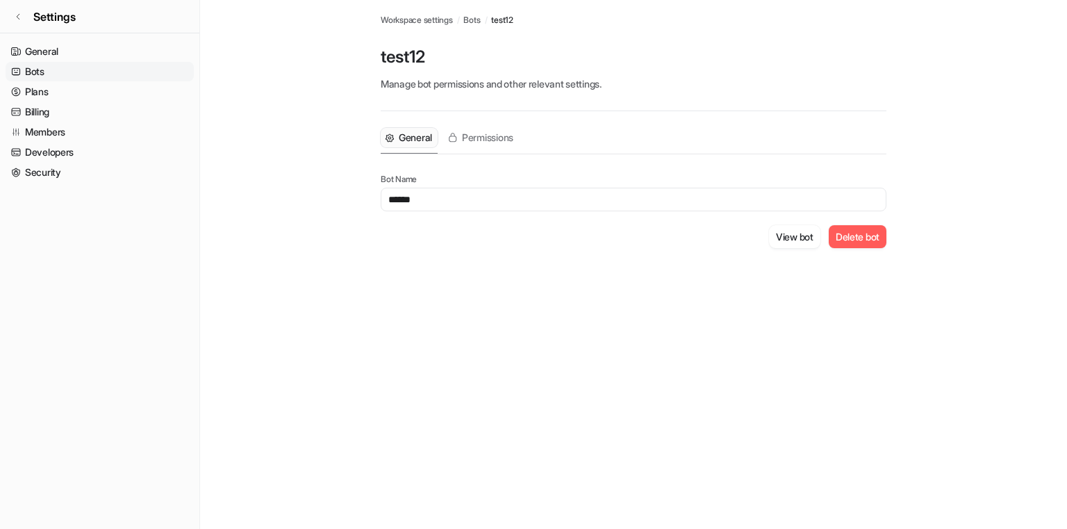
click at [839, 232] on button "Delete bot" at bounding box center [858, 236] width 58 height 23
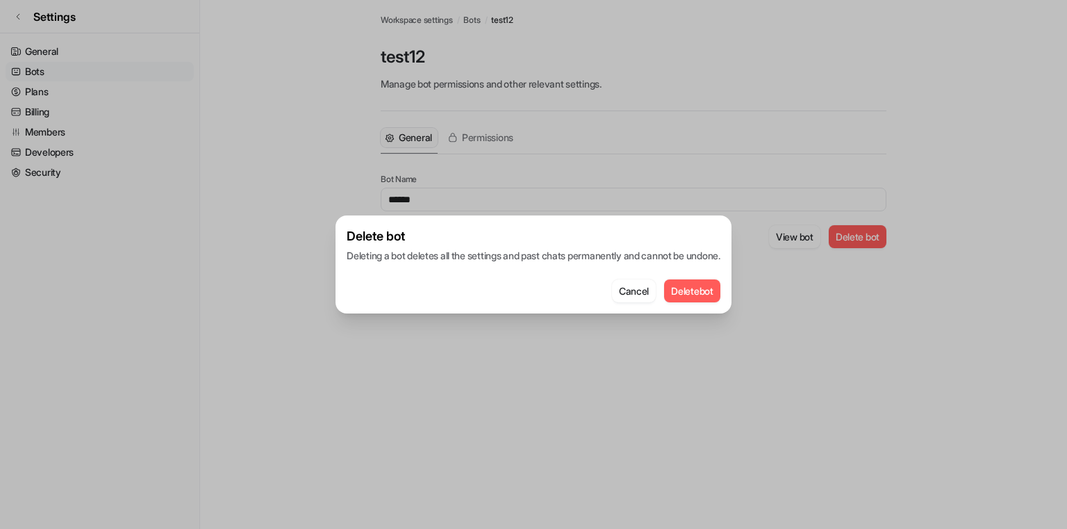
click at [721, 285] on button "Delete bot" at bounding box center [692, 290] width 56 height 23
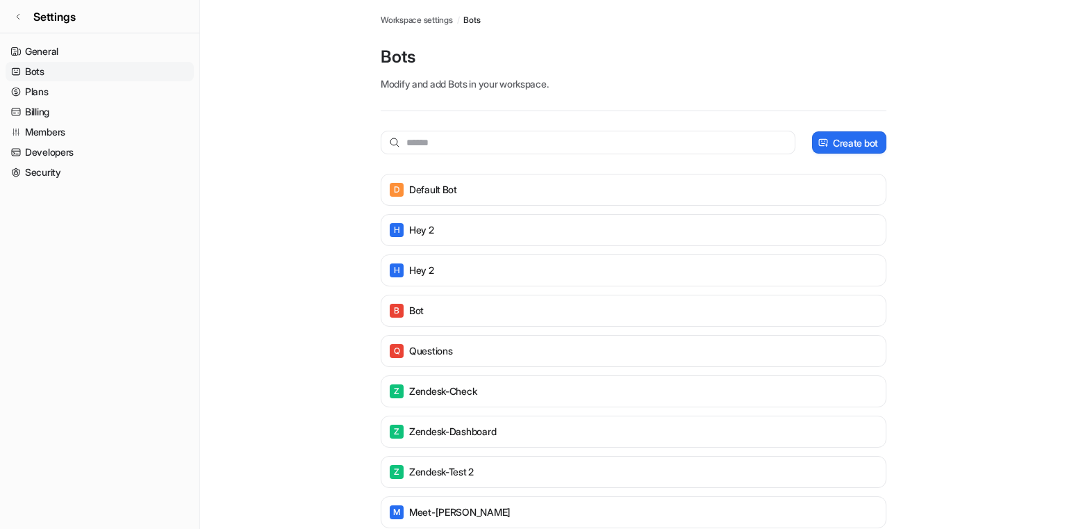
scroll to position [27, 0]
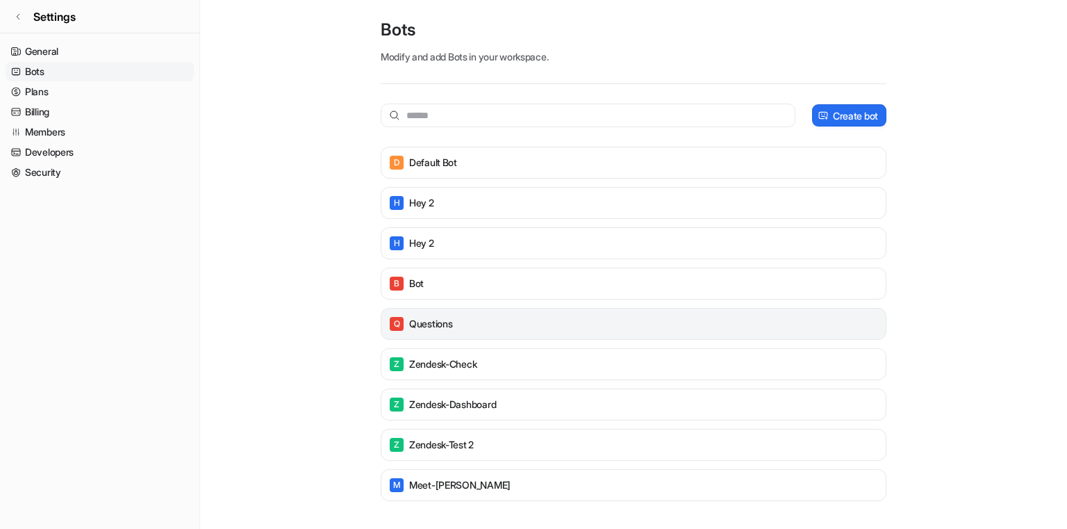
click at [438, 317] on p "questions" at bounding box center [430, 324] width 43 height 14
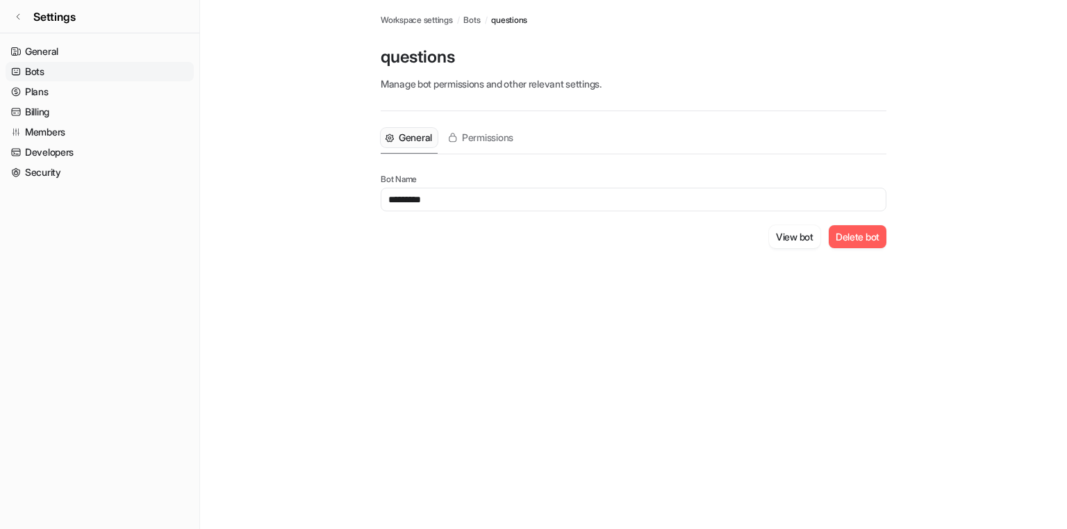
click at [848, 231] on button "Delete bot" at bounding box center [858, 236] width 58 height 23
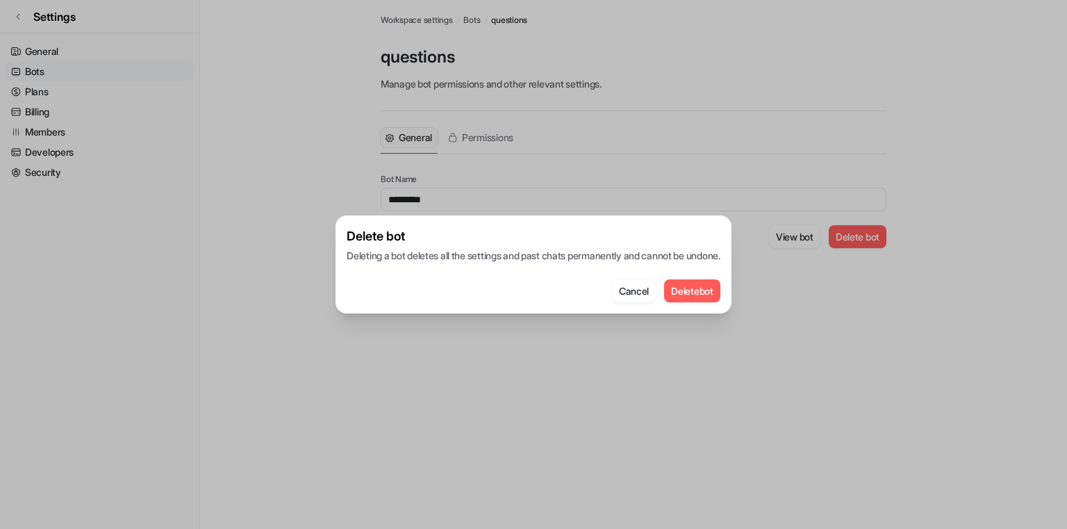
click at [716, 292] on button "Delete bot" at bounding box center [692, 290] width 56 height 23
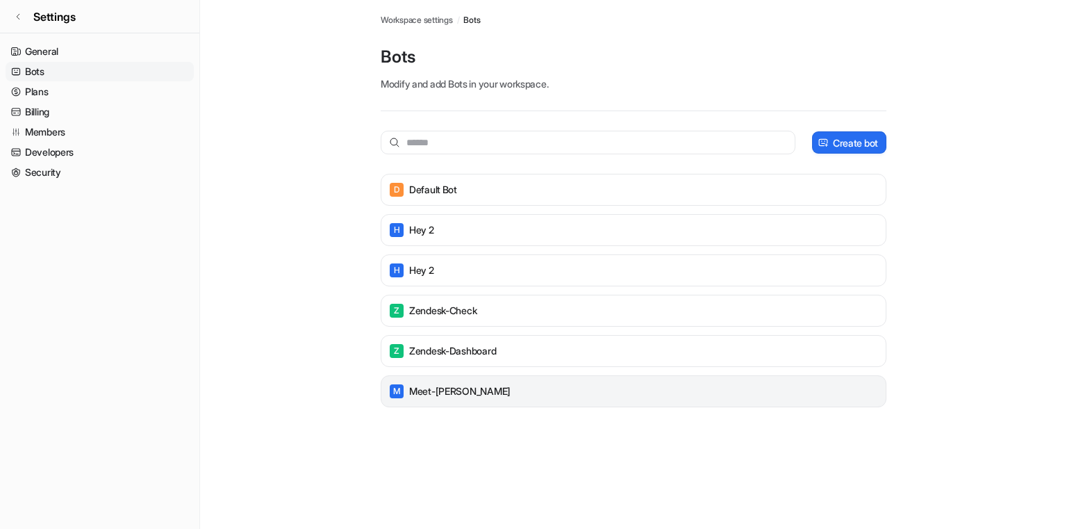
click at [618, 385] on div "M meet-zendesk" at bounding box center [633, 391] width 493 height 19
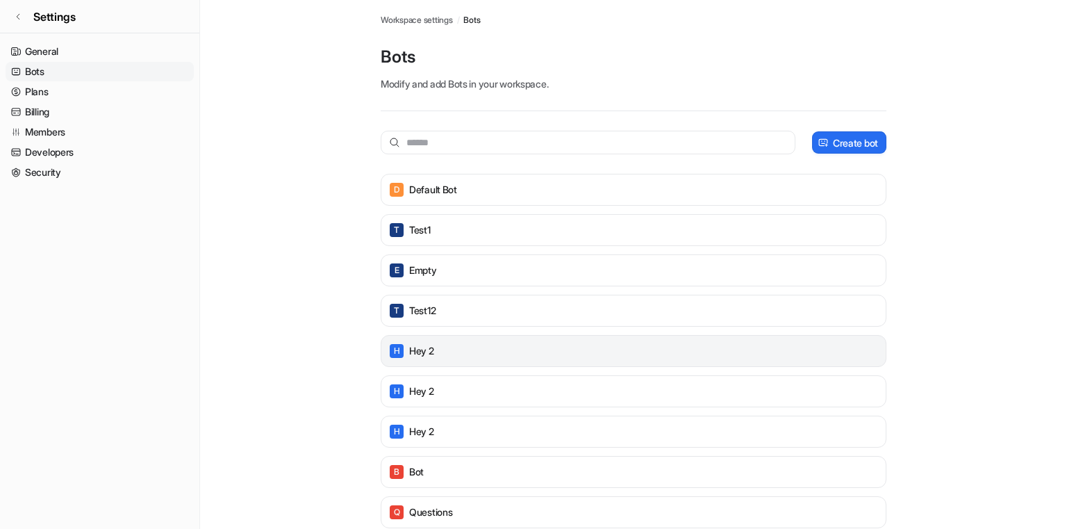
scroll to position [350, 0]
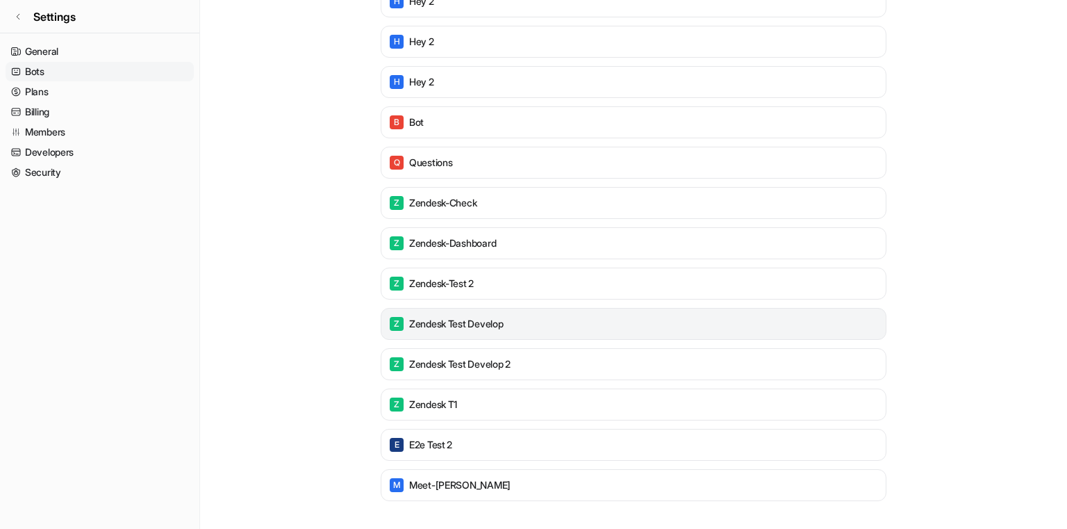
click at [459, 325] on p "zendesk test develop" at bounding box center [456, 324] width 94 height 14
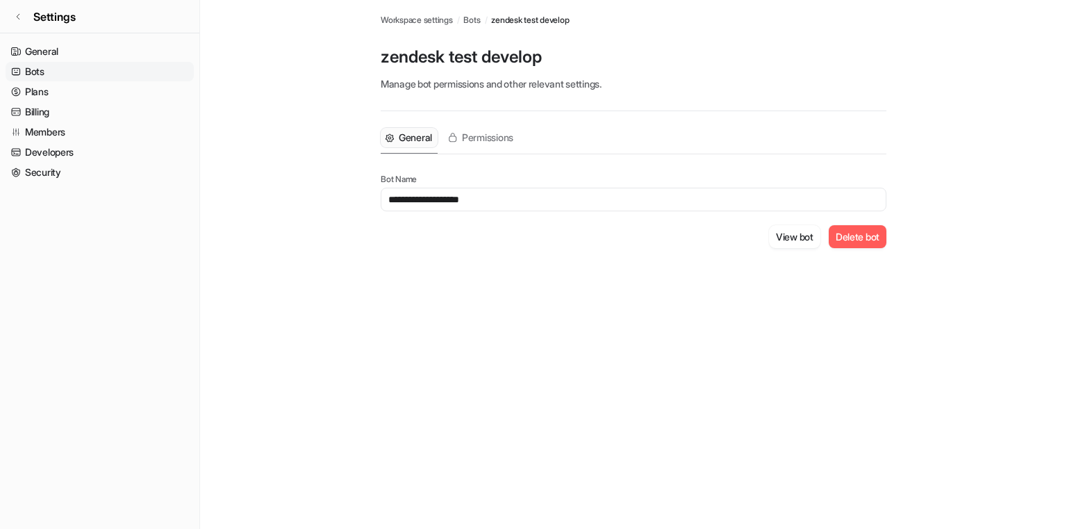
click at [852, 228] on button "Delete bot" at bounding box center [858, 236] width 58 height 23
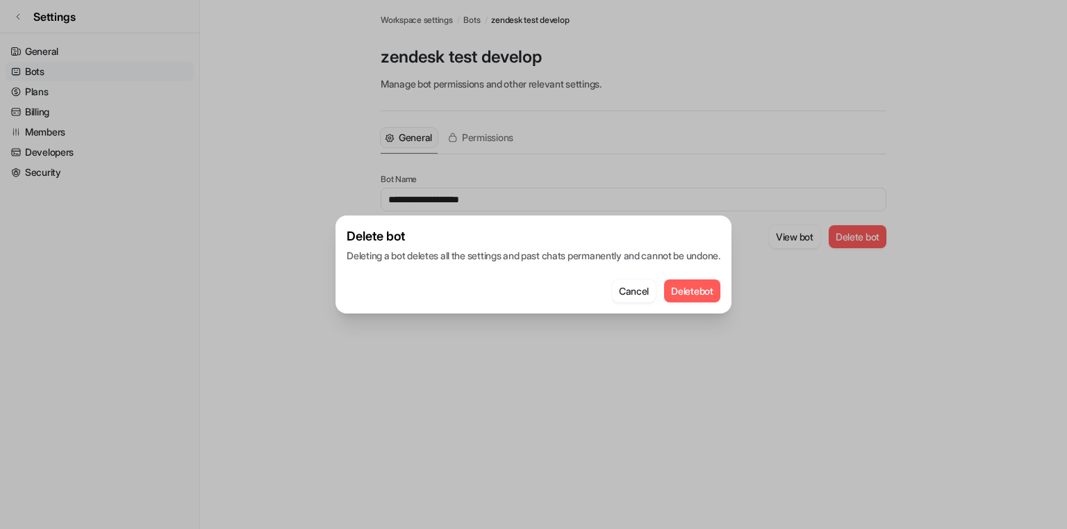
click at [711, 287] on button "Delete bot" at bounding box center [692, 290] width 56 height 23
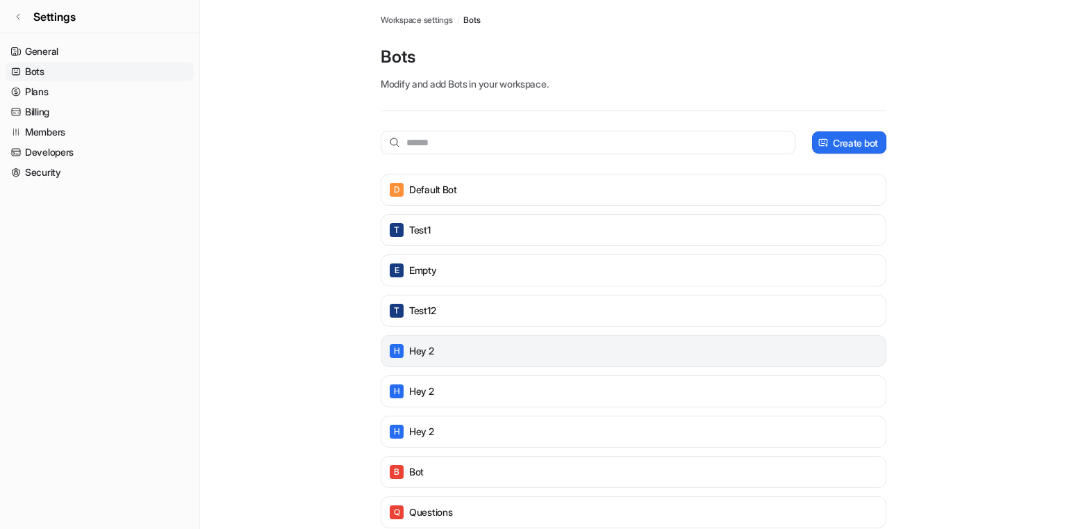
click at [422, 354] on p "Hey 2" at bounding box center [421, 351] width 25 height 14
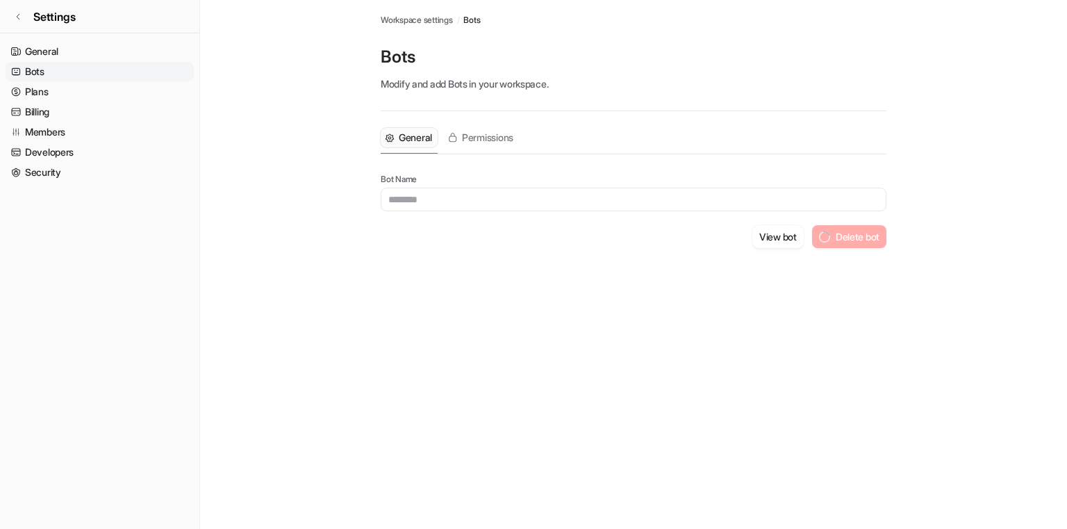
type input "*****"
click at [860, 230] on button "Delete bot" at bounding box center [858, 236] width 58 height 23
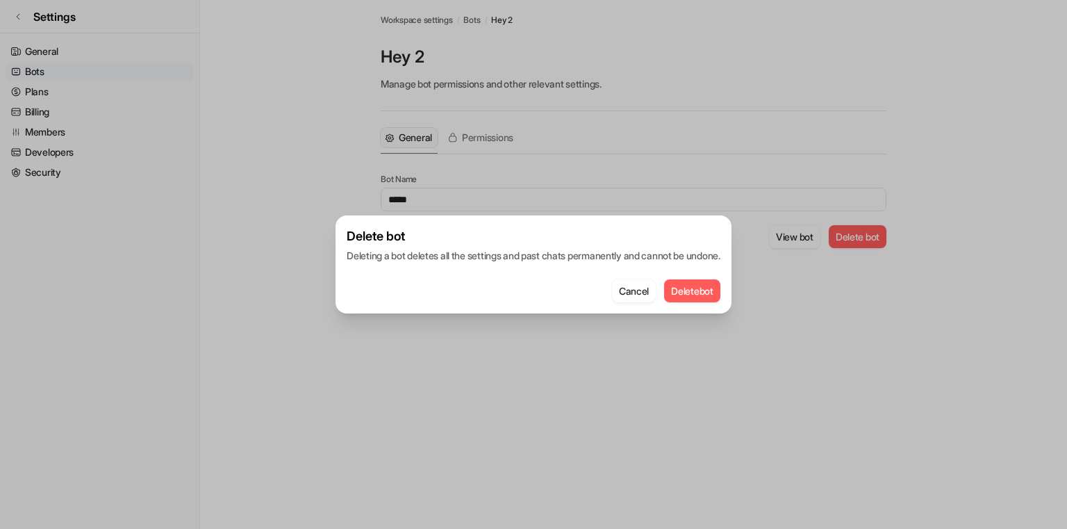
click at [718, 288] on button "Delete bot" at bounding box center [692, 290] width 56 height 23
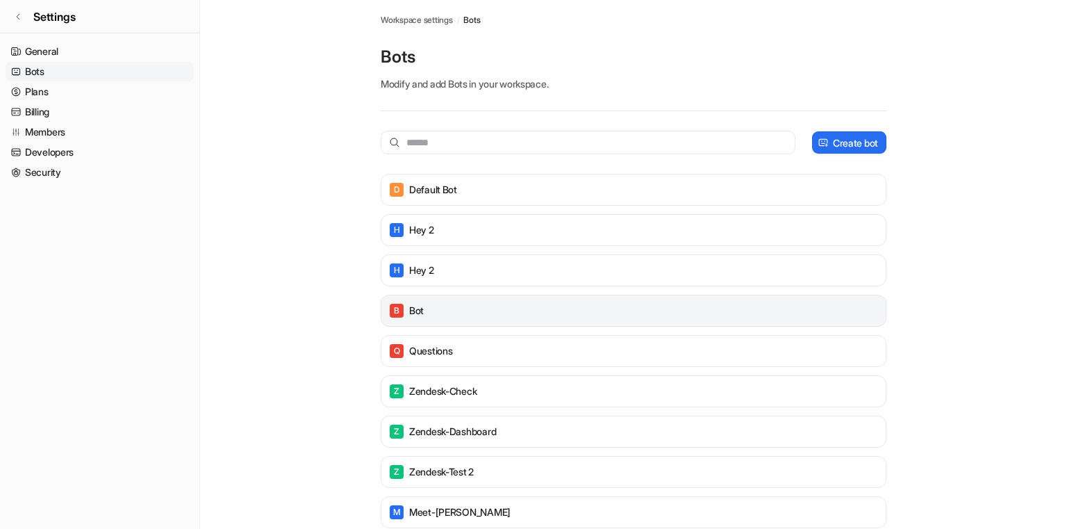
click at [433, 309] on div "B Bot" at bounding box center [633, 310] width 493 height 19
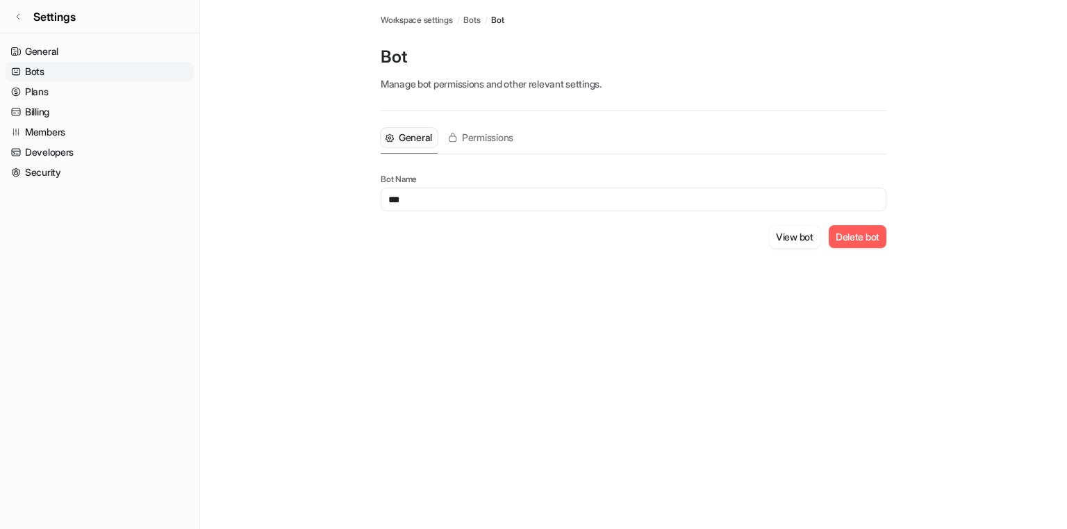
click at [839, 226] on button "Delete bot" at bounding box center [858, 236] width 58 height 23
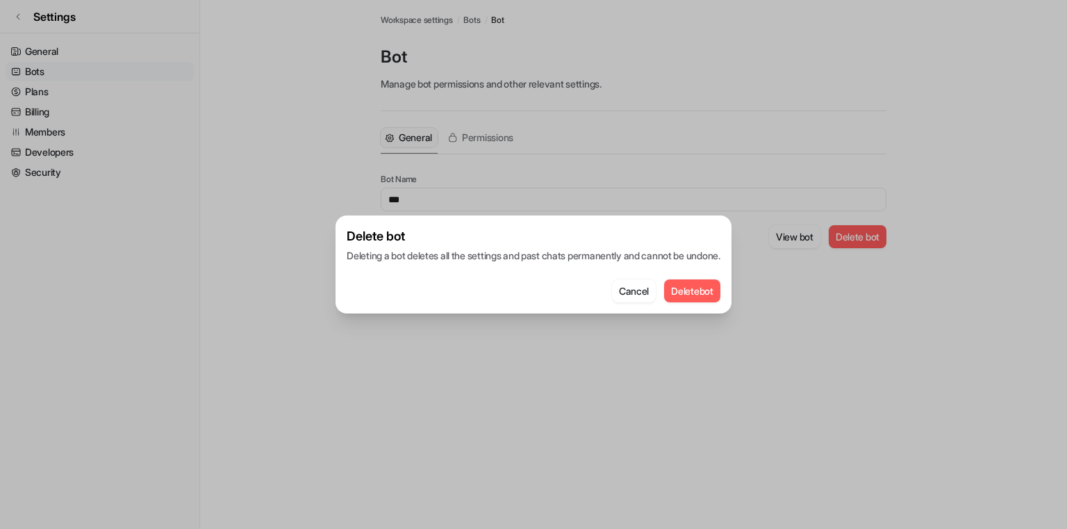
click at [721, 288] on button "Delete bot" at bounding box center [692, 290] width 56 height 23
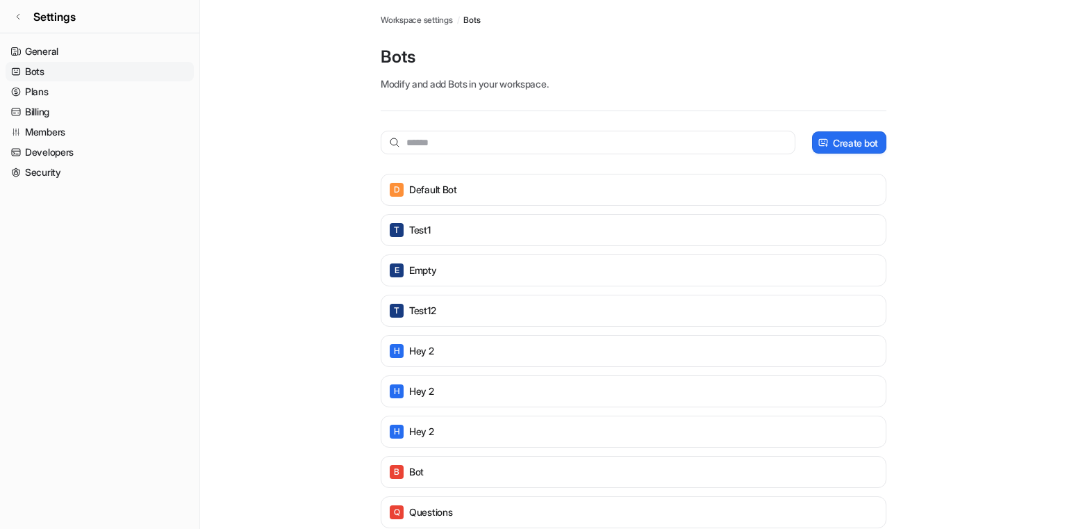
scroll to position [350, 0]
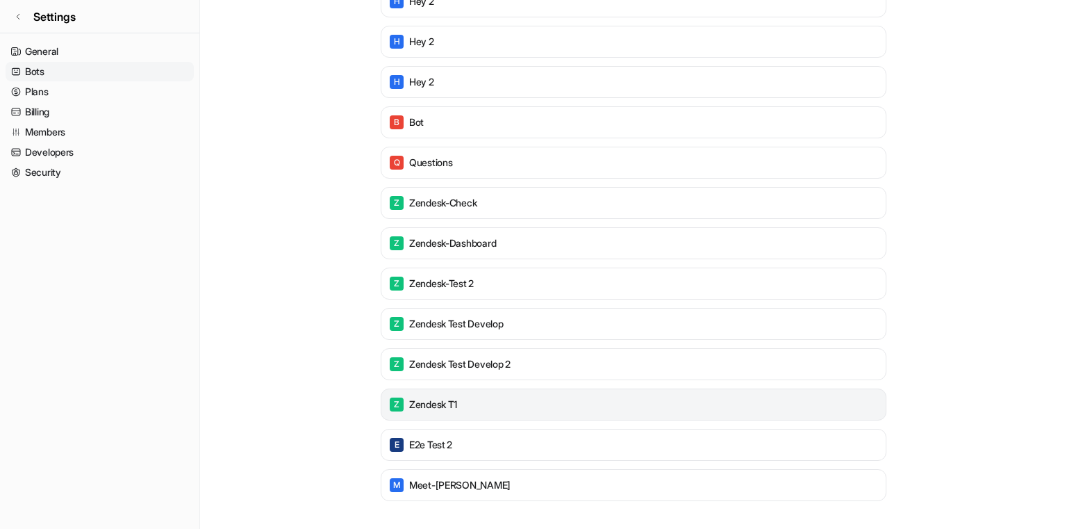
click at [509, 407] on div "Z zendesk t1" at bounding box center [633, 404] width 493 height 19
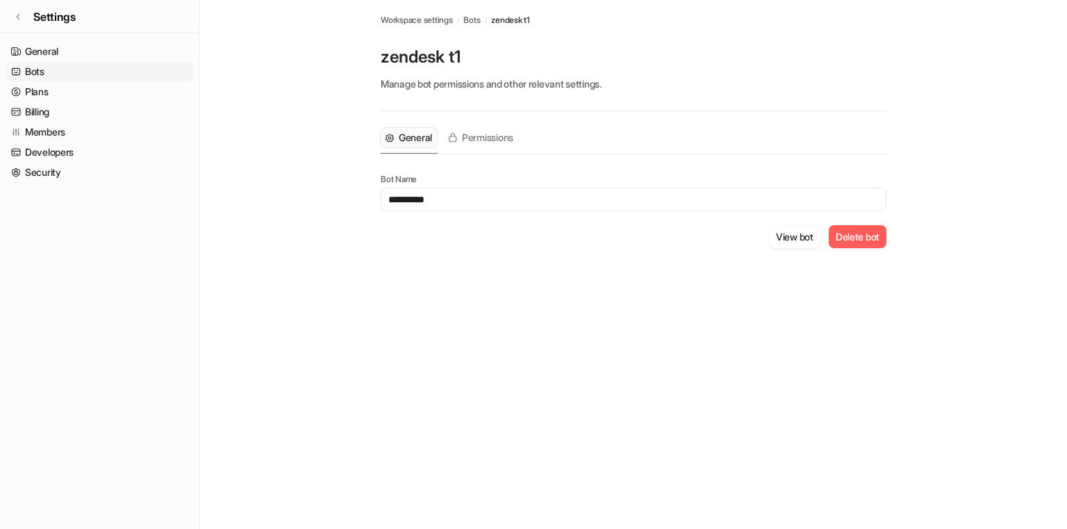
click at [842, 233] on button "Delete bot" at bounding box center [858, 236] width 58 height 23
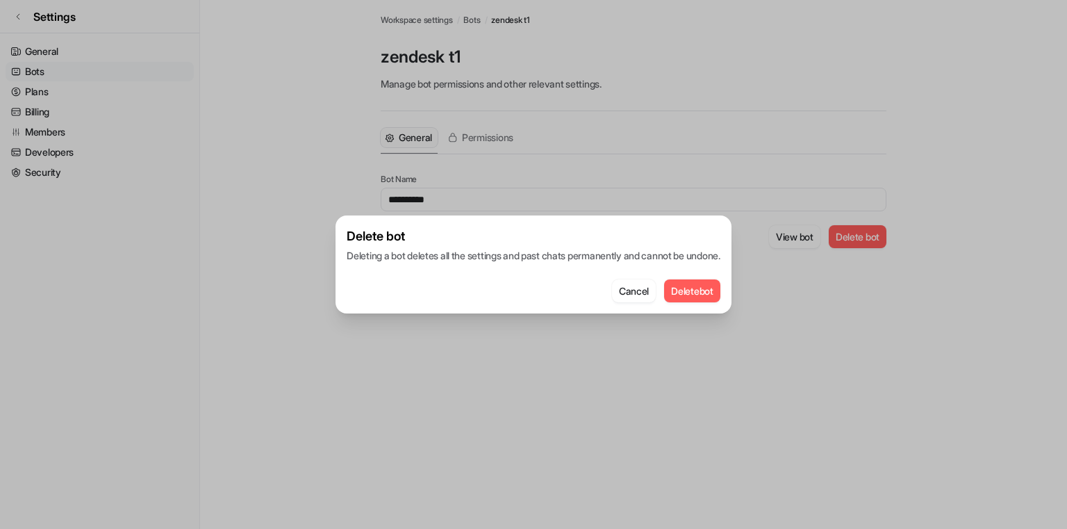
click at [702, 292] on button "Delete bot" at bounding box center [692, 290] width 56 height 23
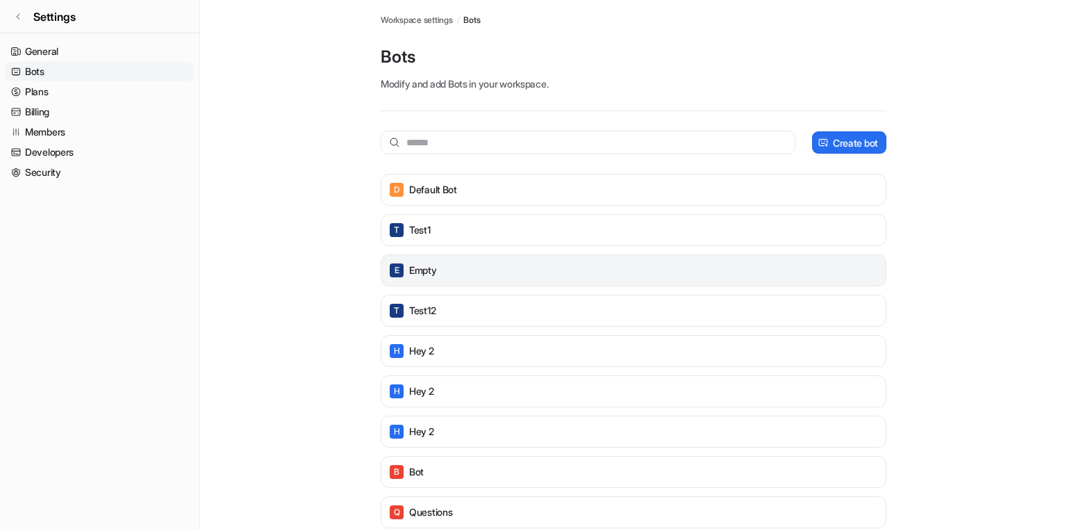
click at [429, 273] on p "Empty" at bounding box center [423, 270] width 28 height 14
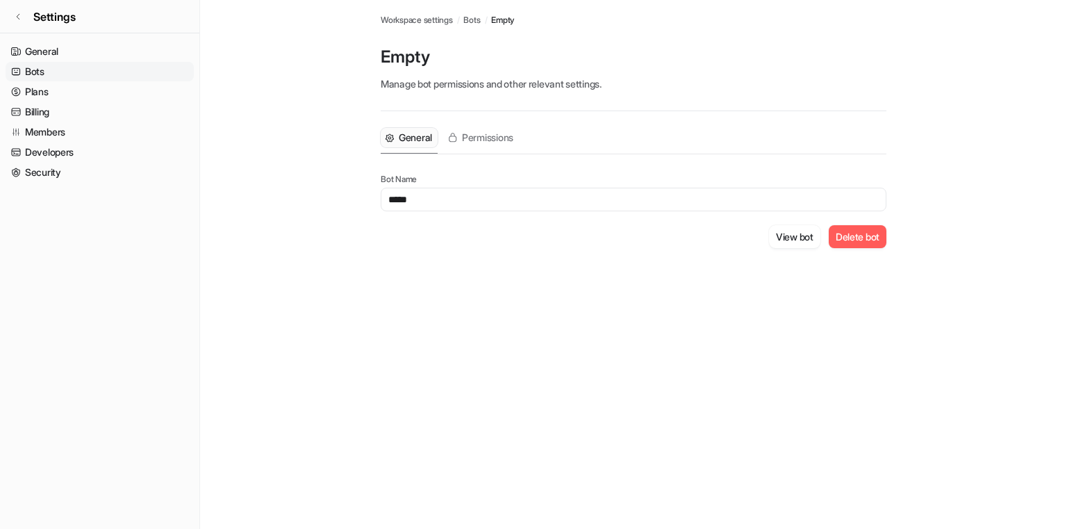
click at [860, 233] on button "Delete bot" at bounding box center [858, 236] width 58 height 23
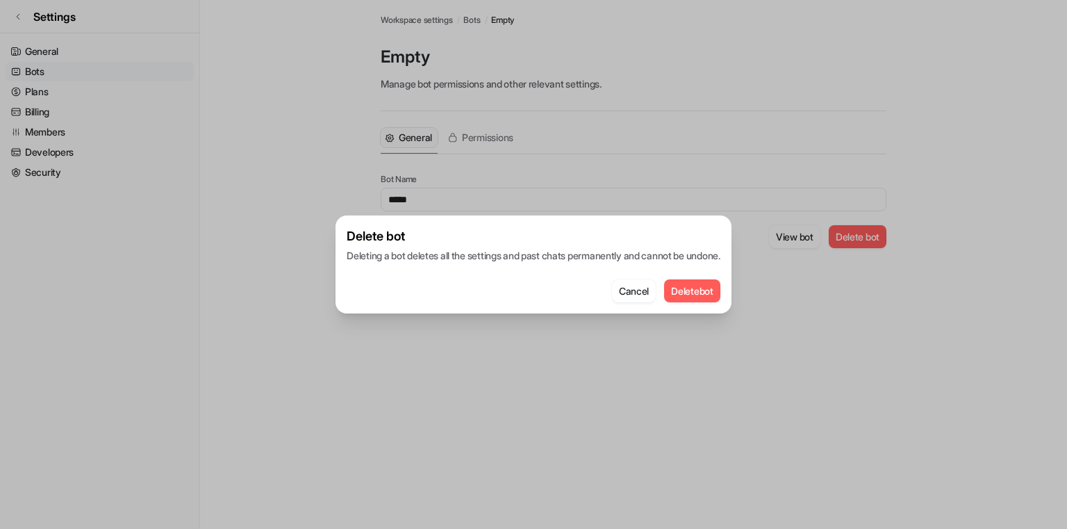
click at [705, 293] on button "Delete bot" at bounding box center [692, 290] width 56 height 23
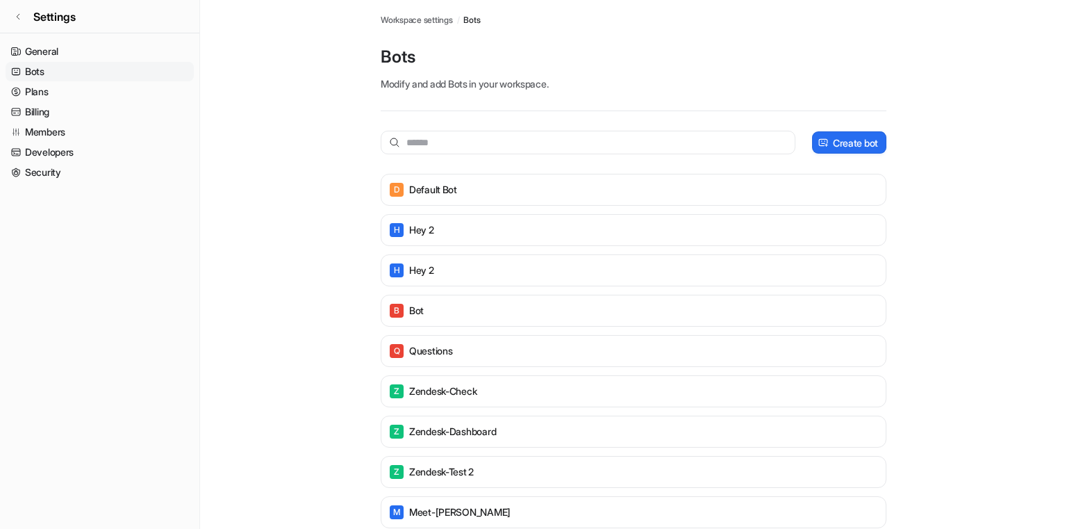
scroll to position [27, 0]
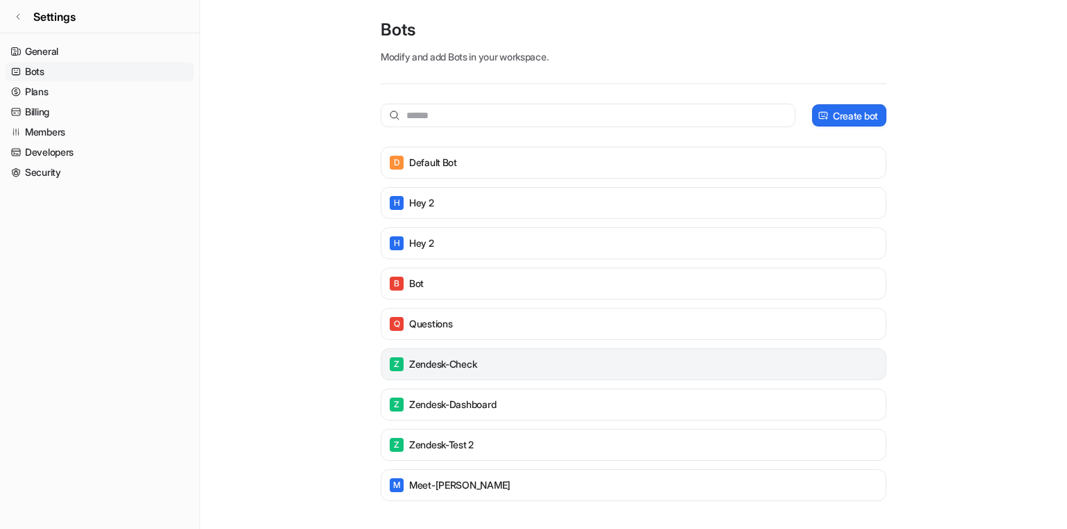
click at [432, 367] on p "zendesk-check" at bounding box center [442, 364] width 67 height 14
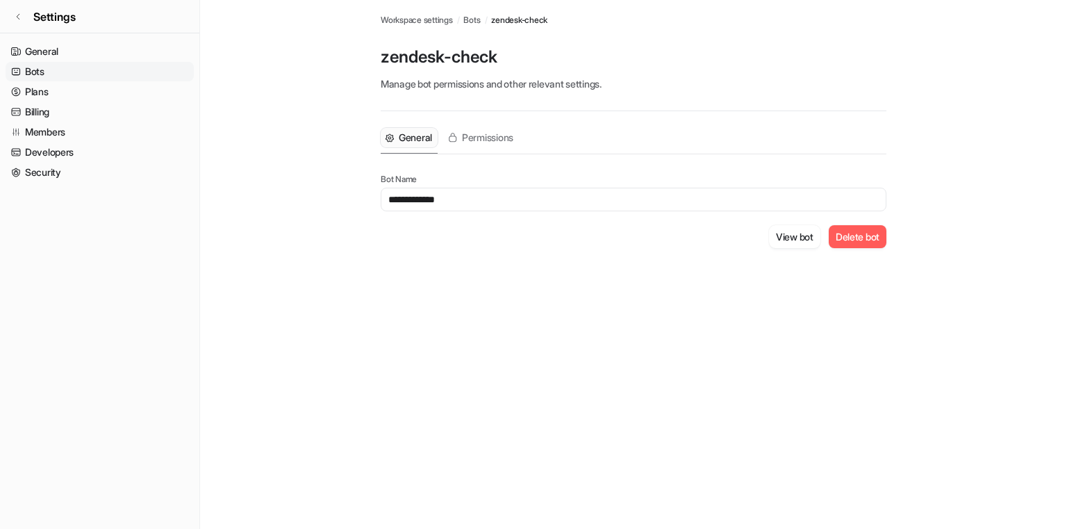
click at [844, 236] on button "Delete bot" at bounding box center [858, 236] width 58 height 23
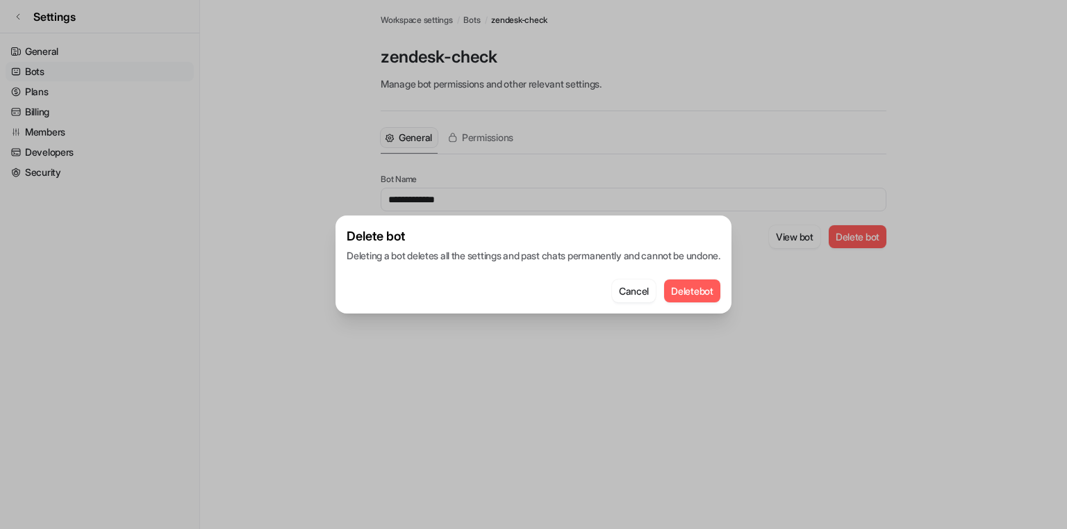
click at [705, 297] on button "Delete bot" at bounding box center [692, 290] width 56 height 23
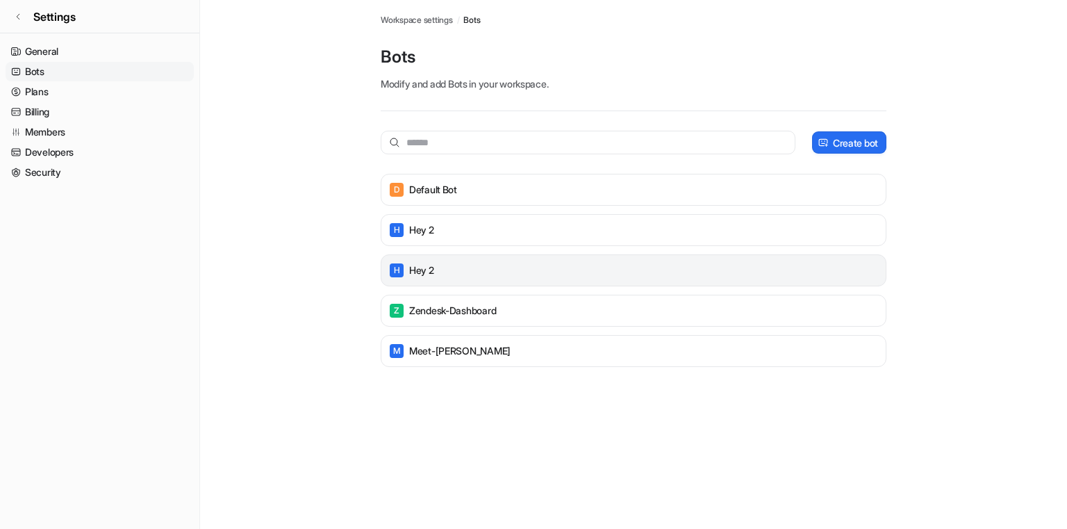
click at [669, 263] on div "H Hey 2" at bounding box center [633, 270] width 493 height 19
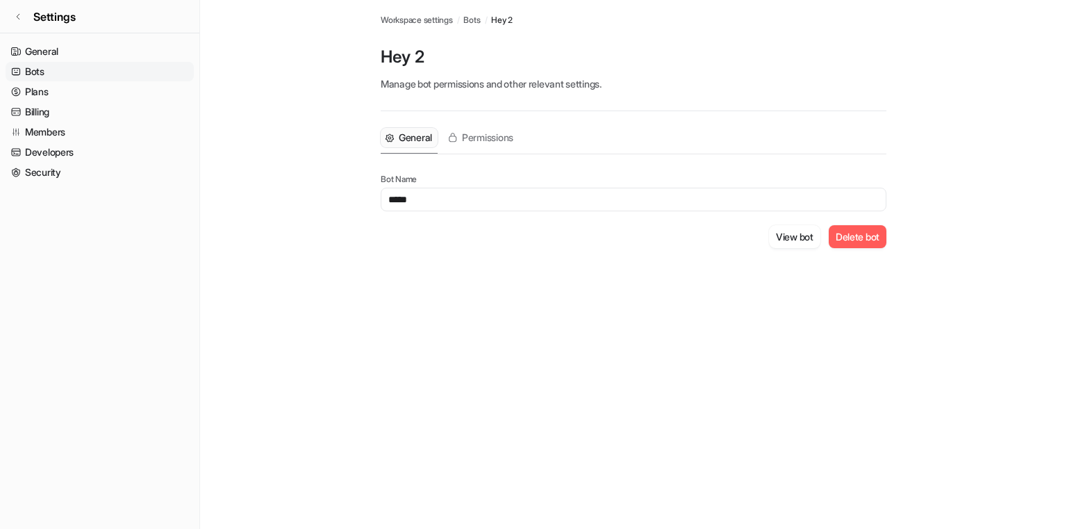
click at [849, 236] on button "Delete bot" at bounding box center [858, 236] width 58 height 23
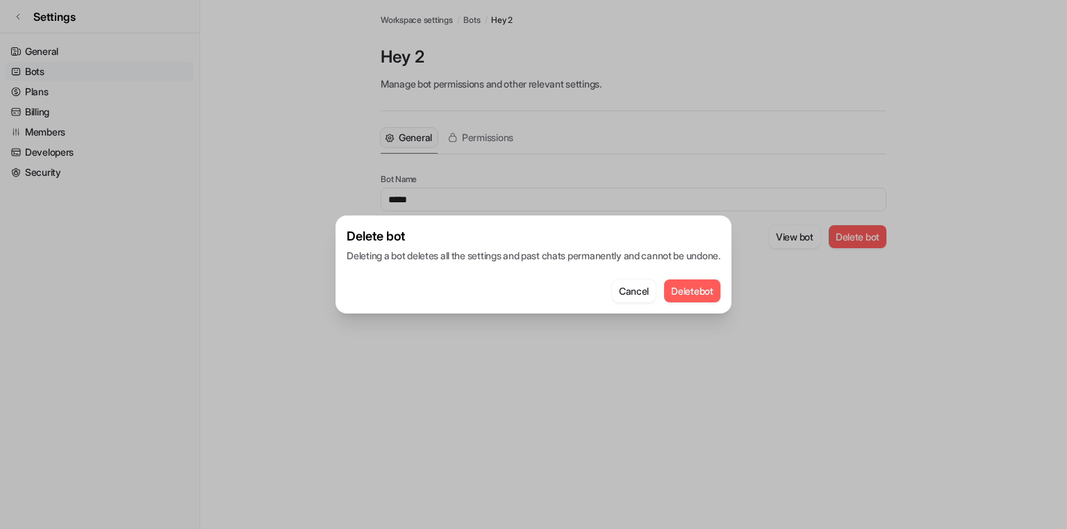
click at [712, 292] on button "Delete bot" at bounding box center [692, 290] width 56 height 23
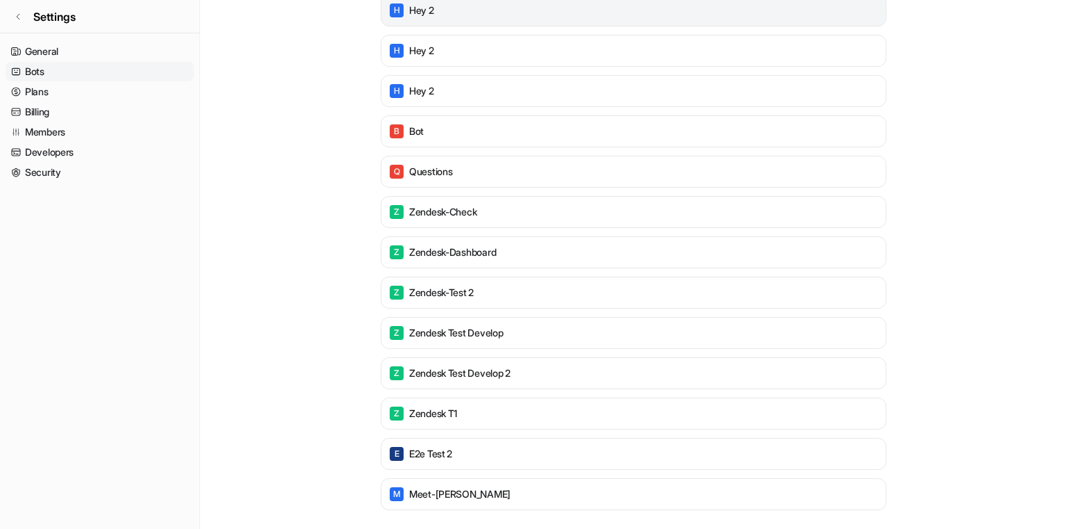
scroll to position [350, 0]
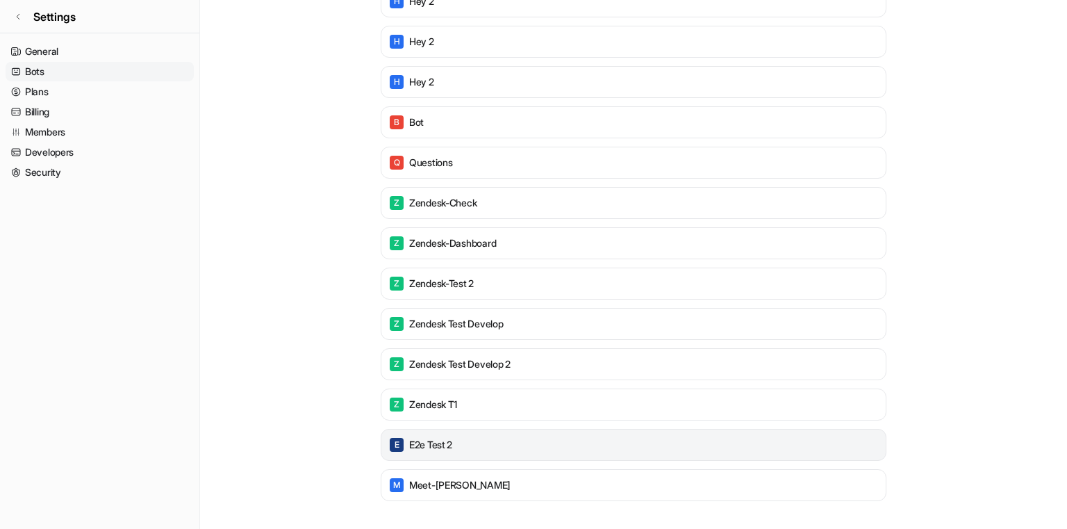
click at [567, 452] on div "E e2e test 2" at bounding box center [633, 444] width 493 height 19
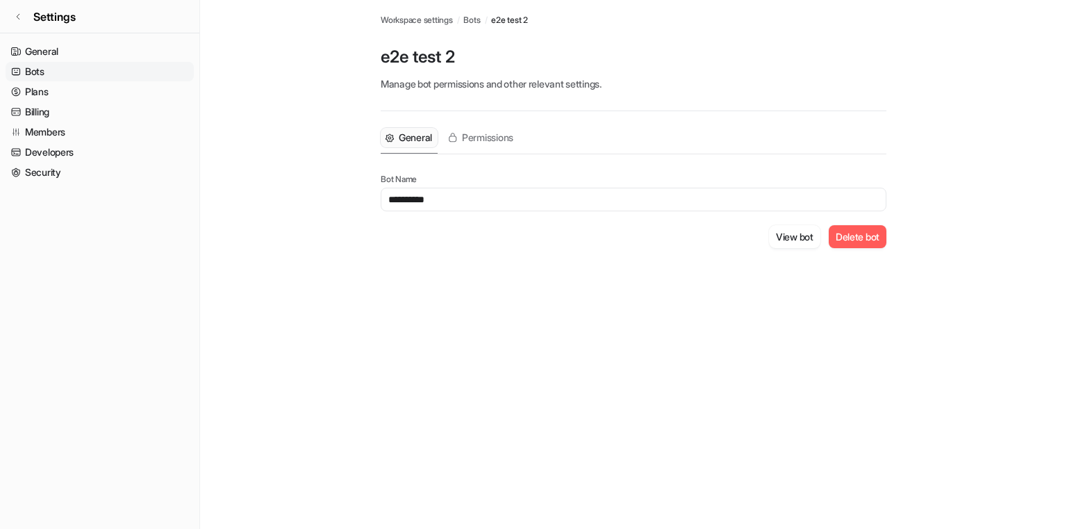
click at [851, 230] on button "Delete bot" at bounding box center [858, 236] width 58 height 23
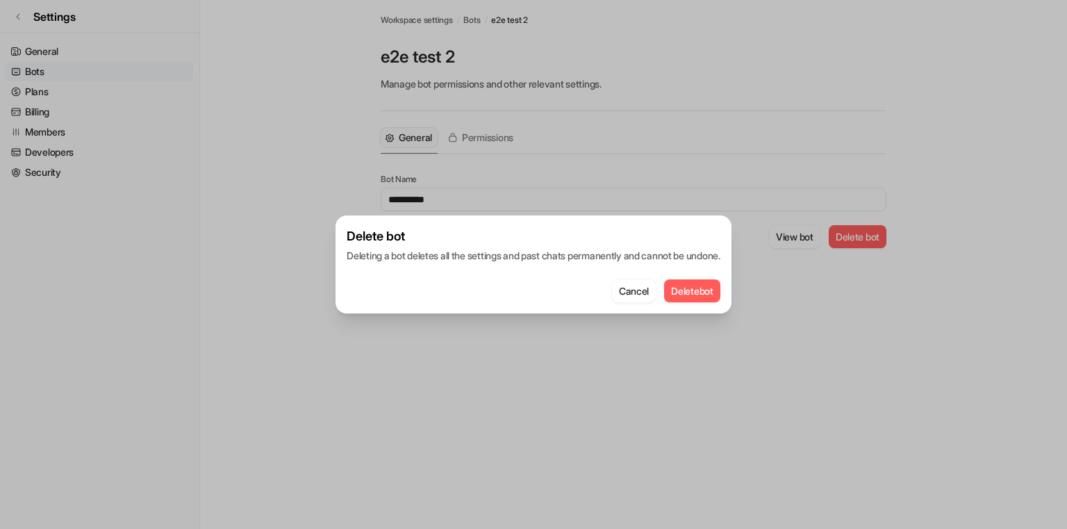
click at [713, 287] on button "Delete bot" at bounding box center [692, 290] width 56 height 23
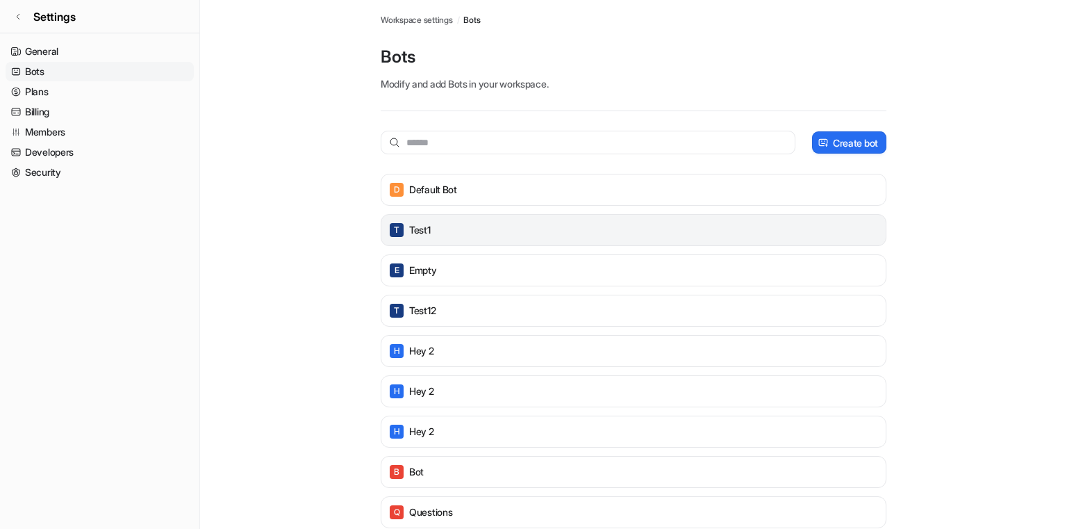
click at [428, 226] on p "test1" at bounding box center [420, 230] width 22 height 14
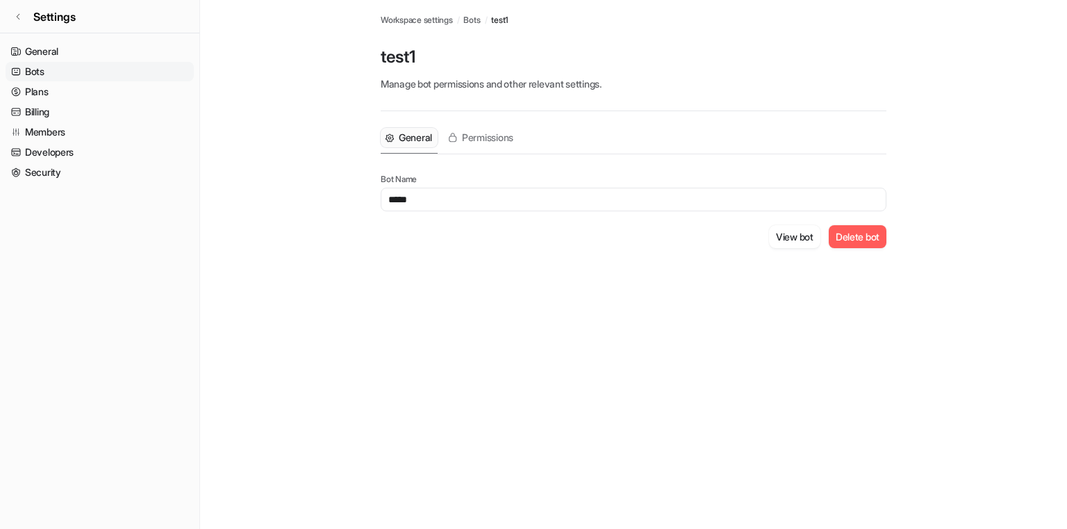
click at [835, 236] on button "Delete bot" at bounding box center [858, 236] width 58 height 23
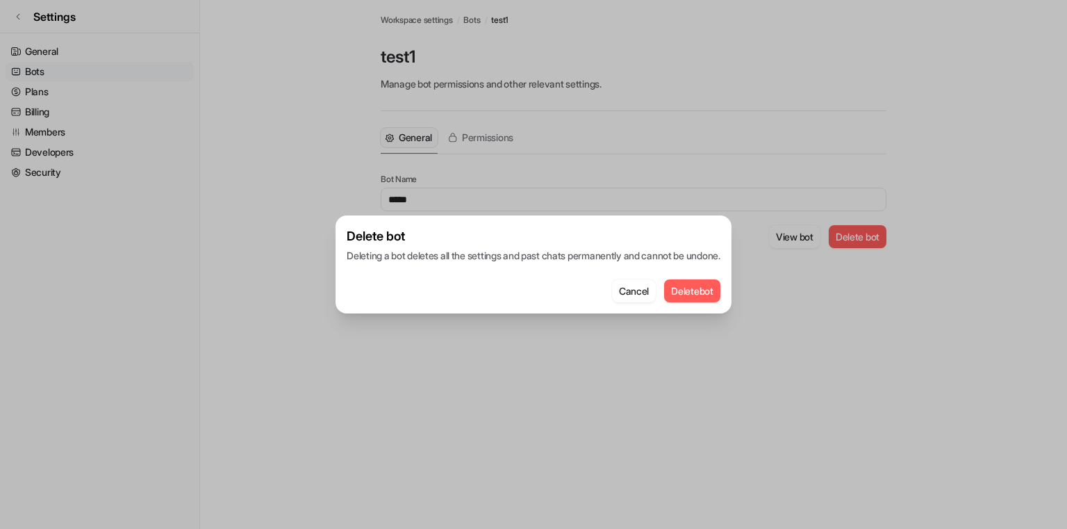
click at [698, 294] on button "Delete bot" at bounding box center [692, 290] width 56 height 23
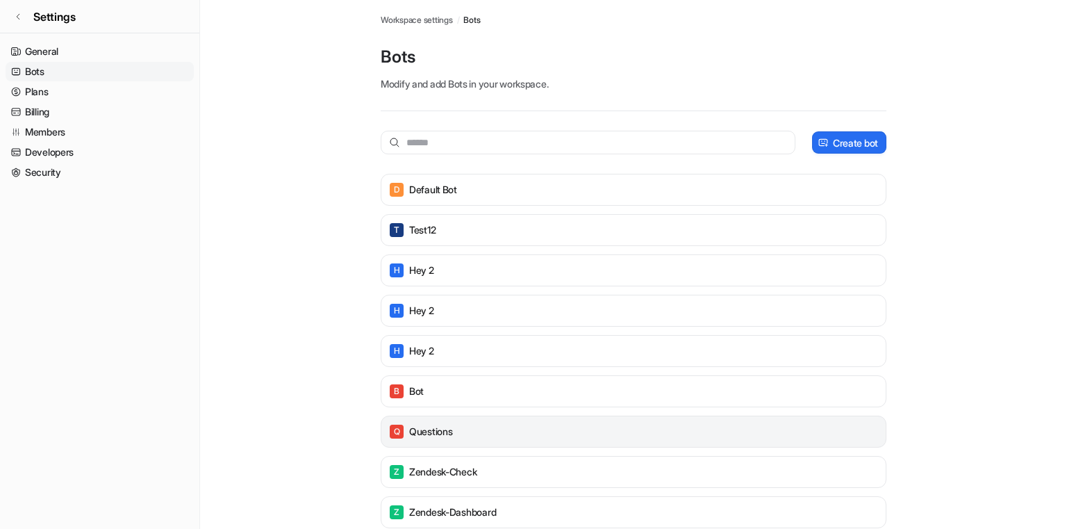
scroll to position [108, 0]
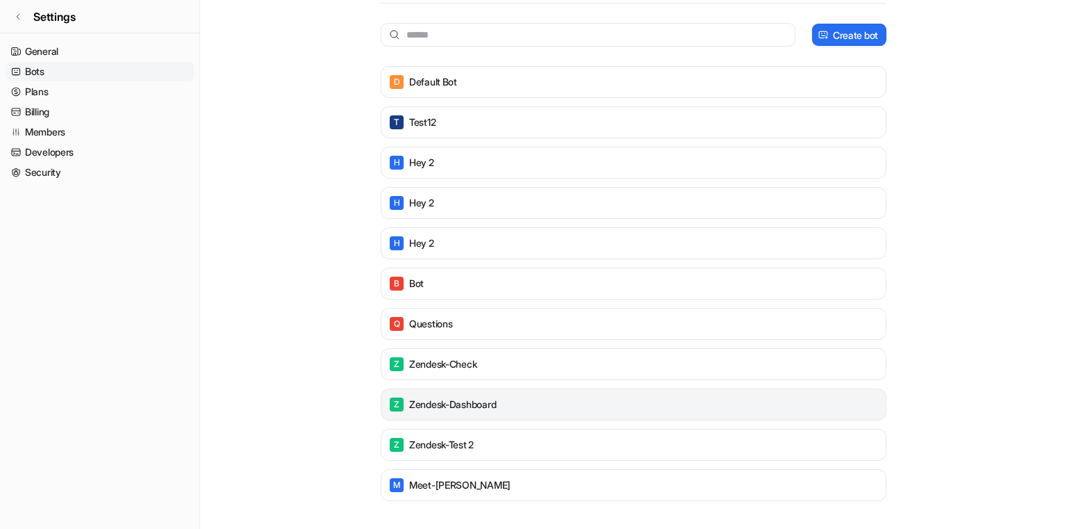
click at [451, 410] on p "zendesk-dashboard" at bounding box center [452, 404] width 87 height 14
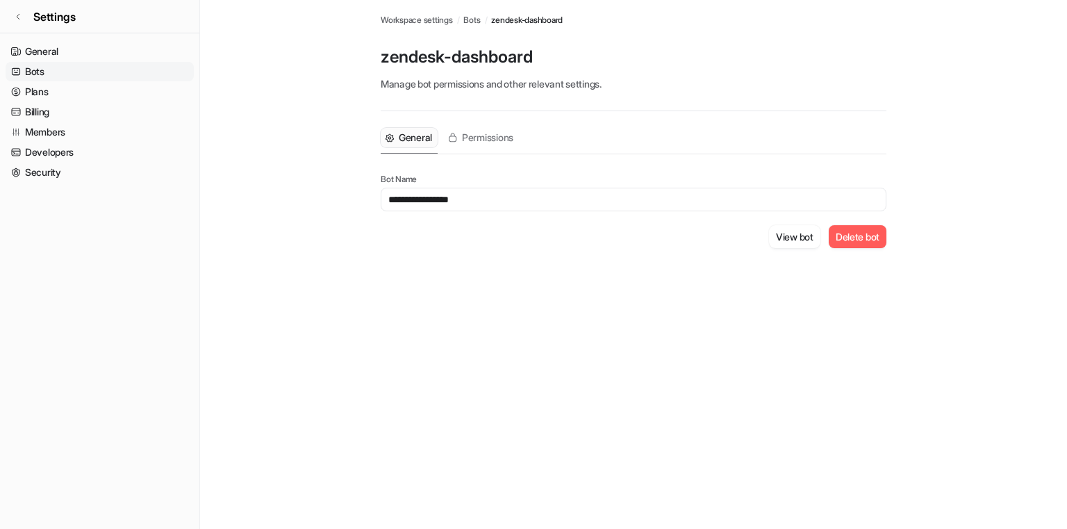
click at [855, 237] on button "Delete bot" at bounding box center [858, 236] width 58 height 23
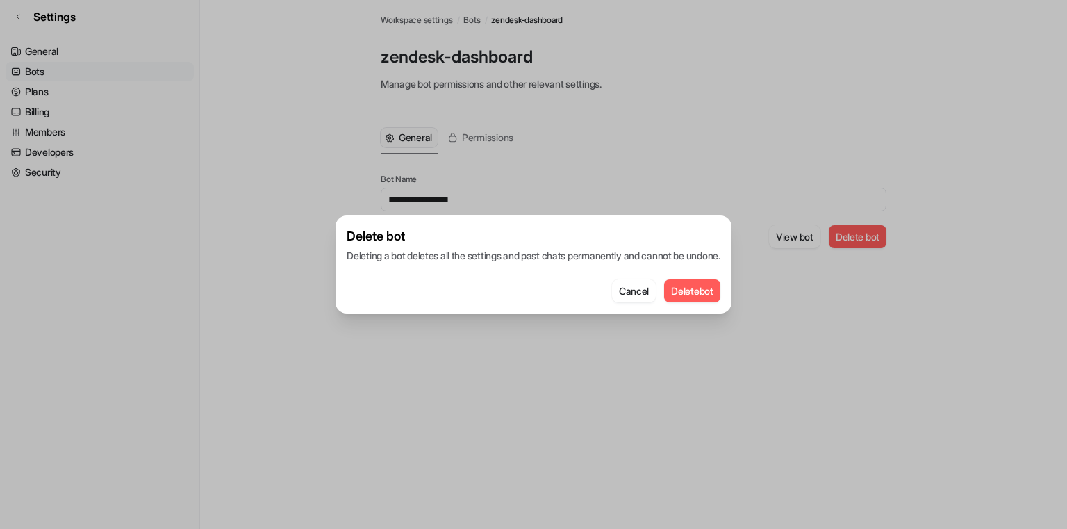
click at [706, 292] on button "Delete bot" at bounding box center [692, 290] width 56 height 23
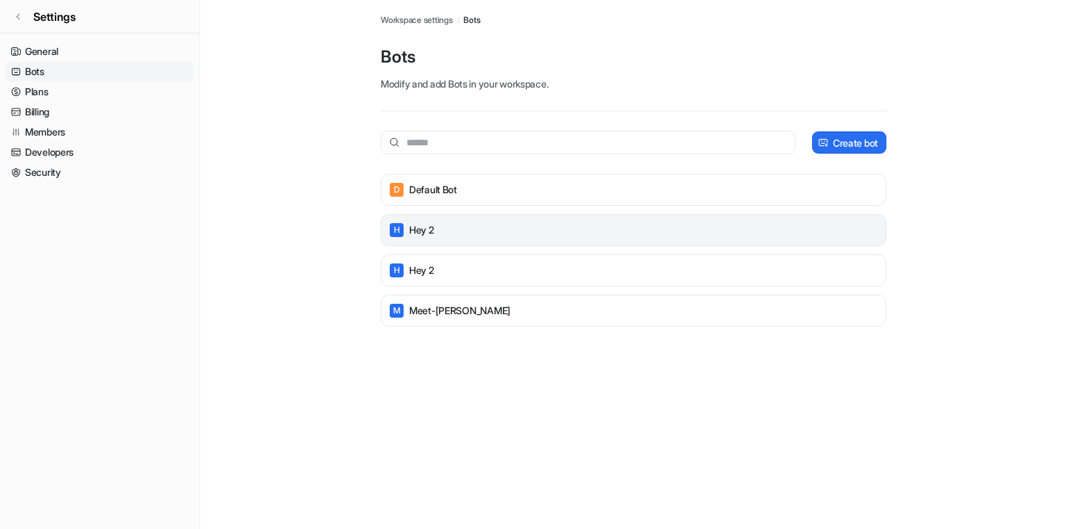
click at [678, 236] on div "H Hey 2" at bounding box center [633, 229] width 493 height 19
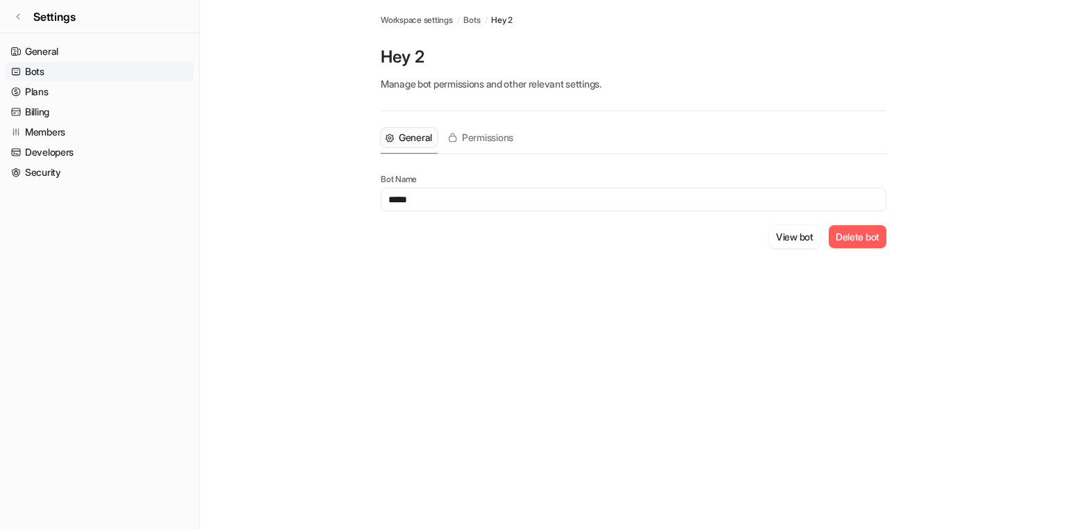
click at [848, 242] on button "Delete bot" at bounding box center [858, 236] width 58 height 23
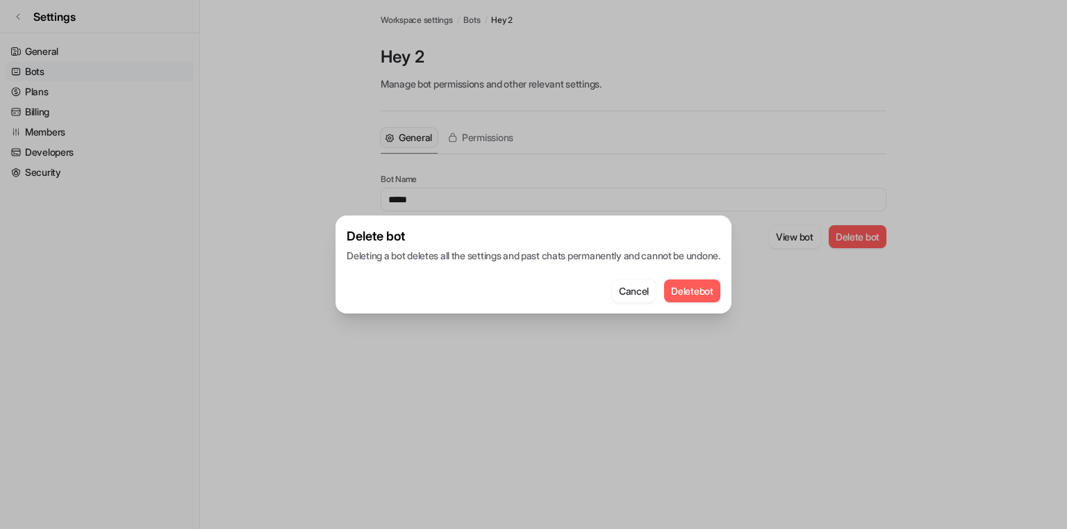
click at [707, 290] on button "Delete bot" at bounding box center [692, 290] width 56 height 23
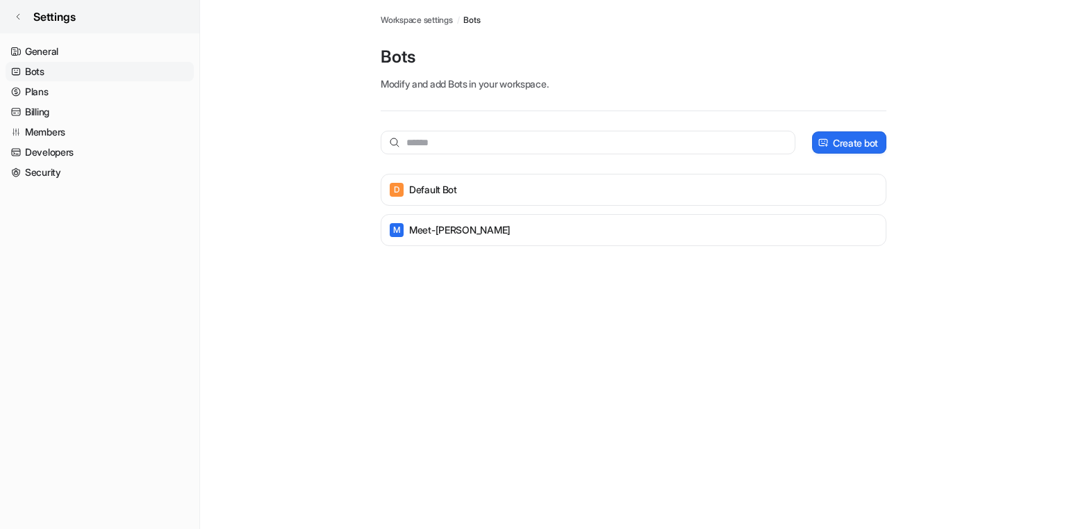
click at [18, 17] on icon at bounding box center [18, 17] width 8 height 8
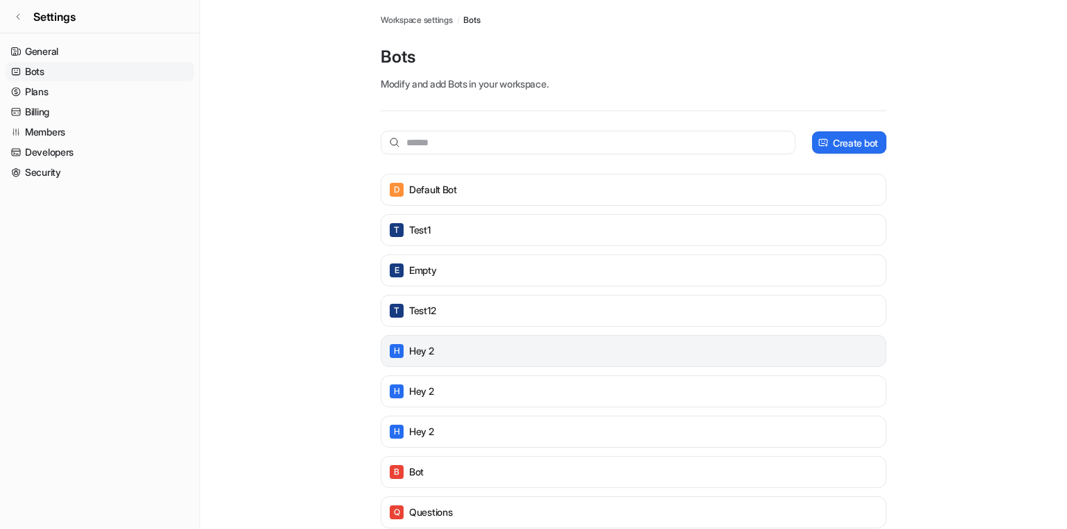
scroll to position [350, 0]
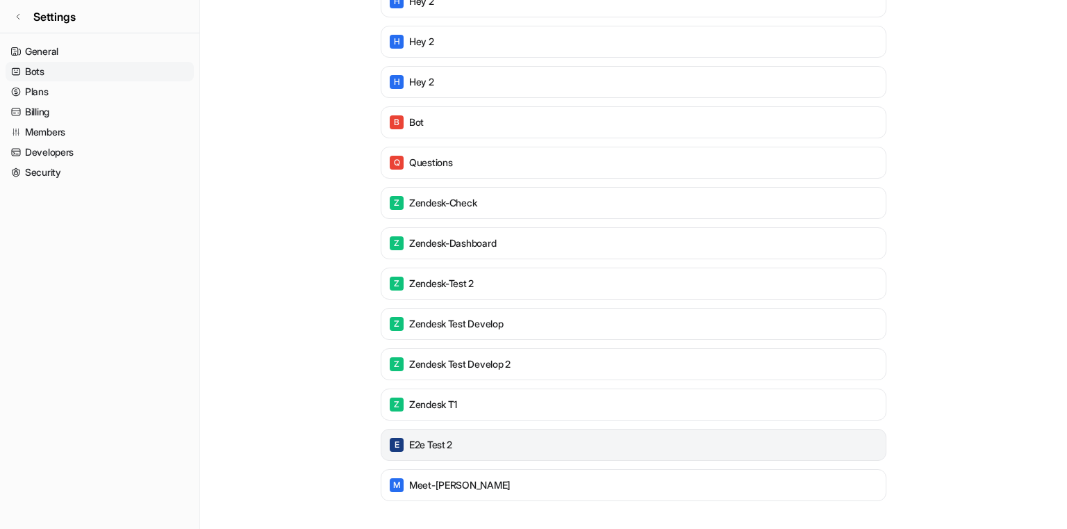
click at [514, 443] on div "E e2e test 2" at bounding box center [633, 444] width 493 height 19
